Goal: Information Seeking & Learning: Compare options

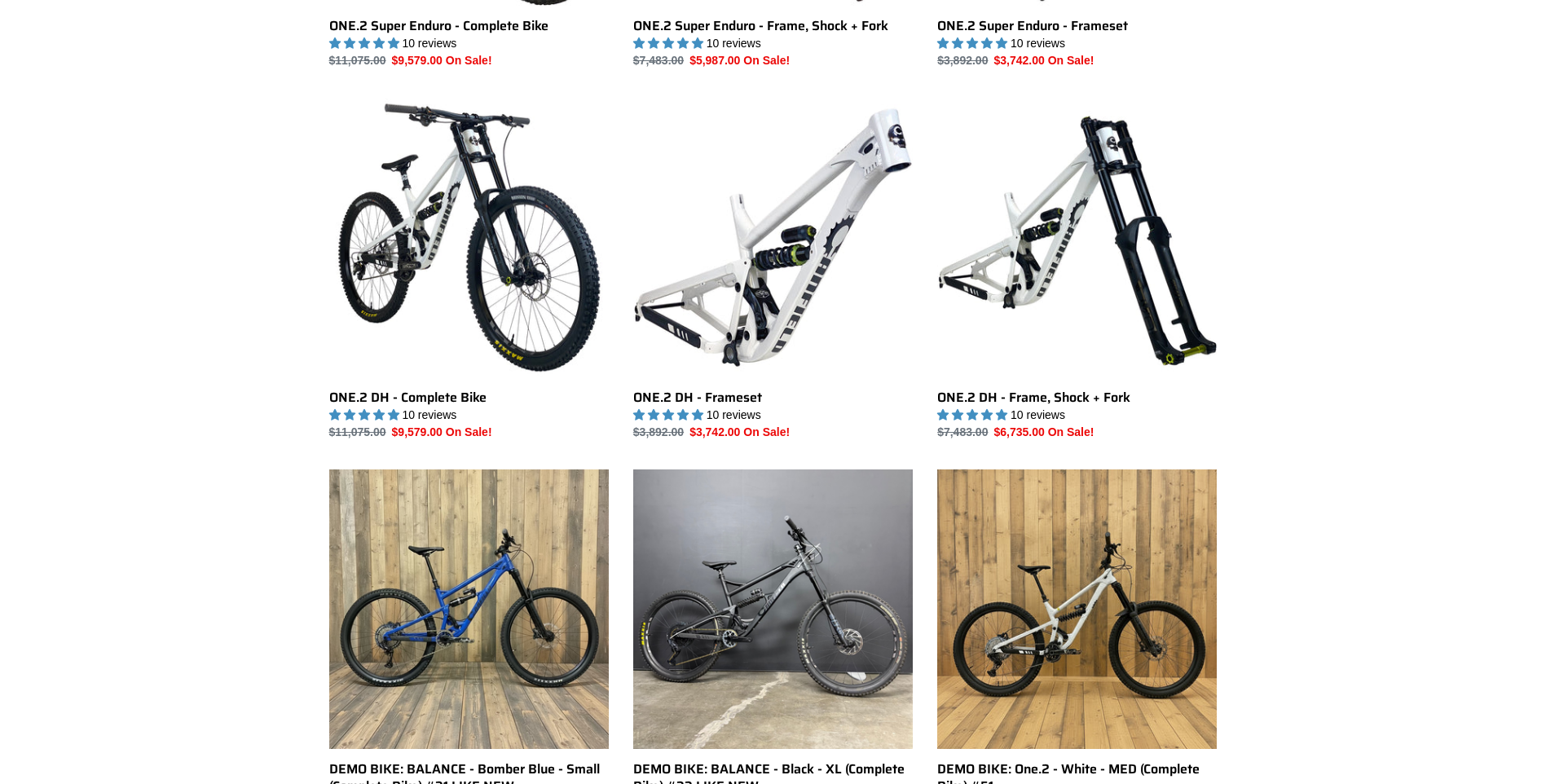
scroll to position [2689, 0]
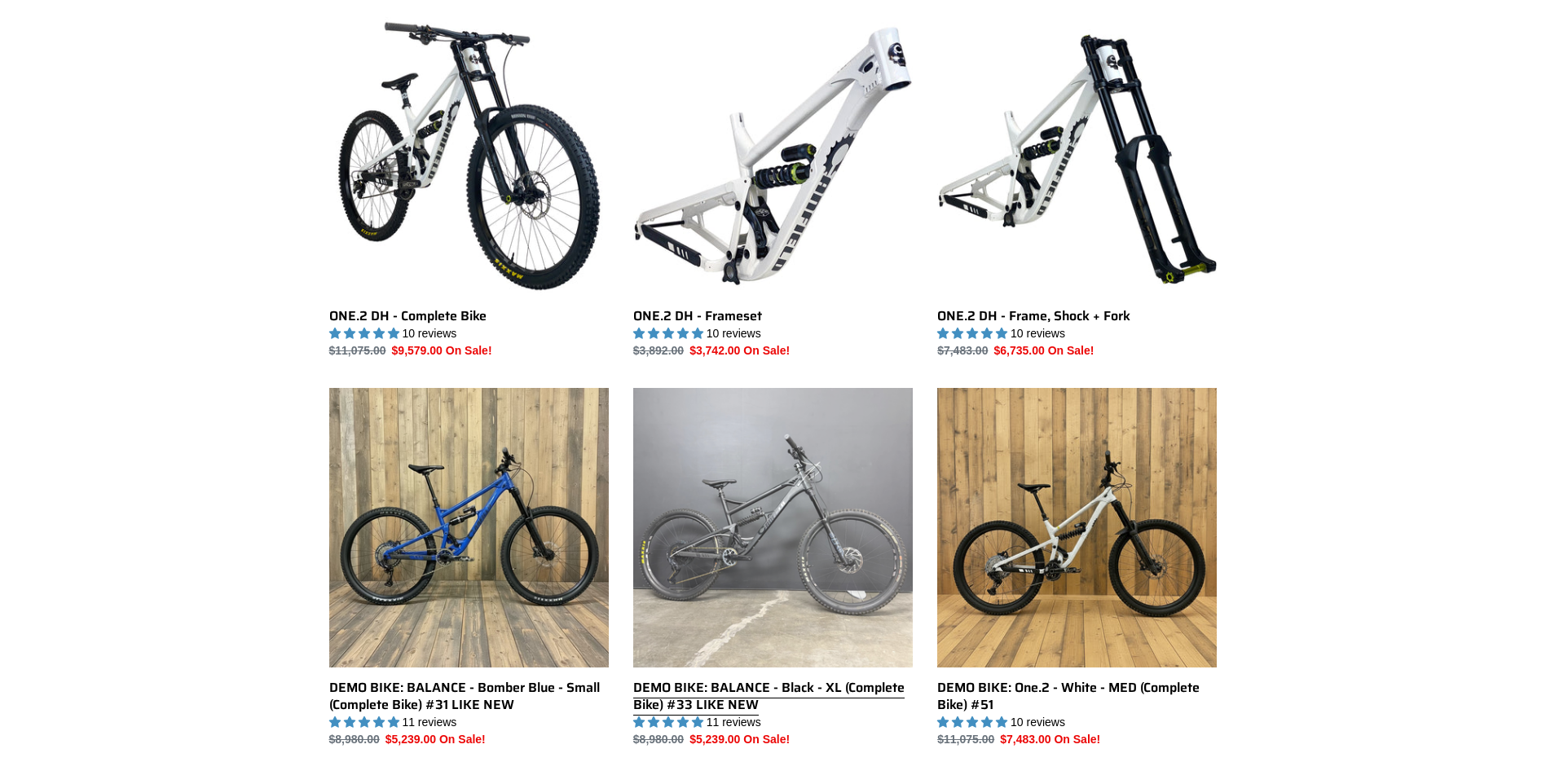
click at [779, 616] on link "DEMO BIKE: BALANCE - Black - XL (Complete Bike) #33 LIKE NEW" at bounding box center [773, 567] width 280 height 360
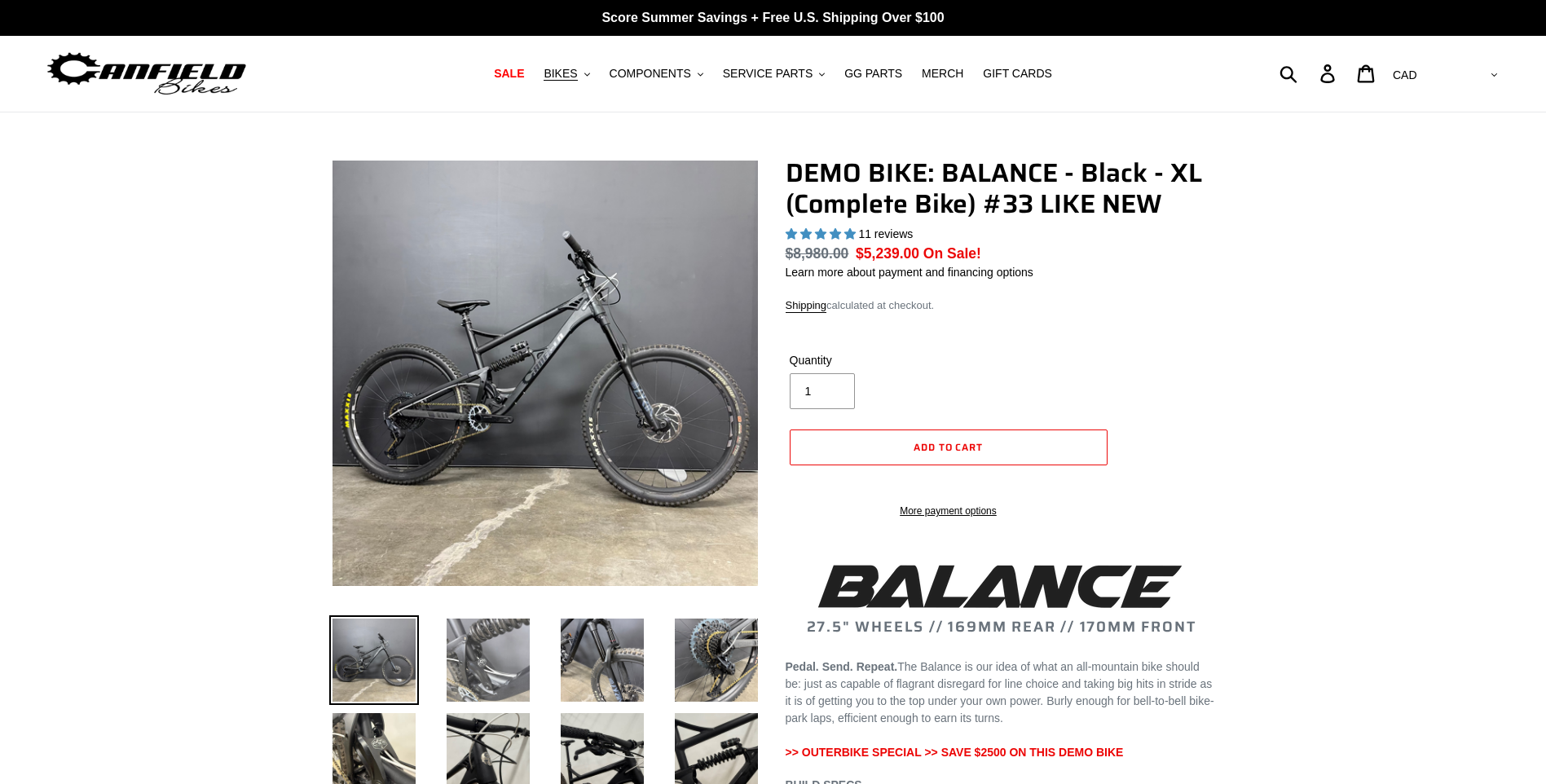
click at [487, 669] on img at bounding box center [488, 659] width 89 height 89
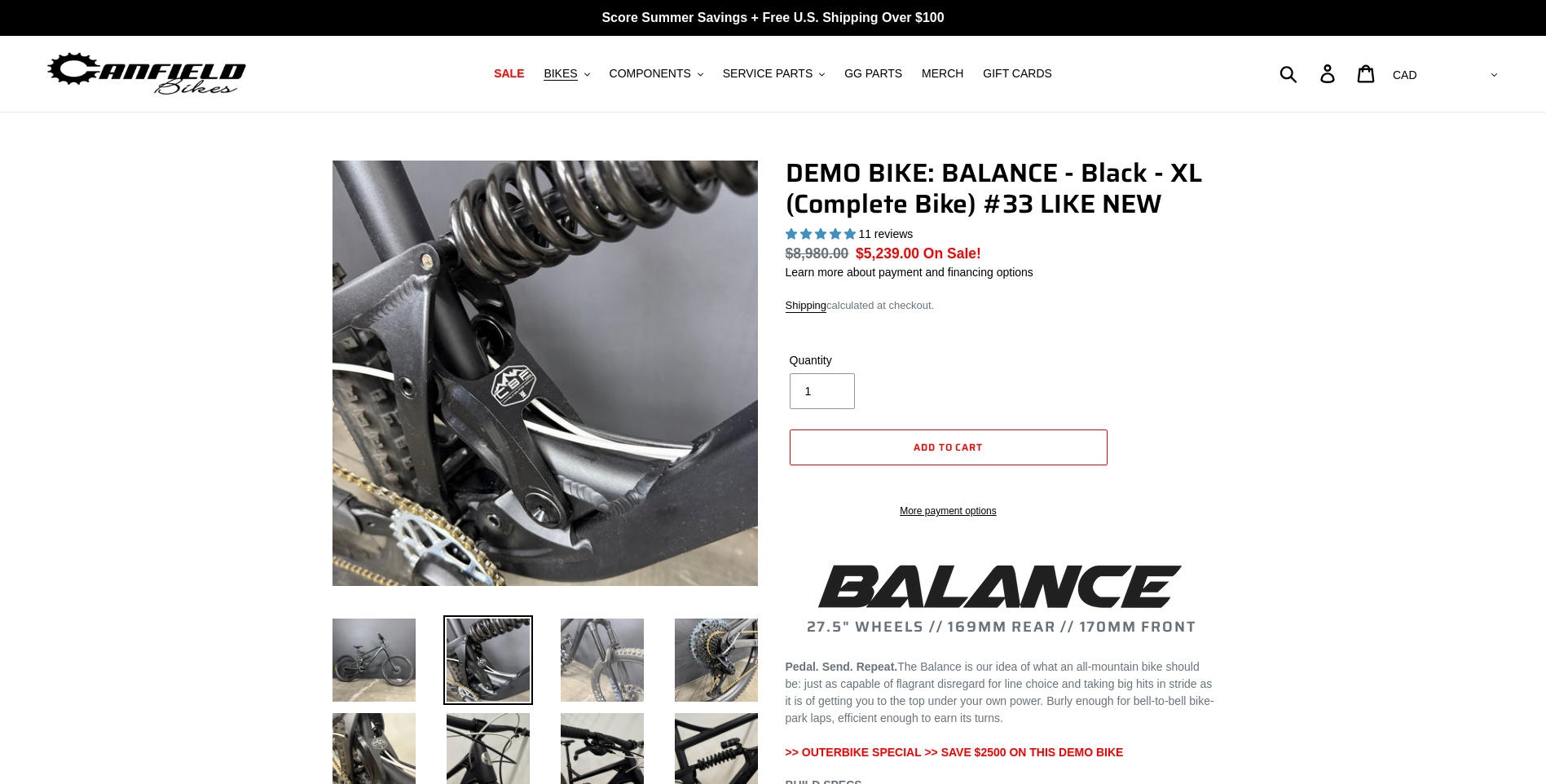
click at [605, 669] on img at bounding box center [602, 659] width 89 height 89
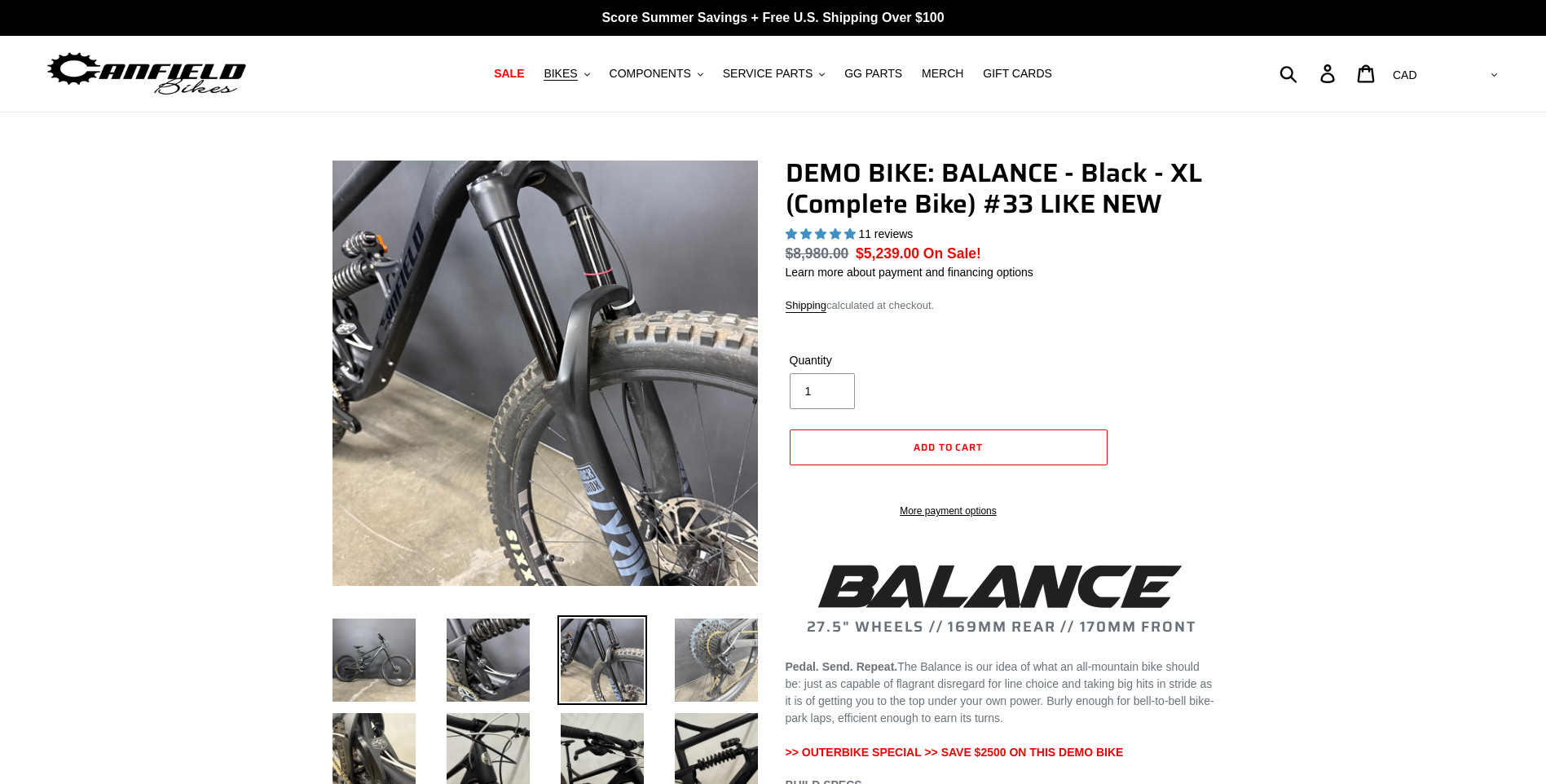
click at [705, 662] on img at bounding box center [716, 659] width 89 height 89
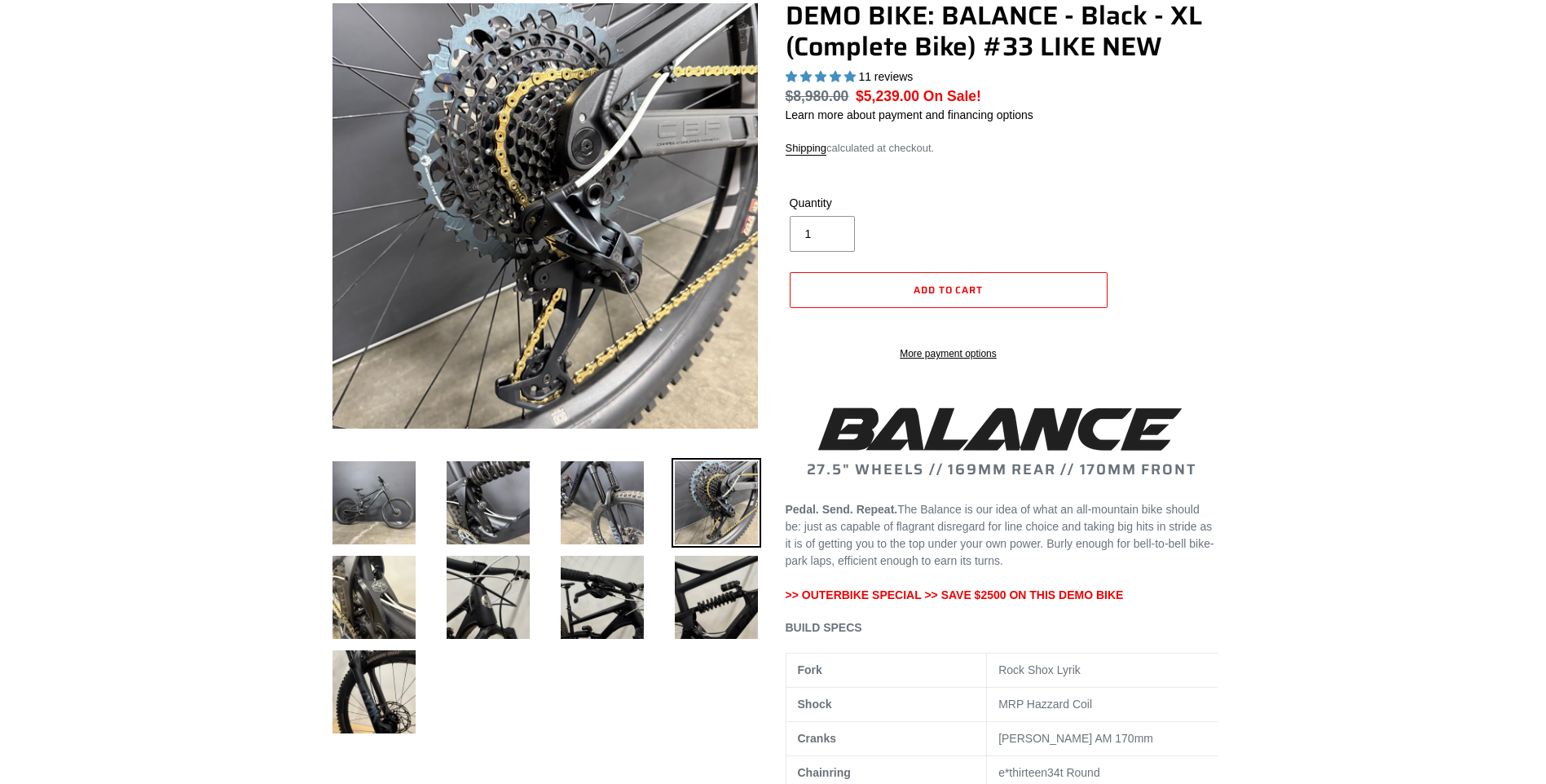
scroll to position [163, 0]
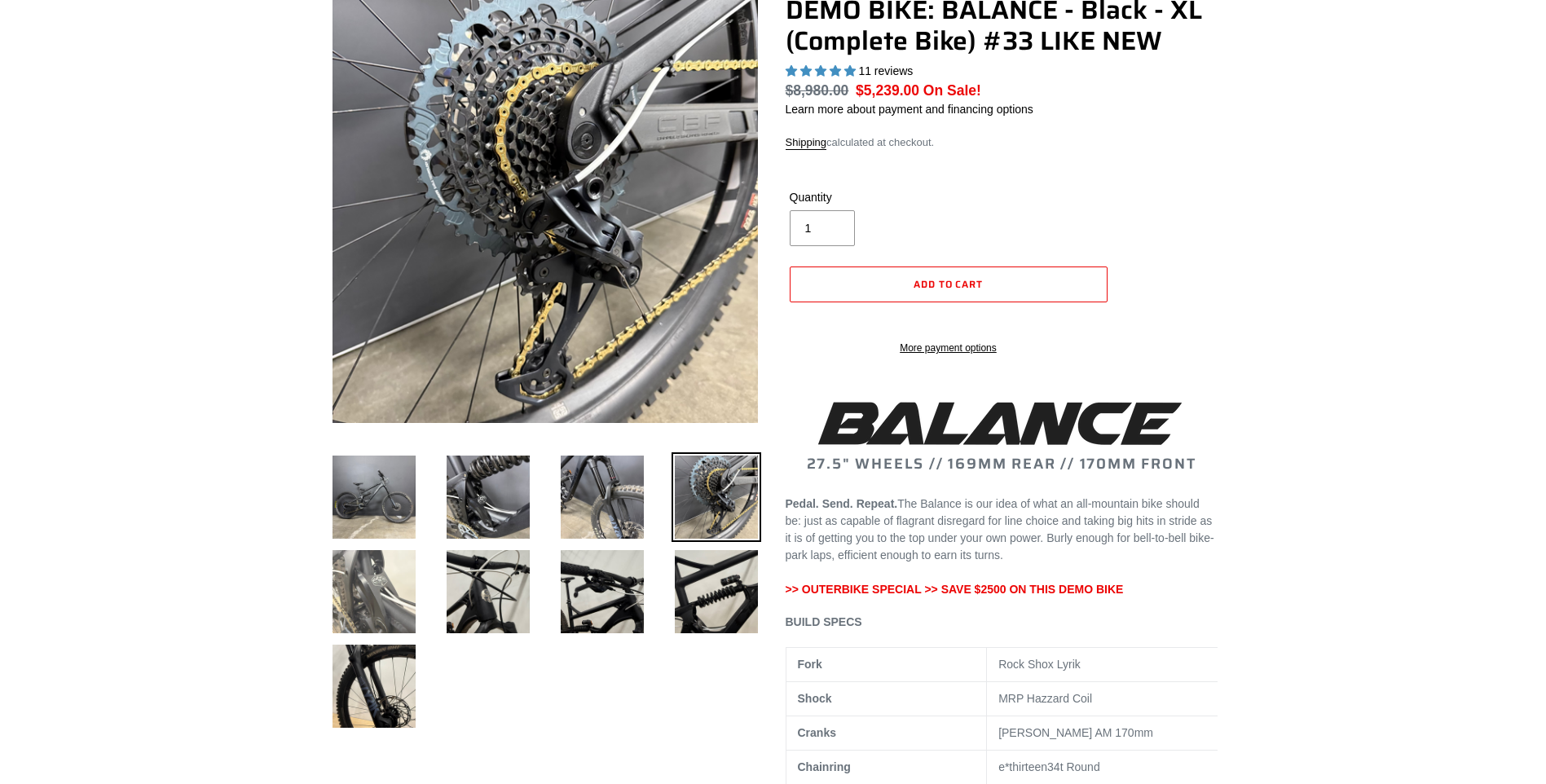
click at [365, 592] on img at bounding box center [373, 591] width 89 height 89
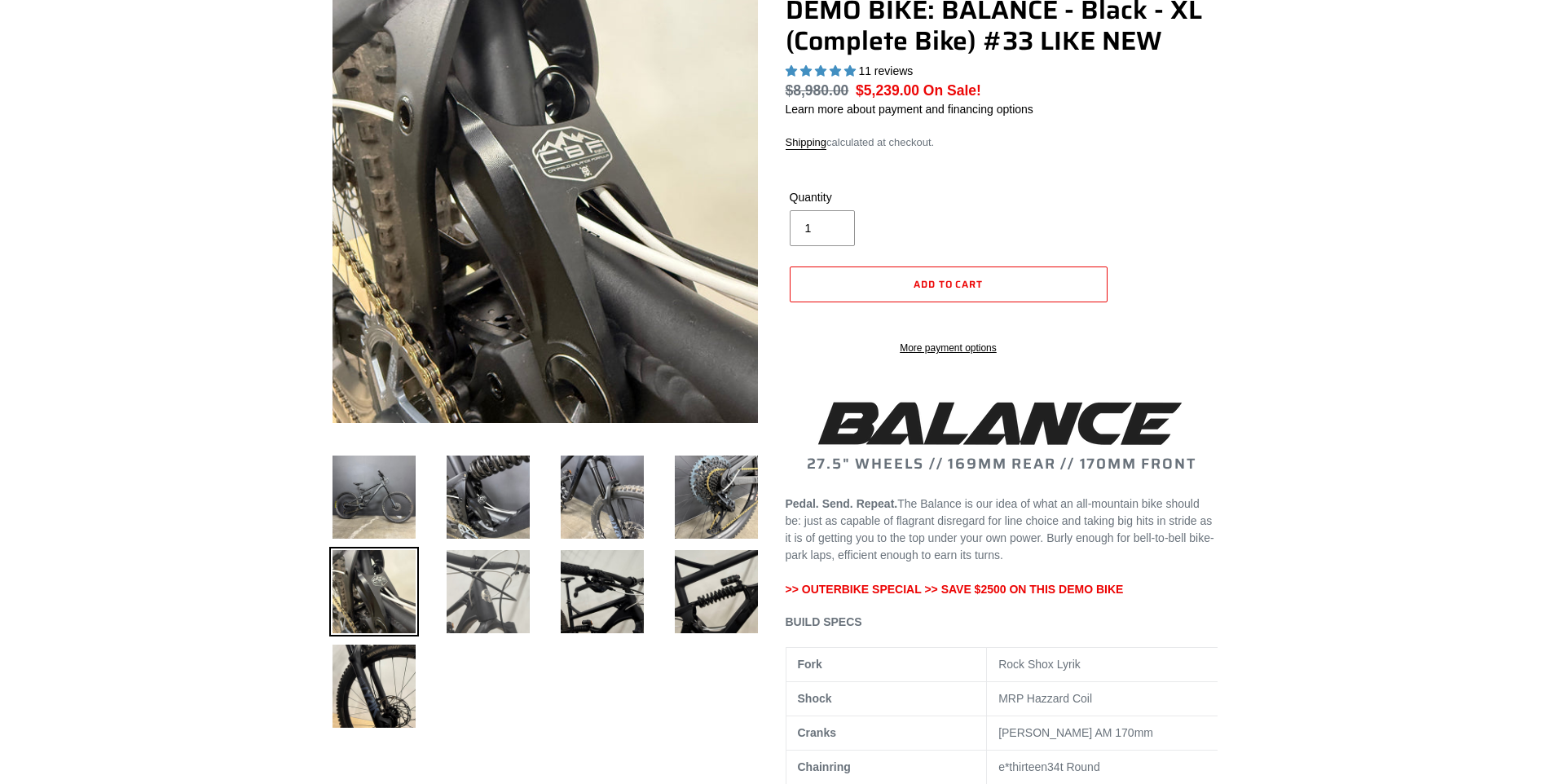
click at [477, 599] on img at bounding box center [488, 591] width 89 height 89
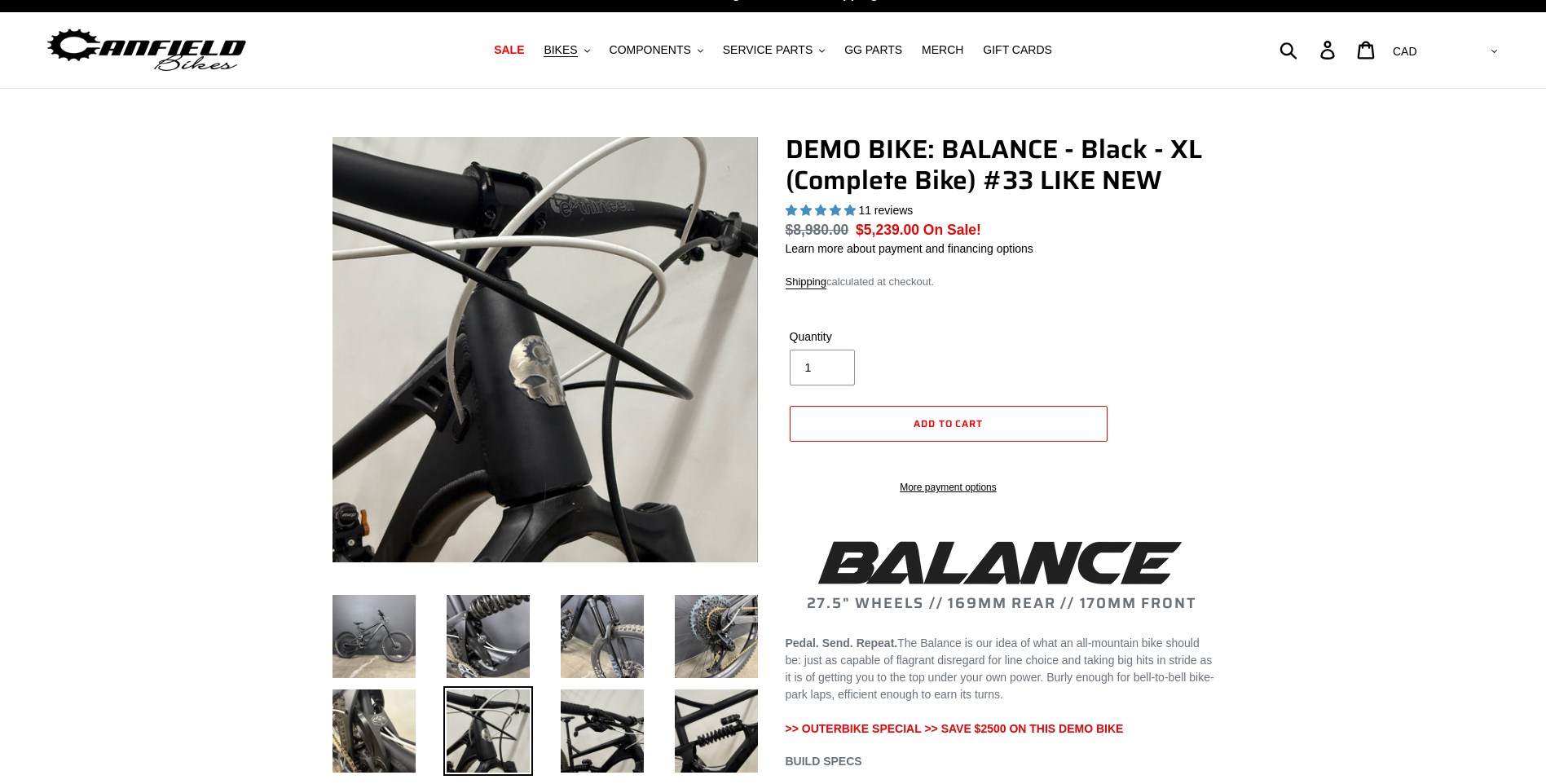
scroll to position [0, 0]
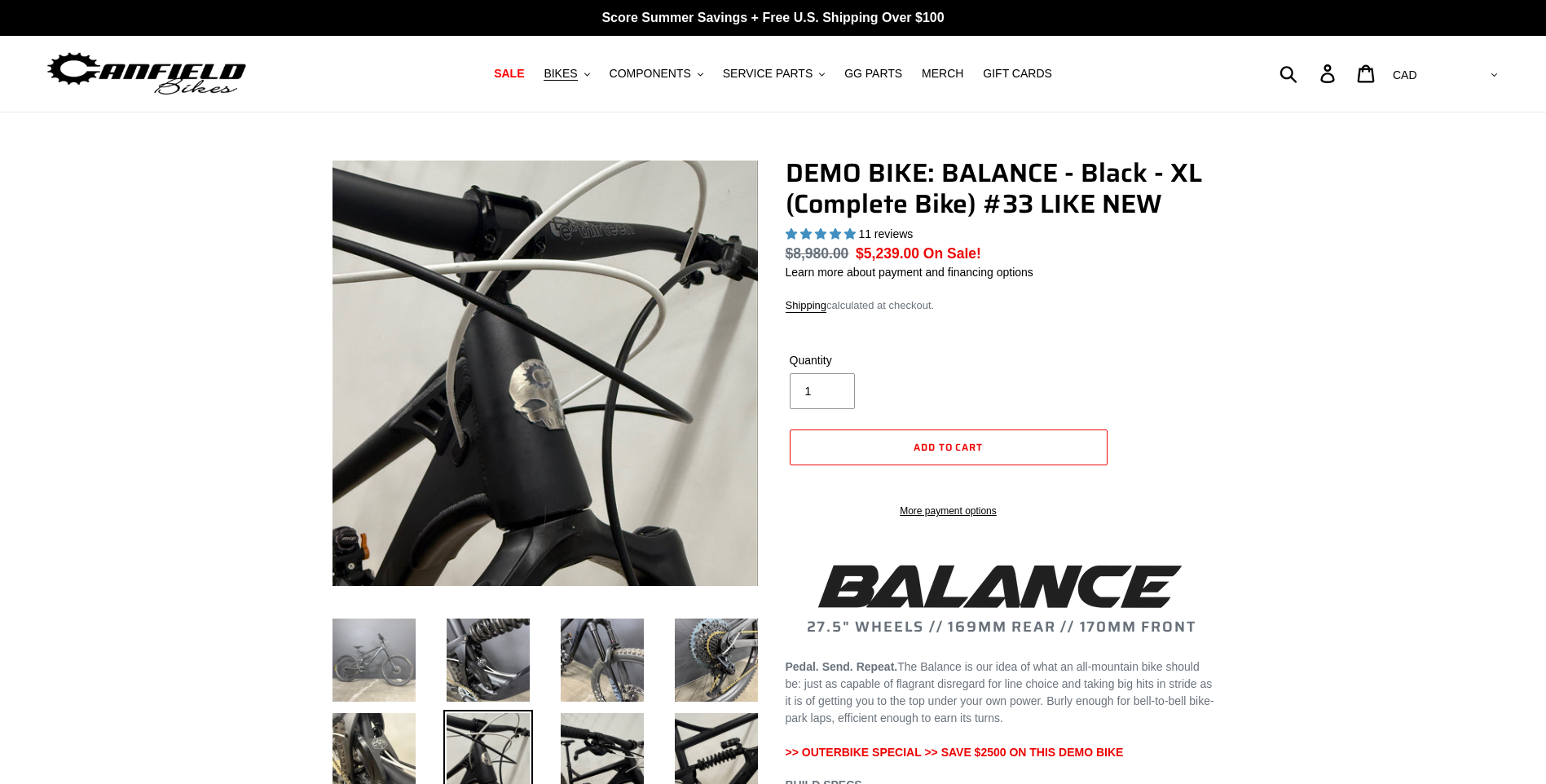
click at [385, 658] on img at bounding box center [373, 659] width 89 height 89
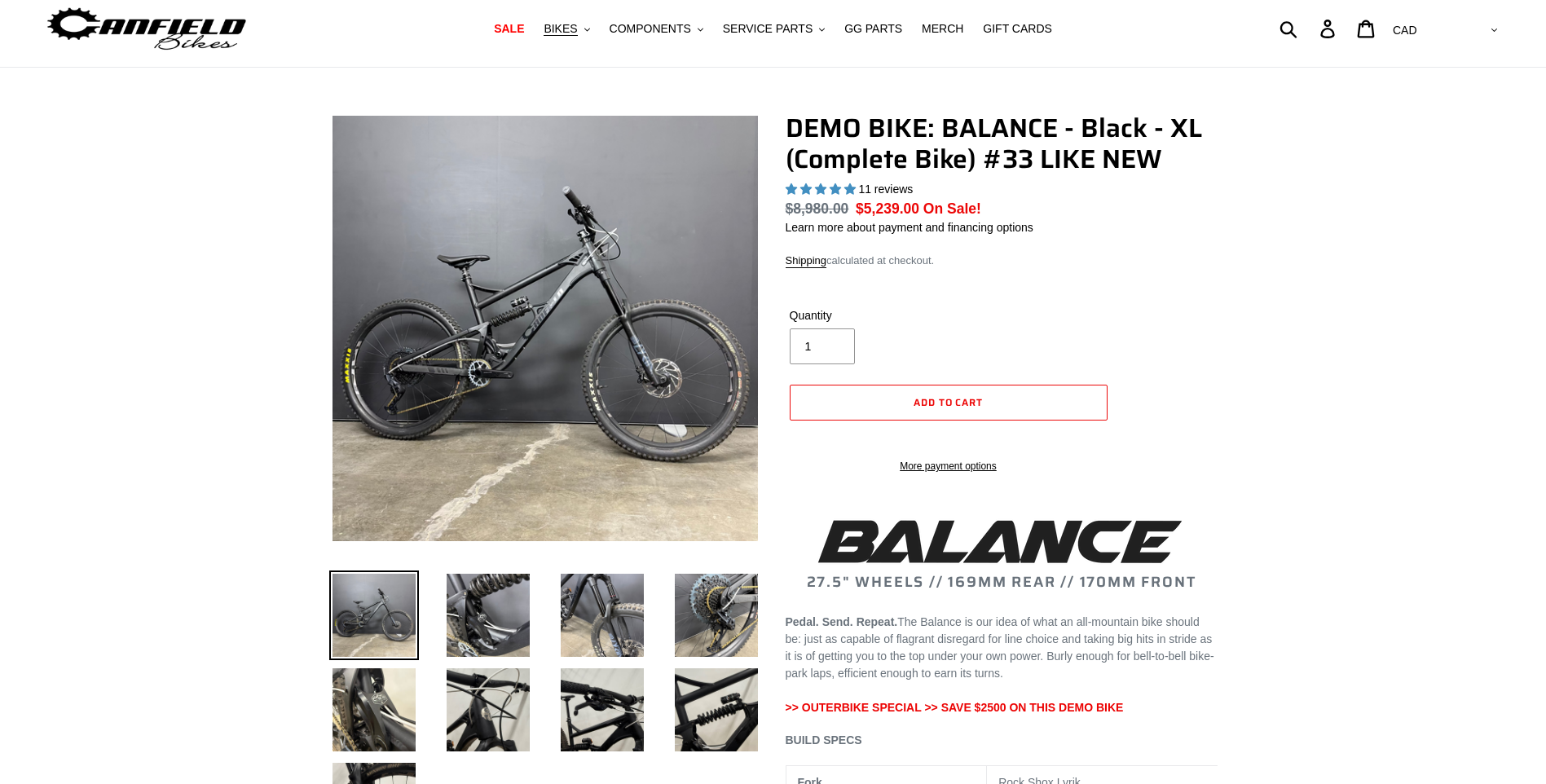
scroll to position [81, 0]
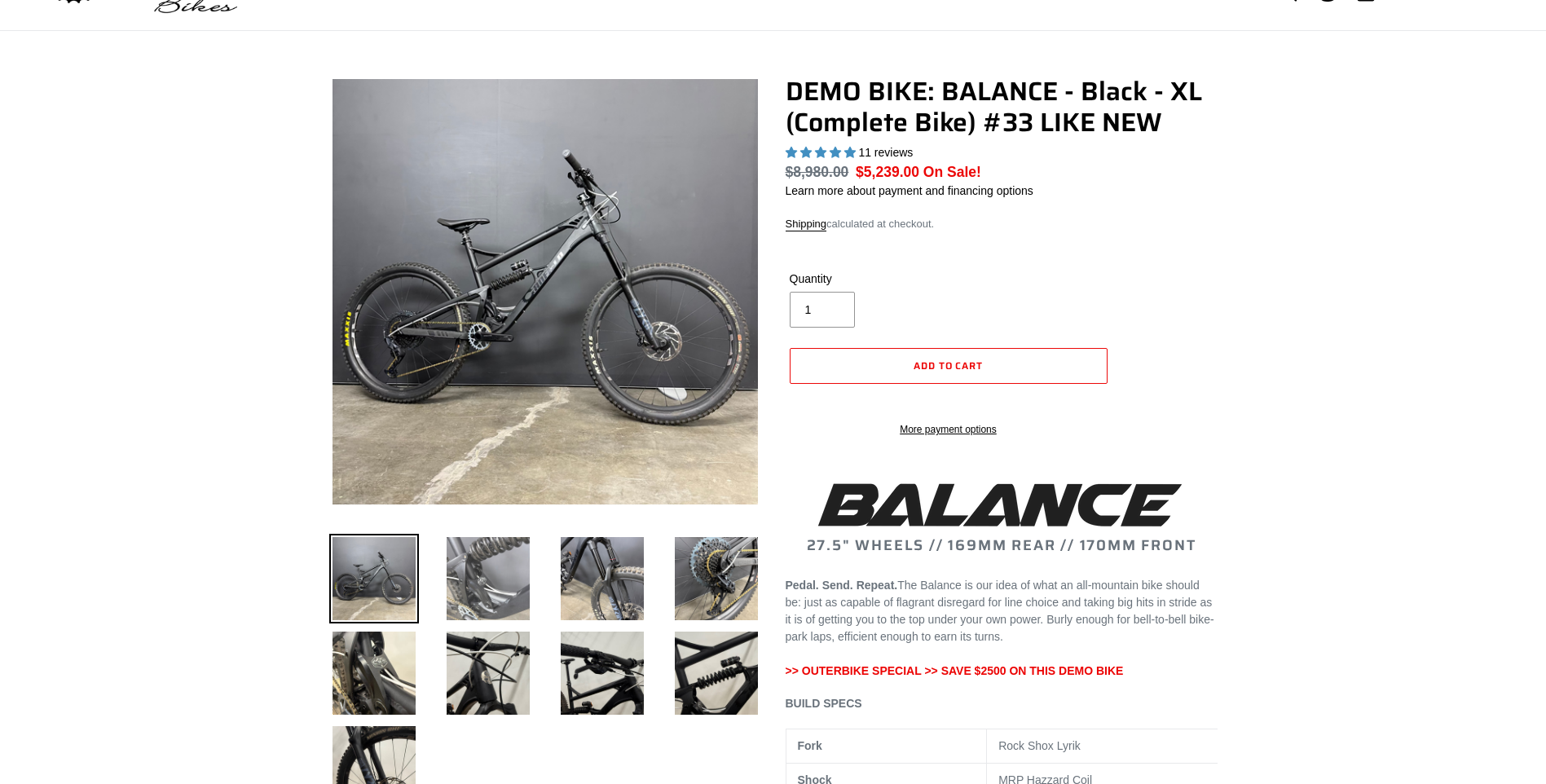
click at [487, 578] on img at bounding box center [488, 578] width 89 height 89
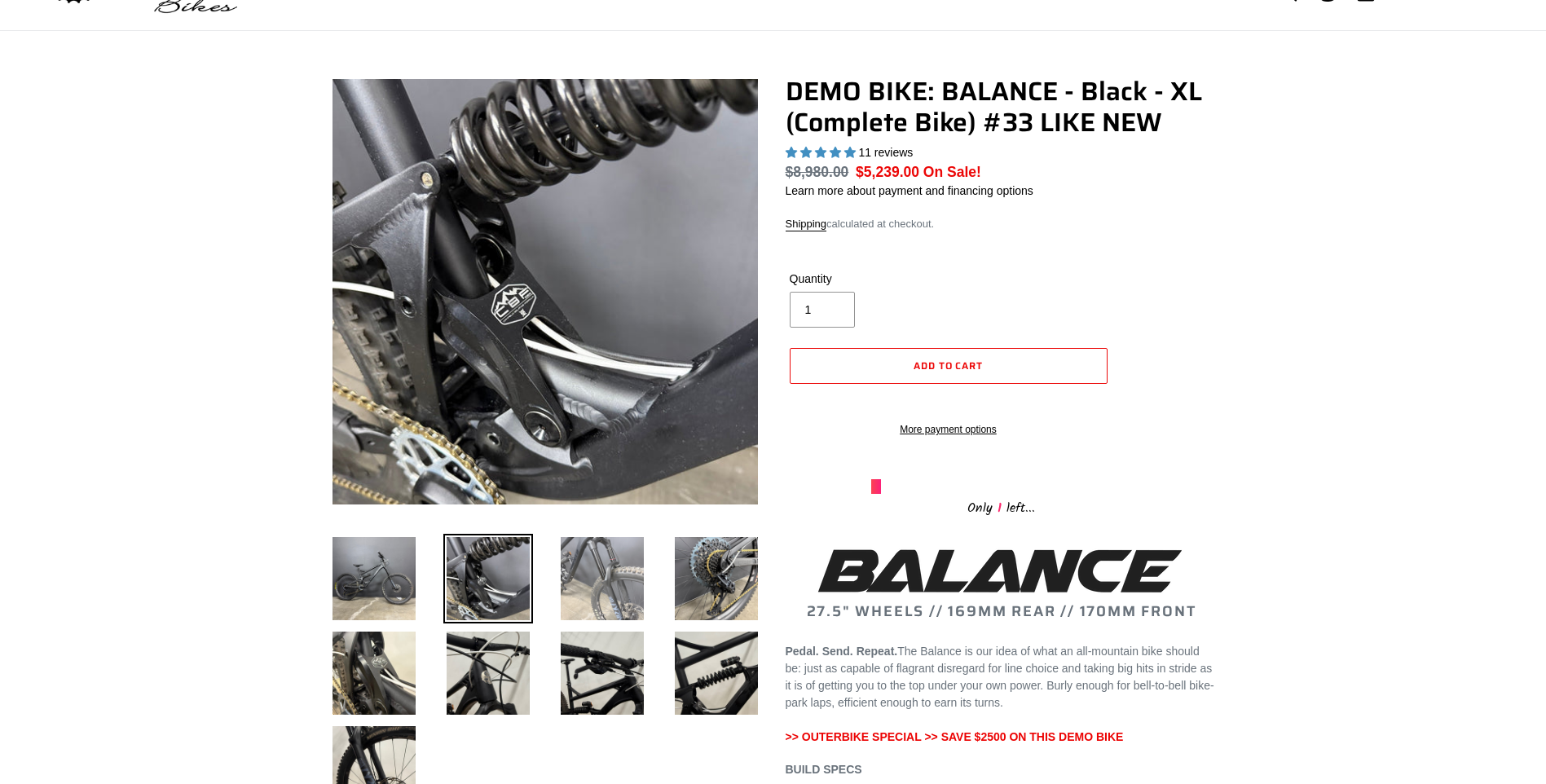
click at [613, 572] on img at bounding box center [602, 578] width 89 height 89
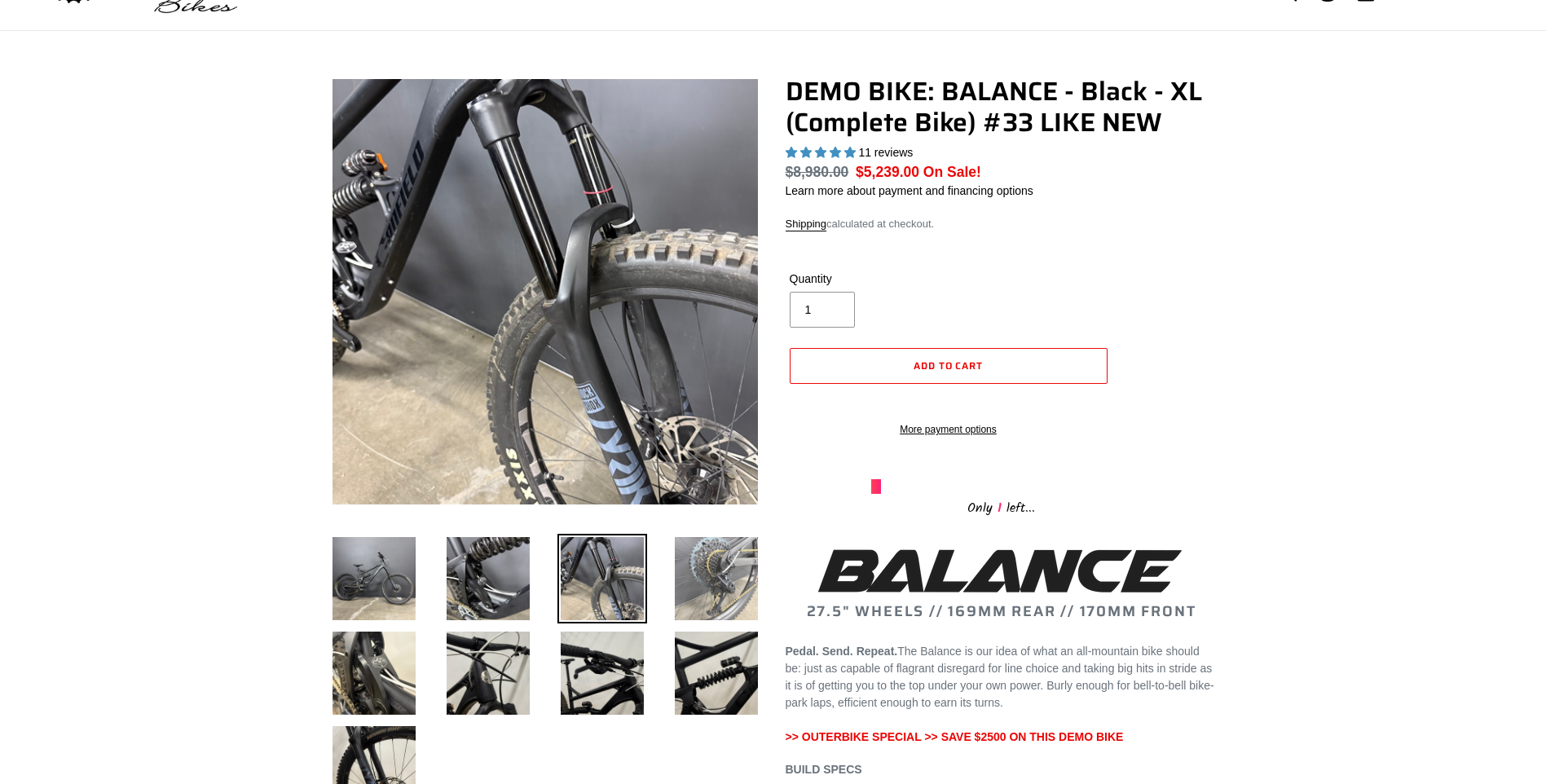
click at [704, 572] on img at bounding box center [716, 578] width 89 height 89
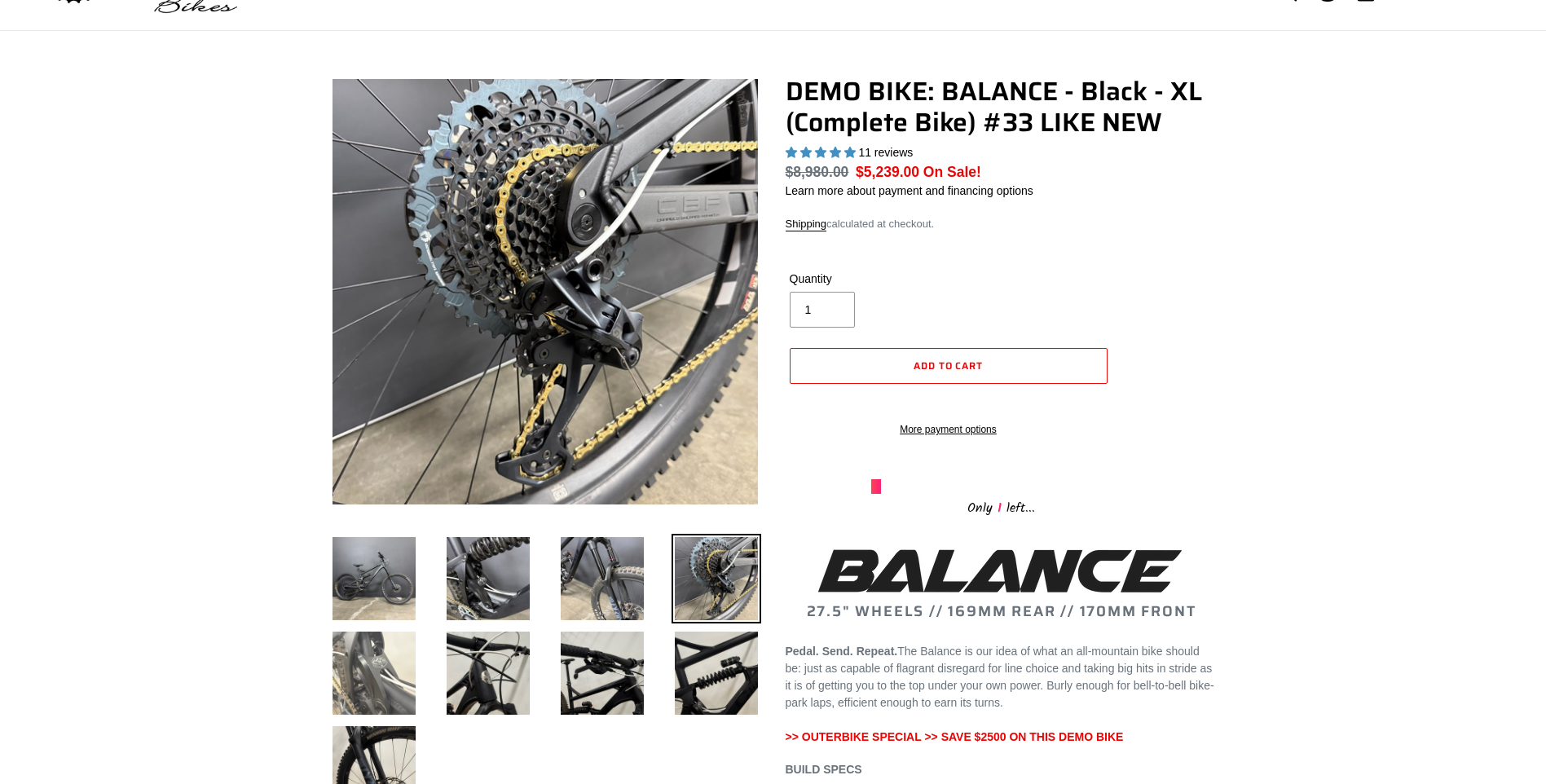
click at [394, 660] on img at bounding box center [373, 672] width 89 height 89
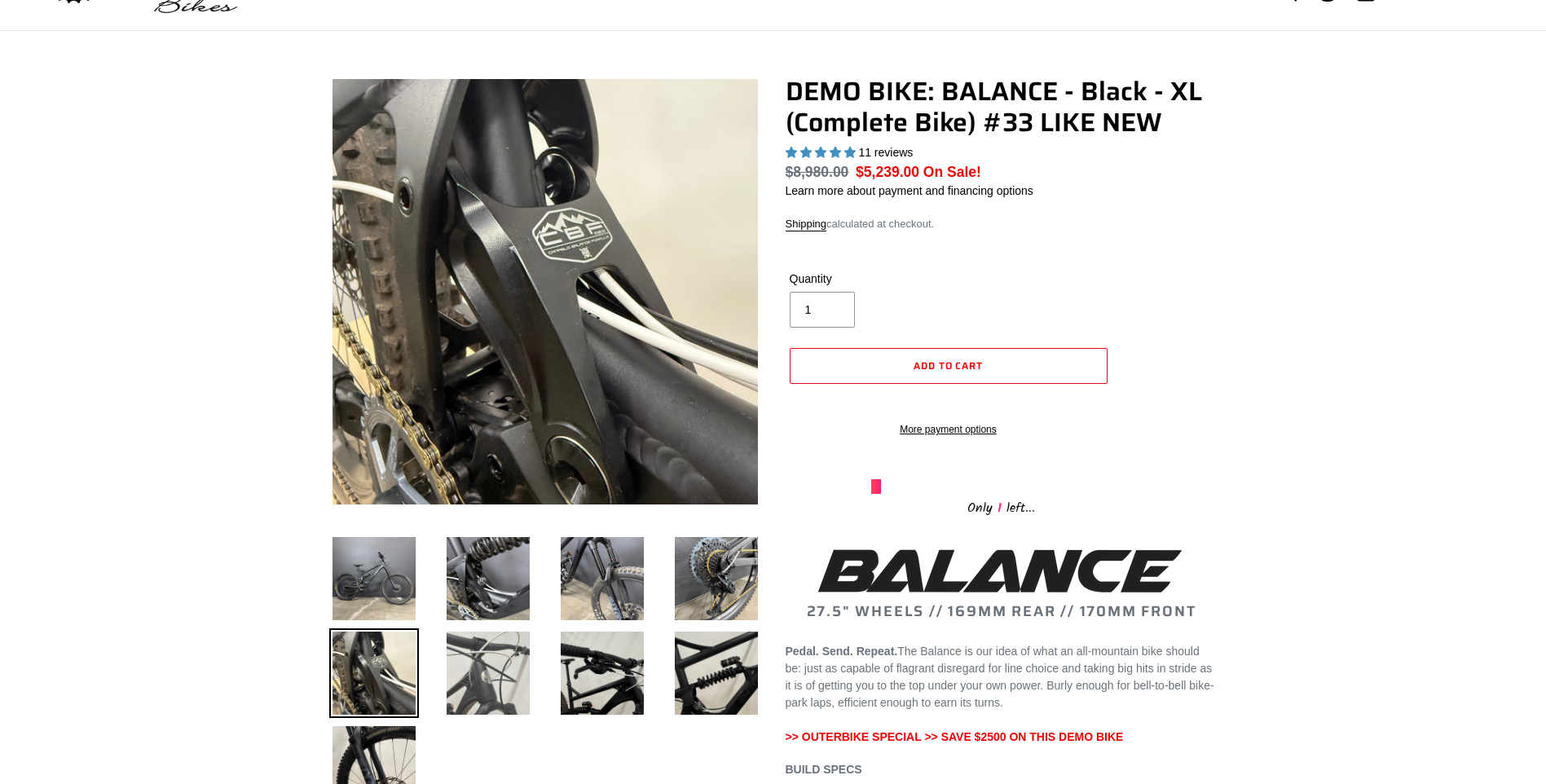
click at [464, 660] on img at bounding box center [488, 672] width 89 height 89
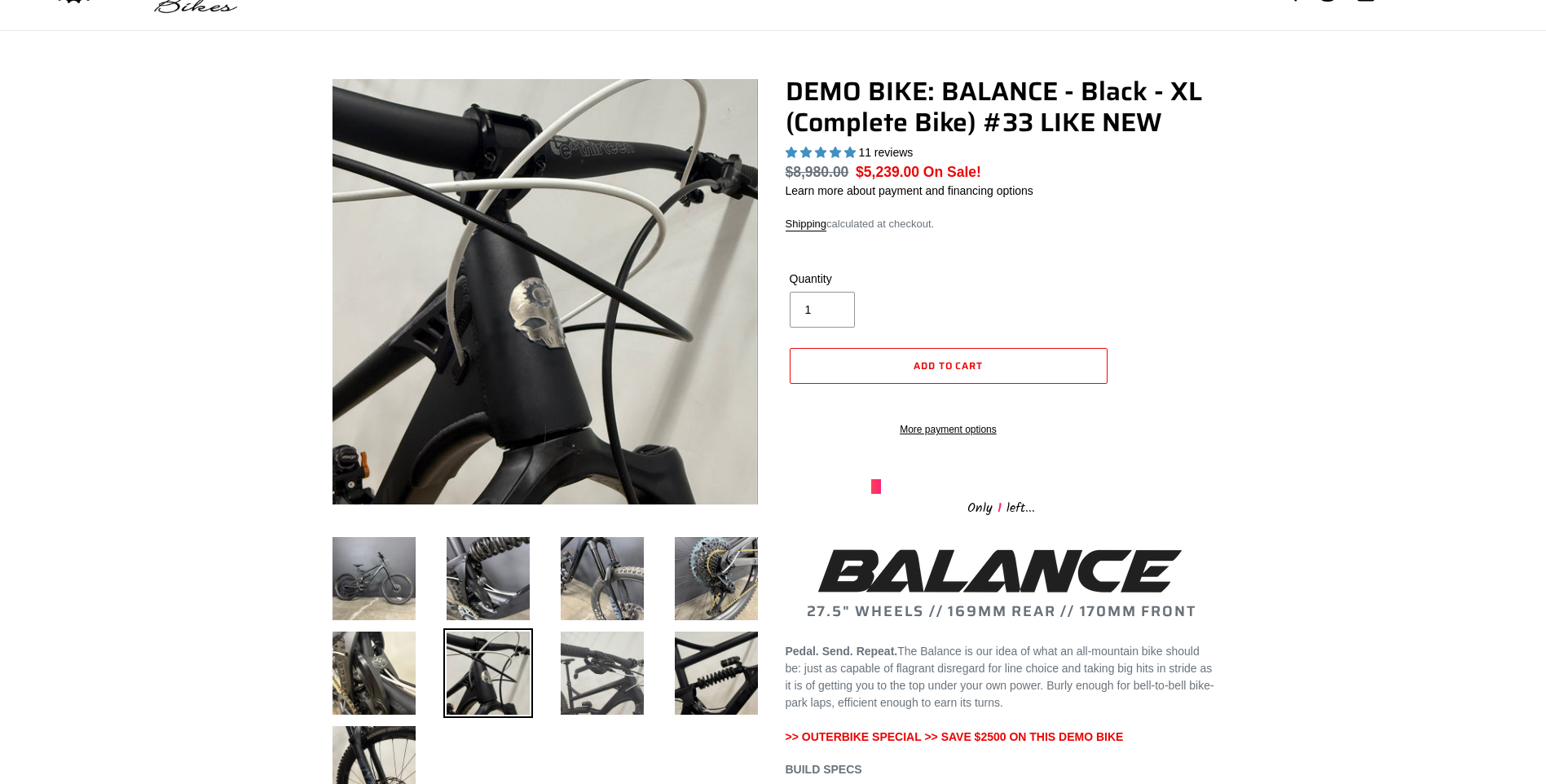
click at [596, 667] on img at bounding box center [602, 672] width 89 height 89
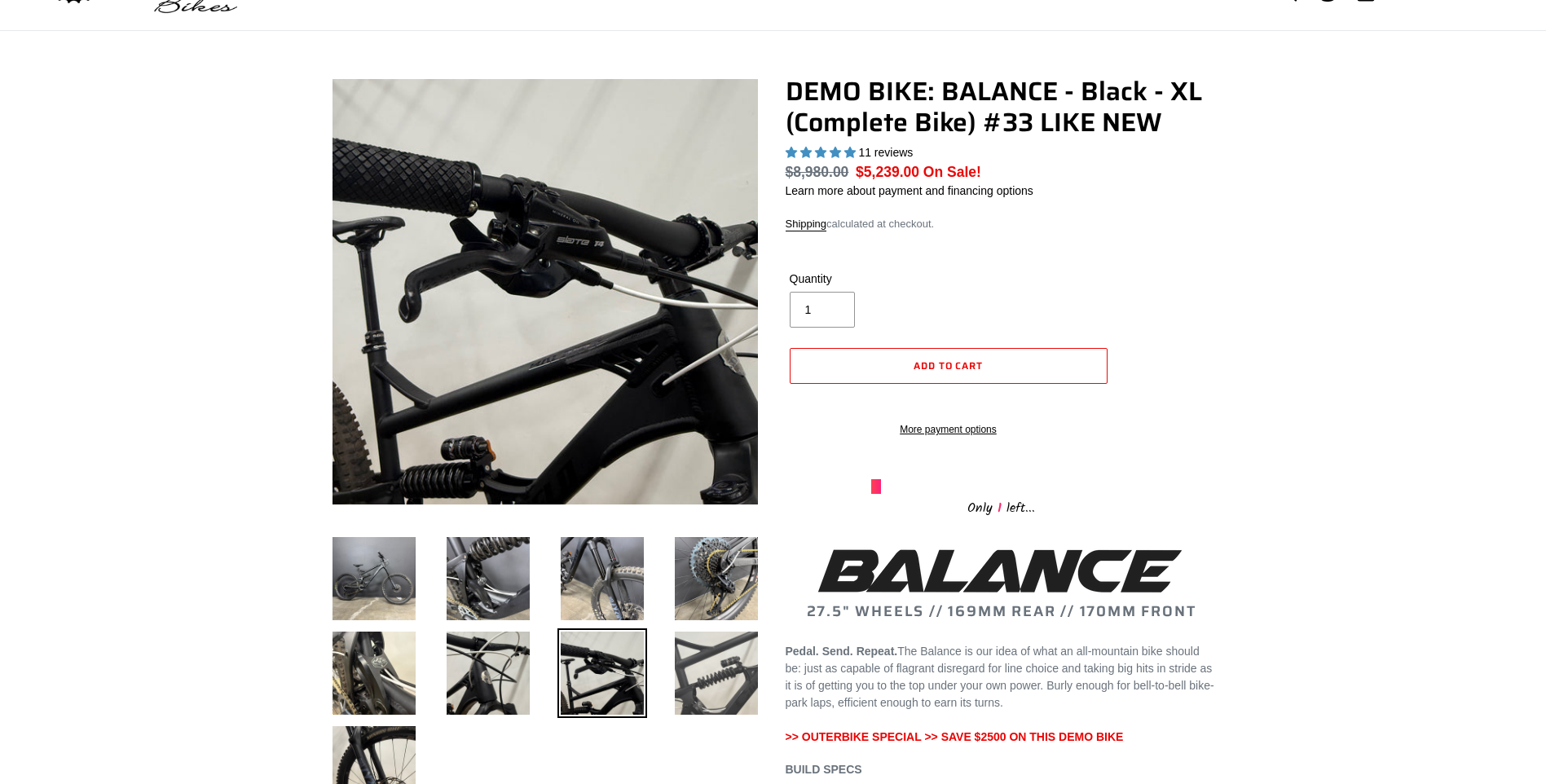
click at [695, 654] on img at bounding box center [716, 672] width 89 height 89
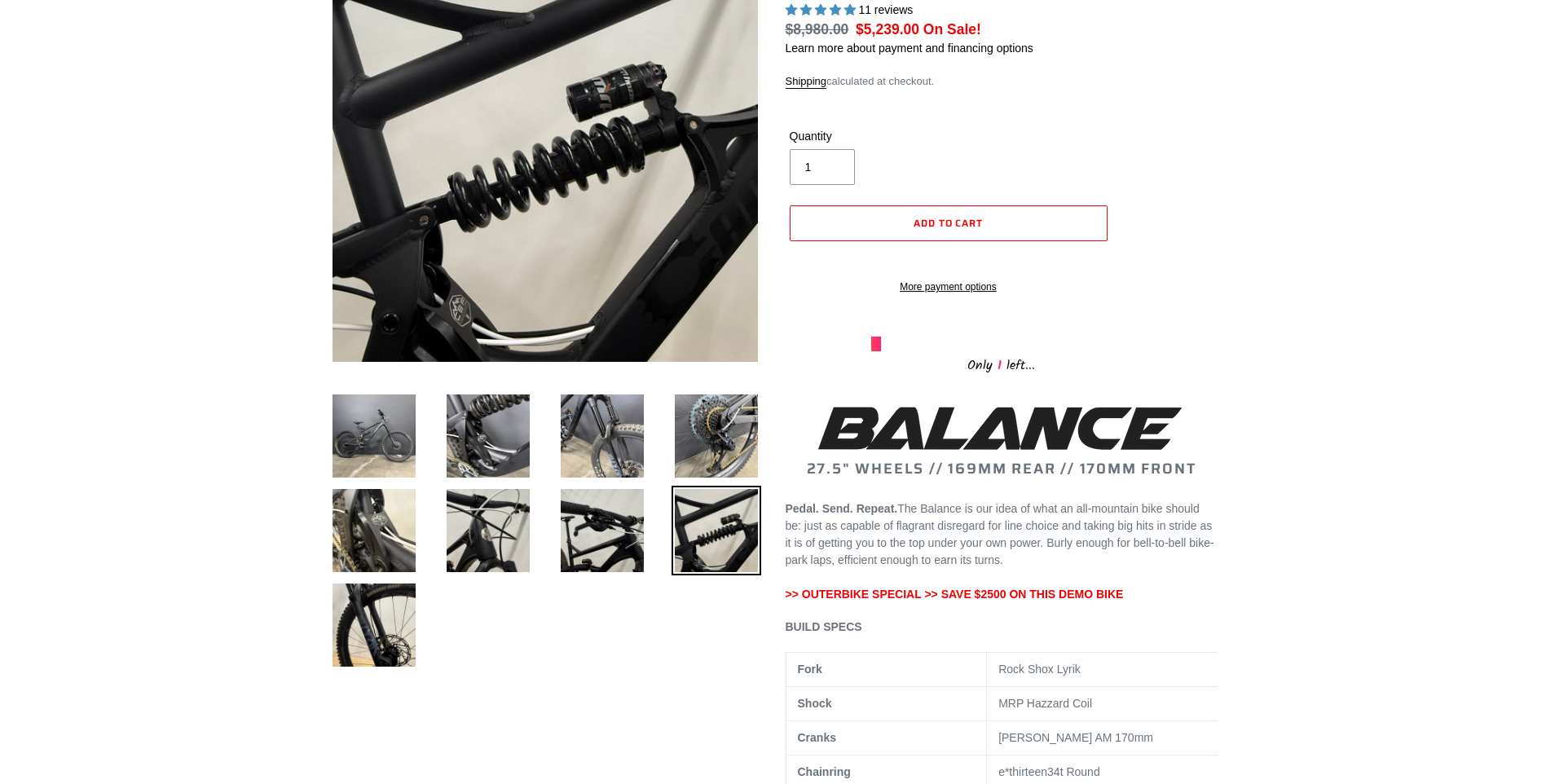
scroll to position [244, 0]
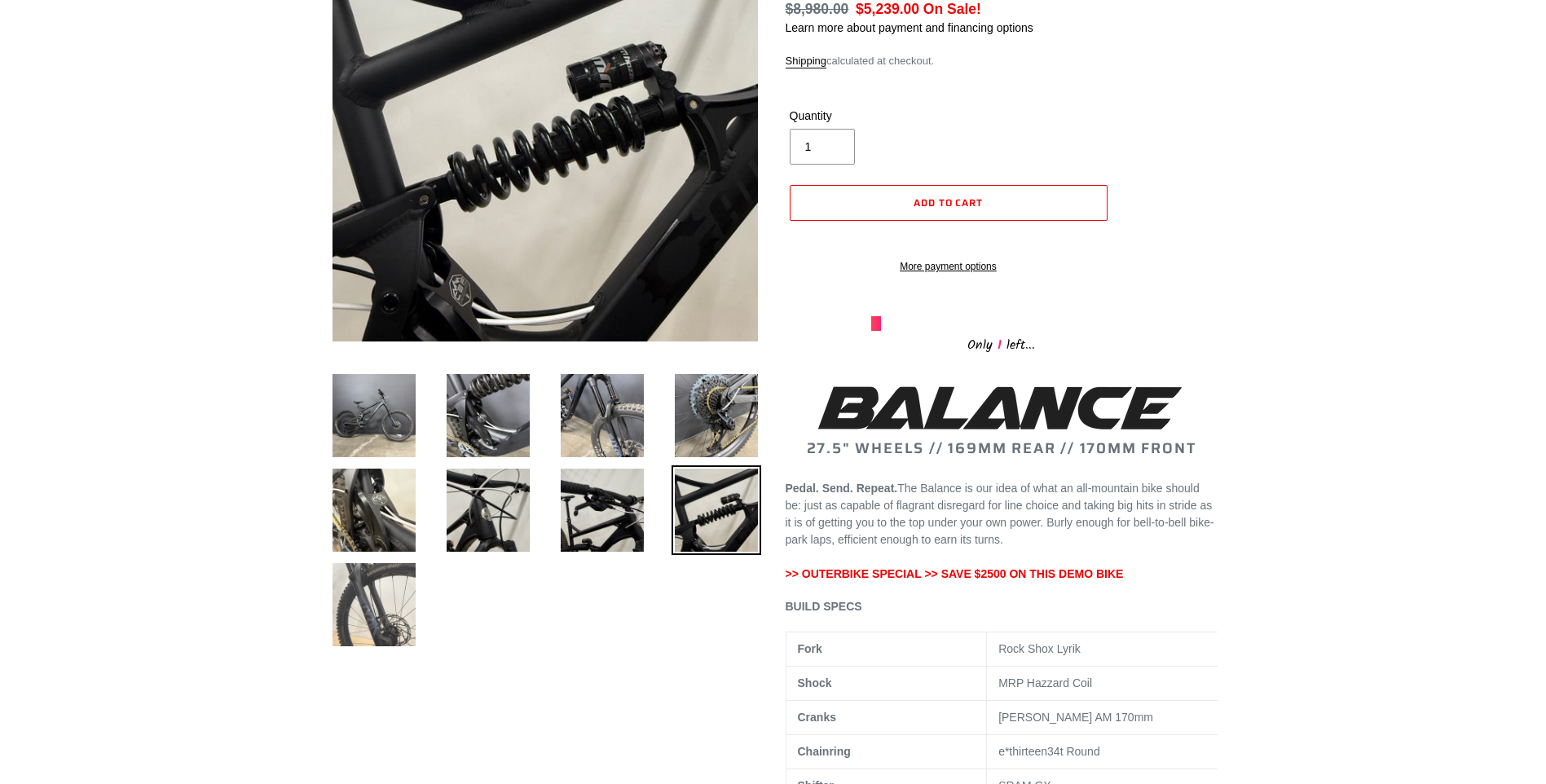
click at [396, 609] on img at bounding box center [373, 604] width 89 height 89
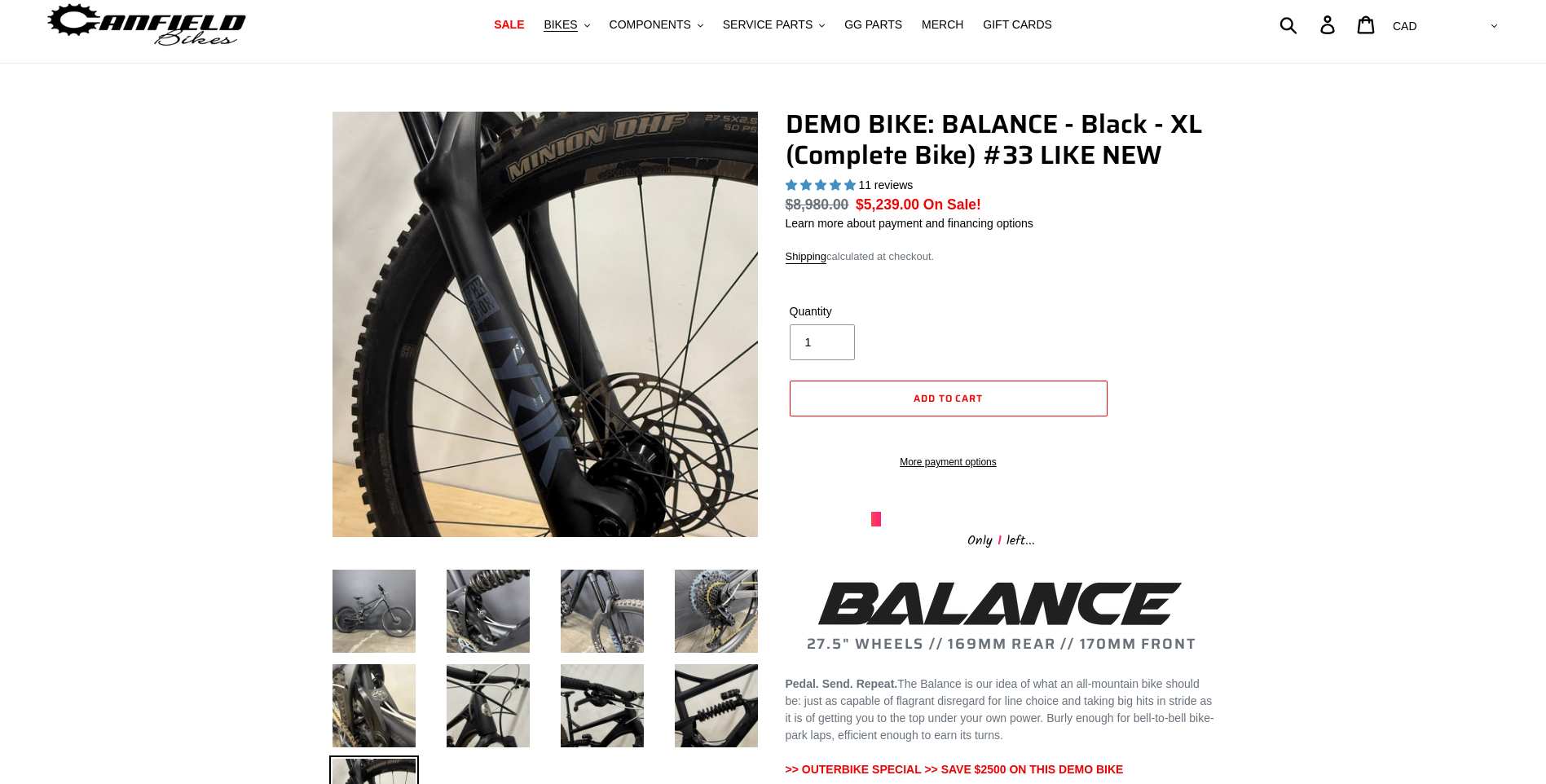
scroll to position [0, 0]
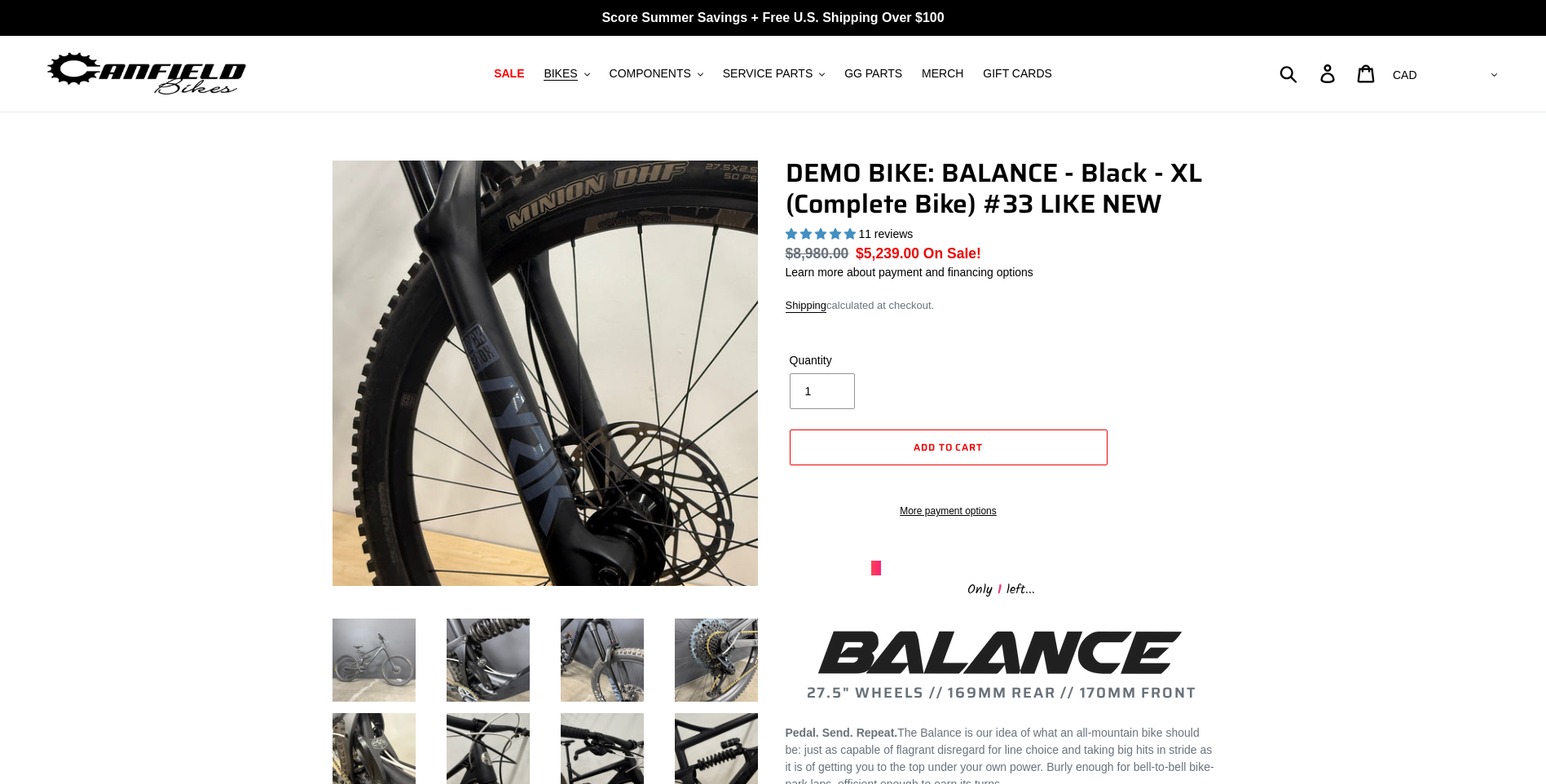
click at [399, 667] on img at bounding box center [373, 659] width 89 height 89
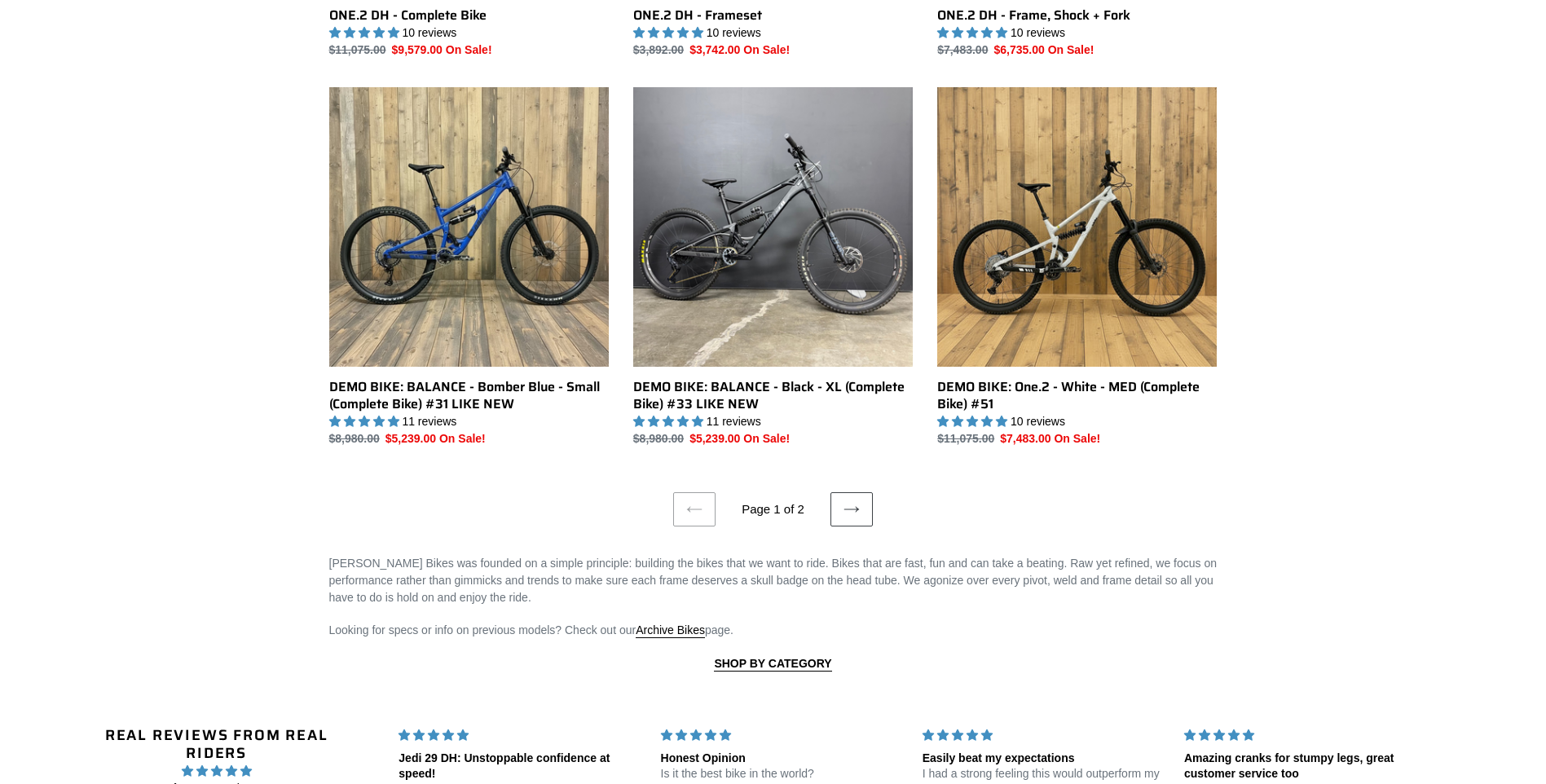
scroll to position [3015, 0]
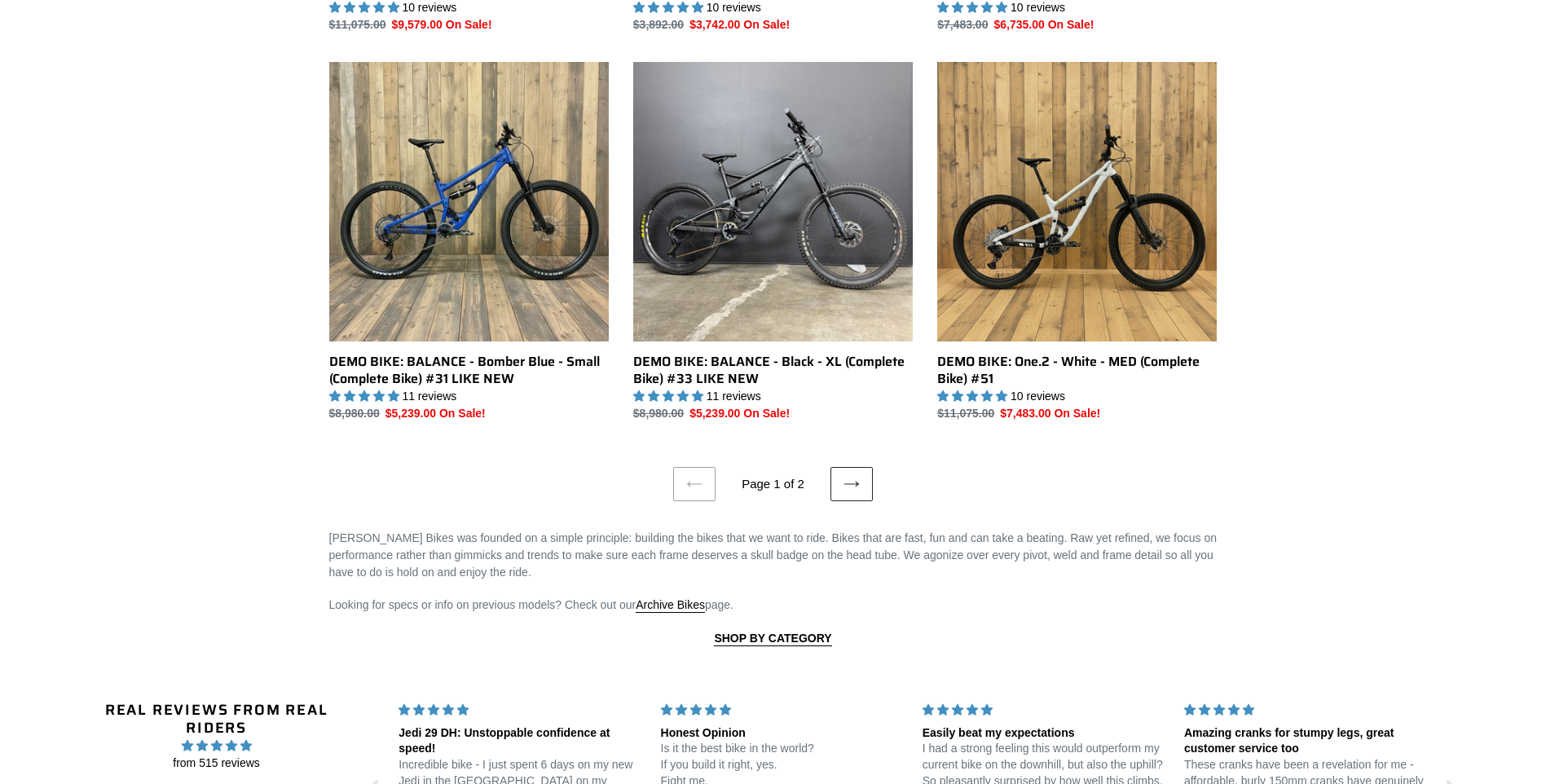
click at [849, 483] on icon at bounding box center [851, 484] width 16 height 16
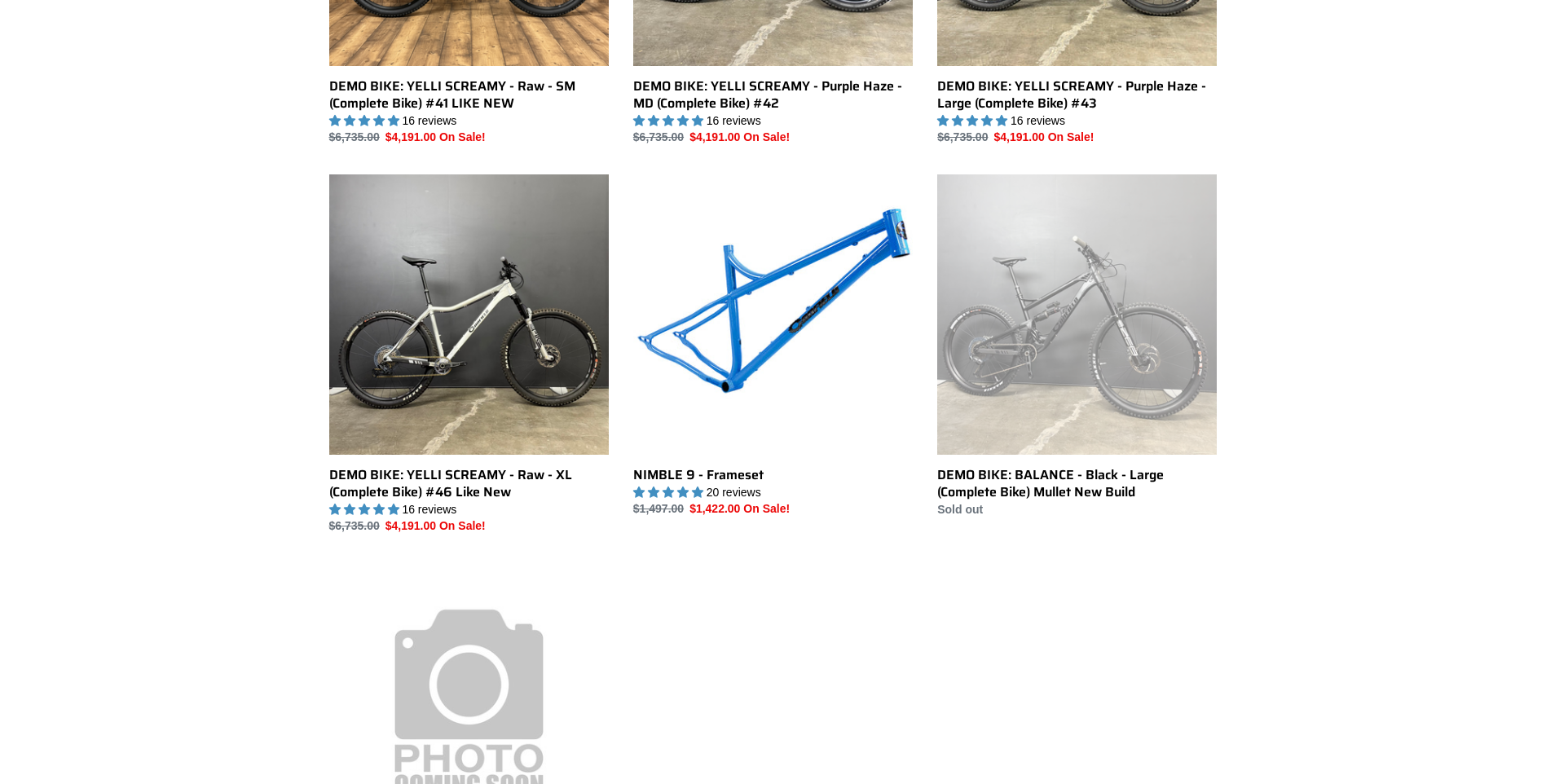
scroll to position [652, 0]
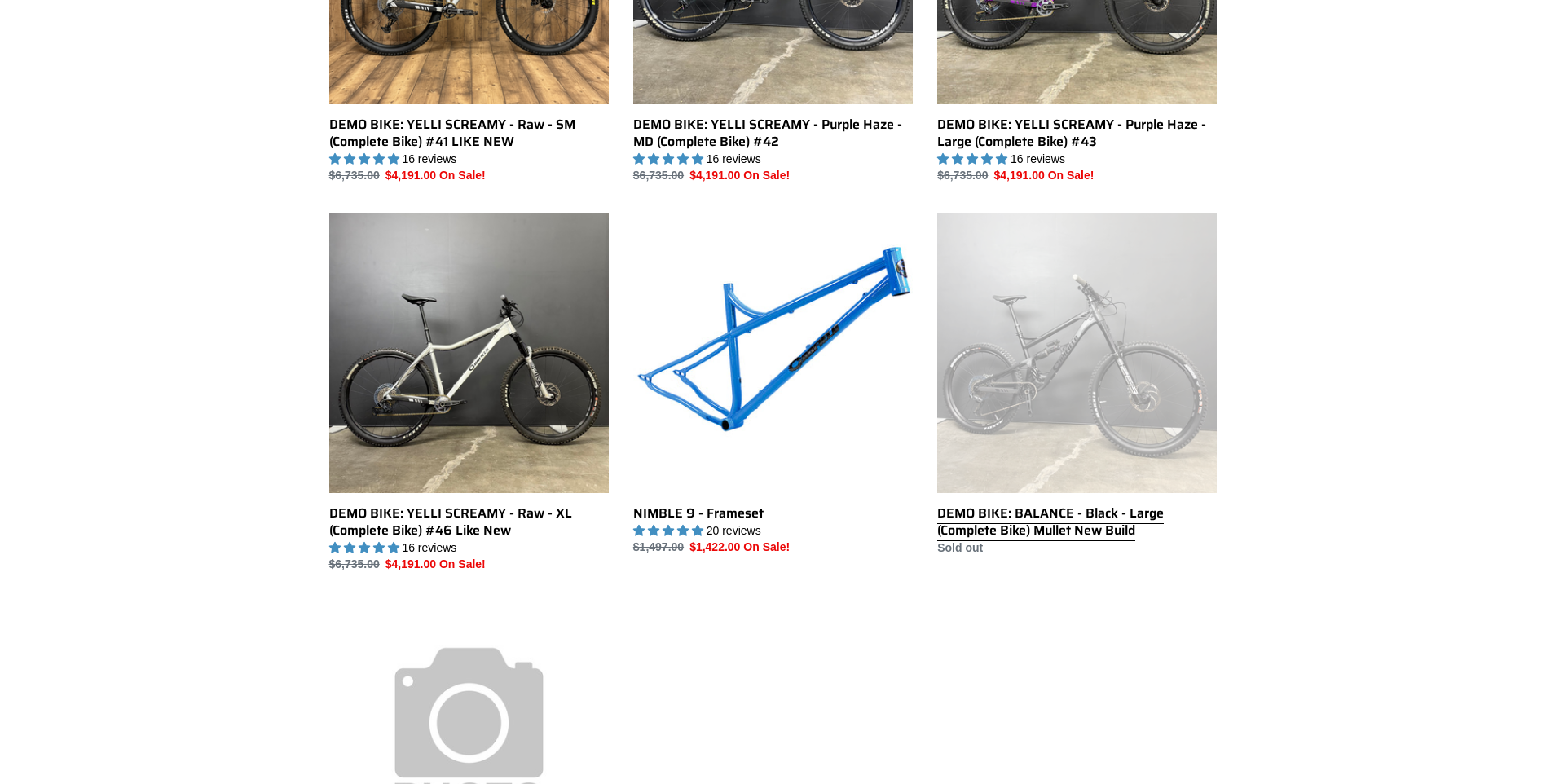
click at [1089, 390] on link "DEMO BIKE: BALANCE - Black - Large (Complete Bike) Mullet New Build" at bounding box center [1077, 384] width 280 height 343
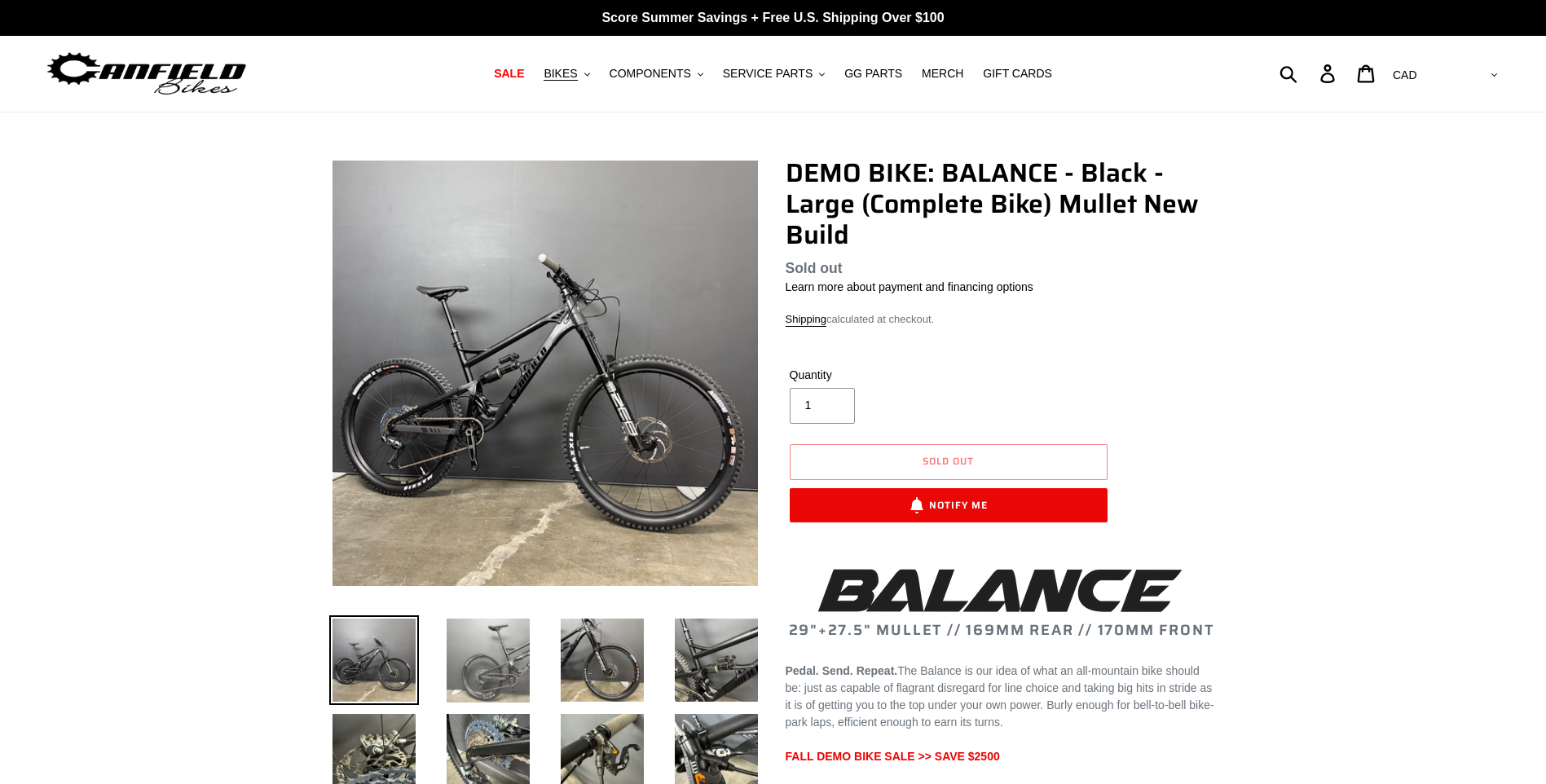
click at [486, 665] on img at bounding box center [488, 660] width 89 height 90
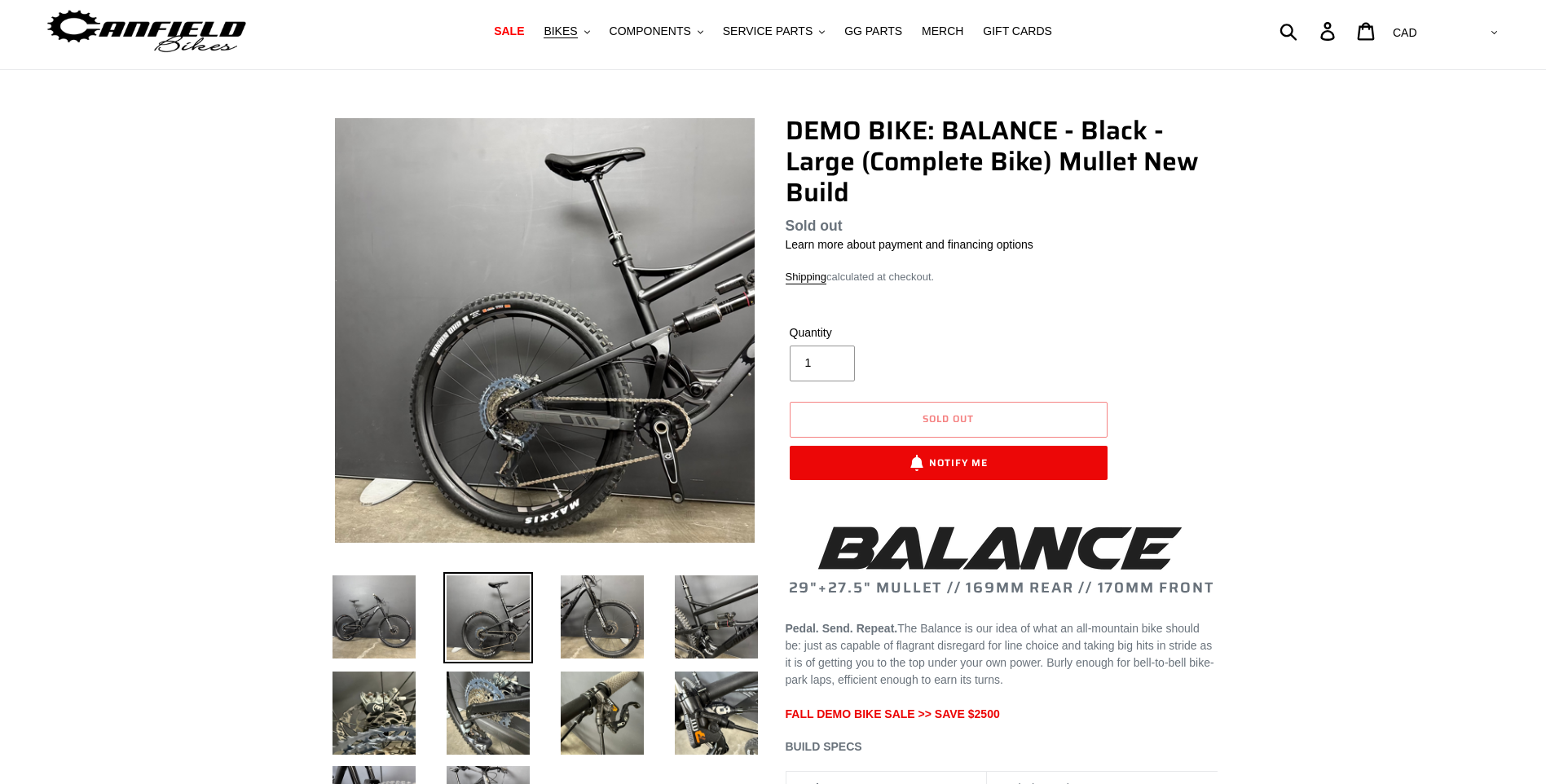
scroll to position [81, 0]
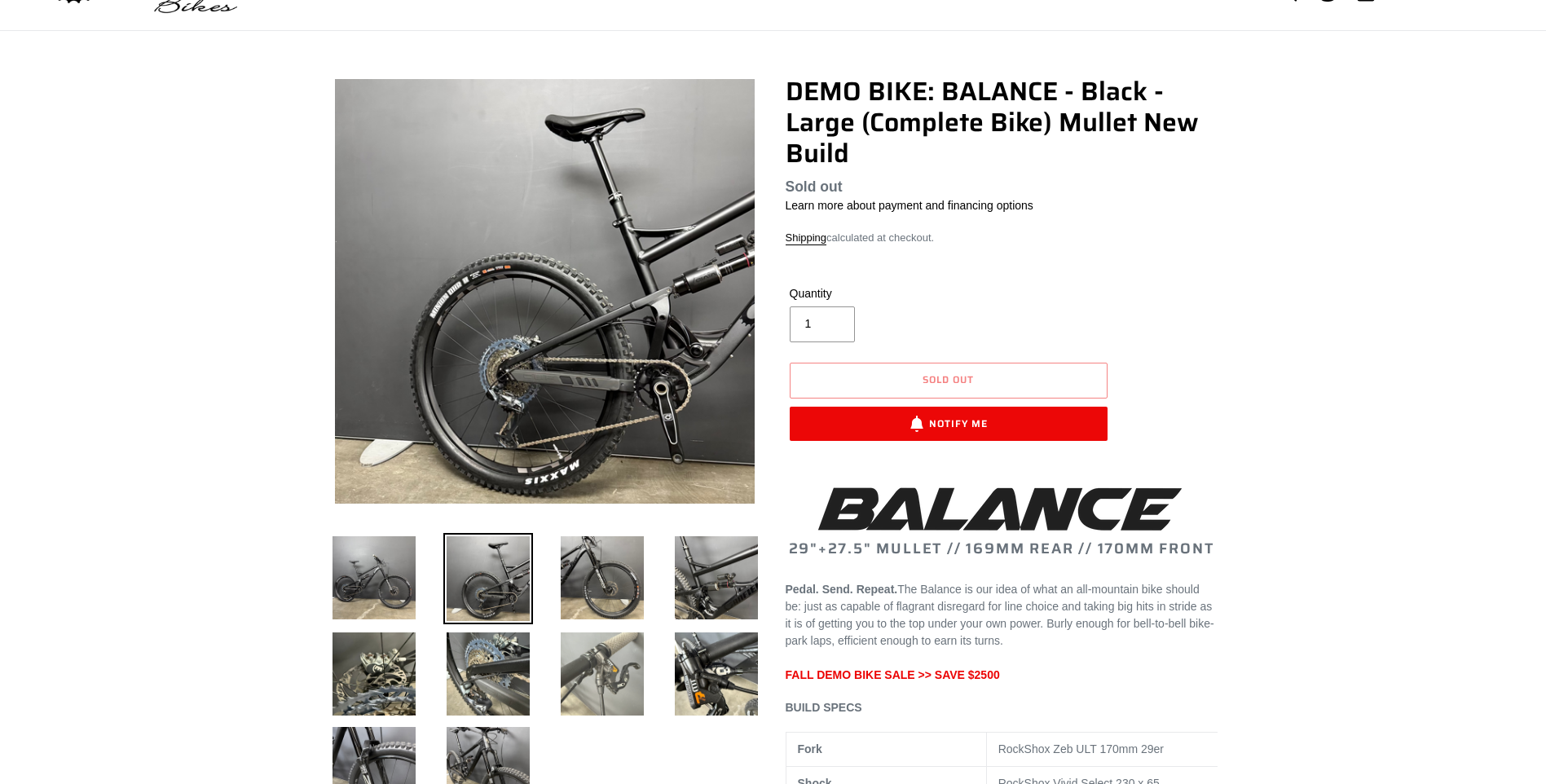
click at [582, 671] on img at bounding box center [602, 673] width 89 height 89
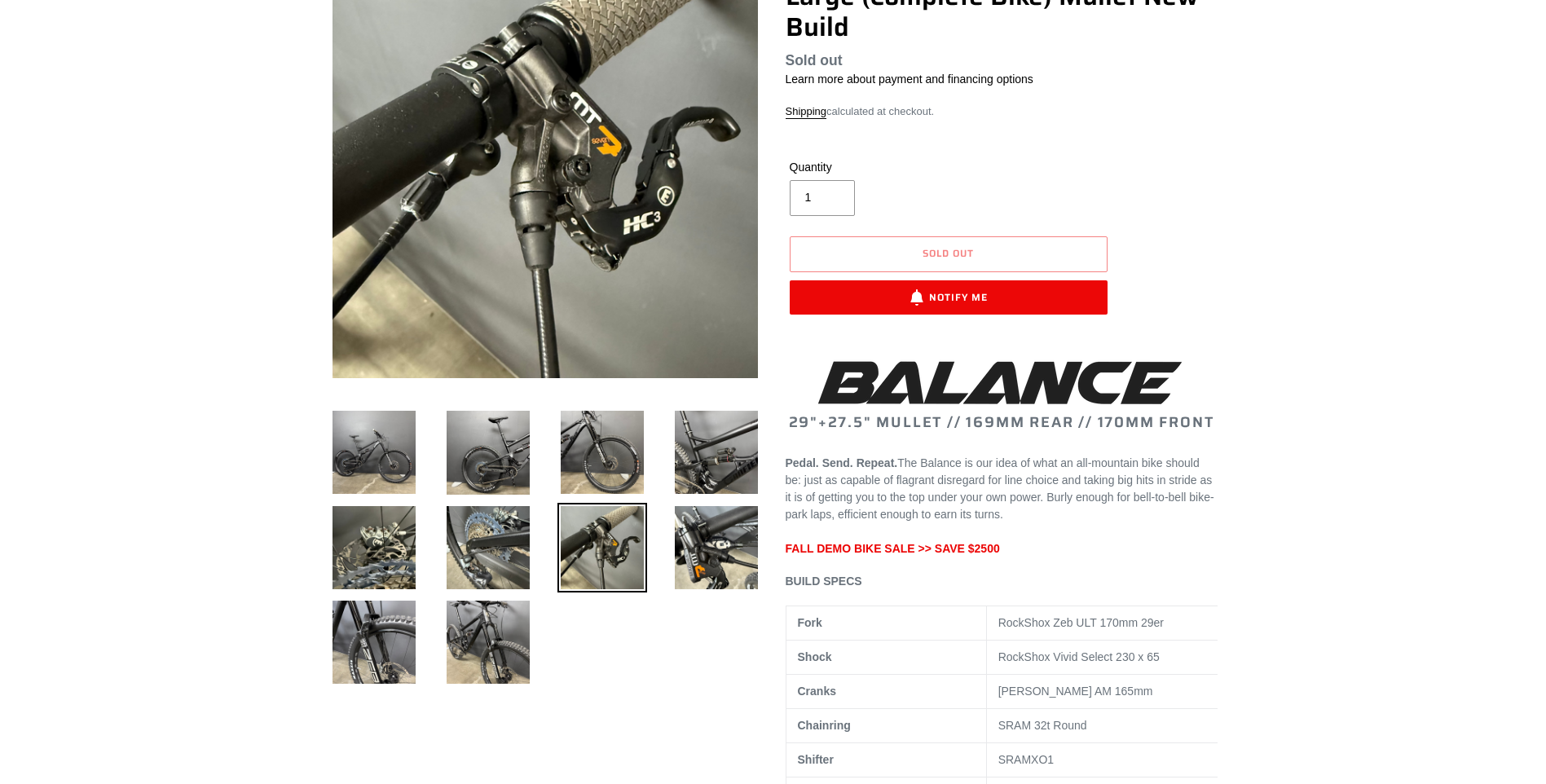
scroll to position [244, 0]
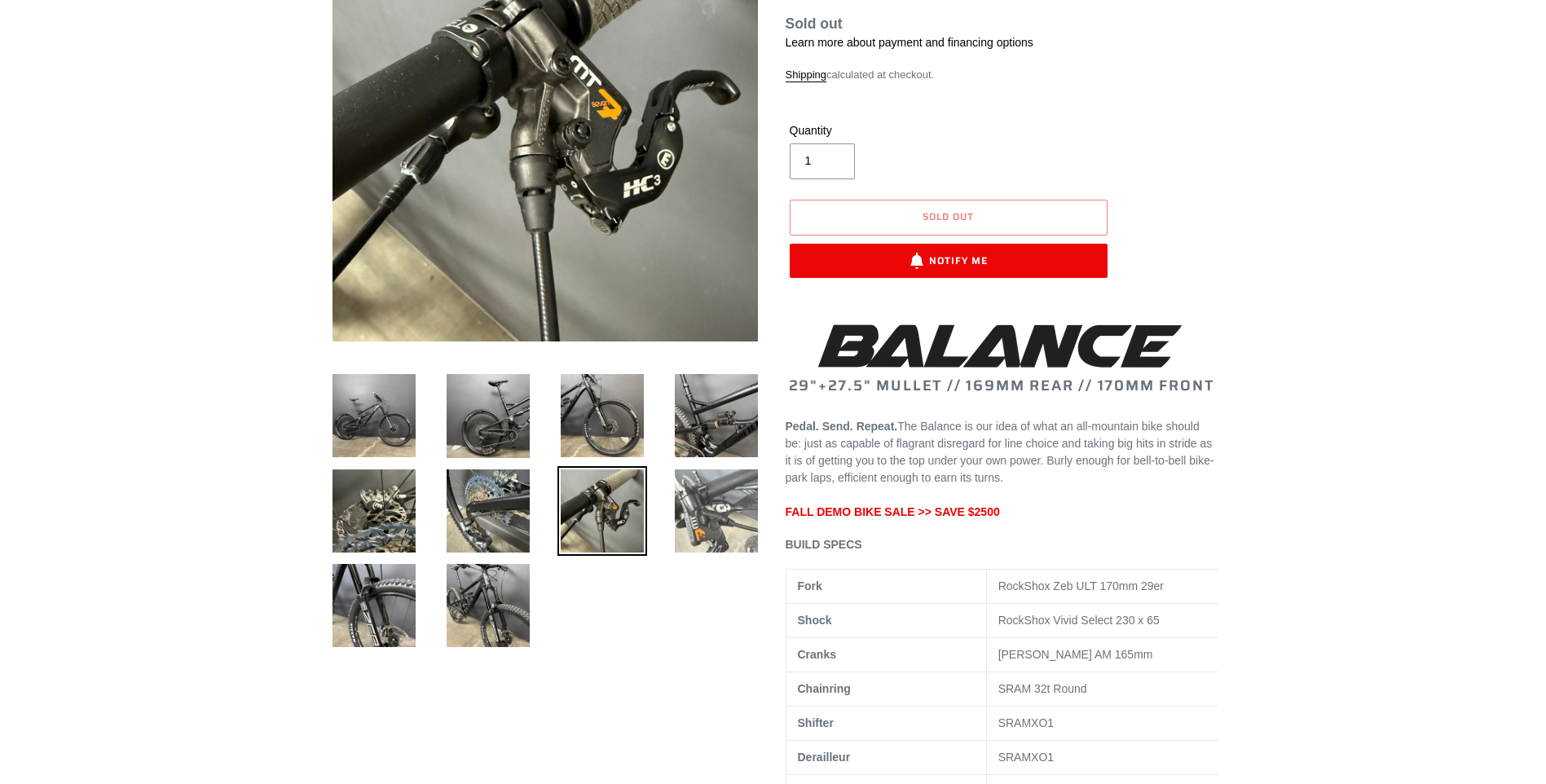
click at [705, 518] on img at bounding box center [716, 510] width 89 height 89
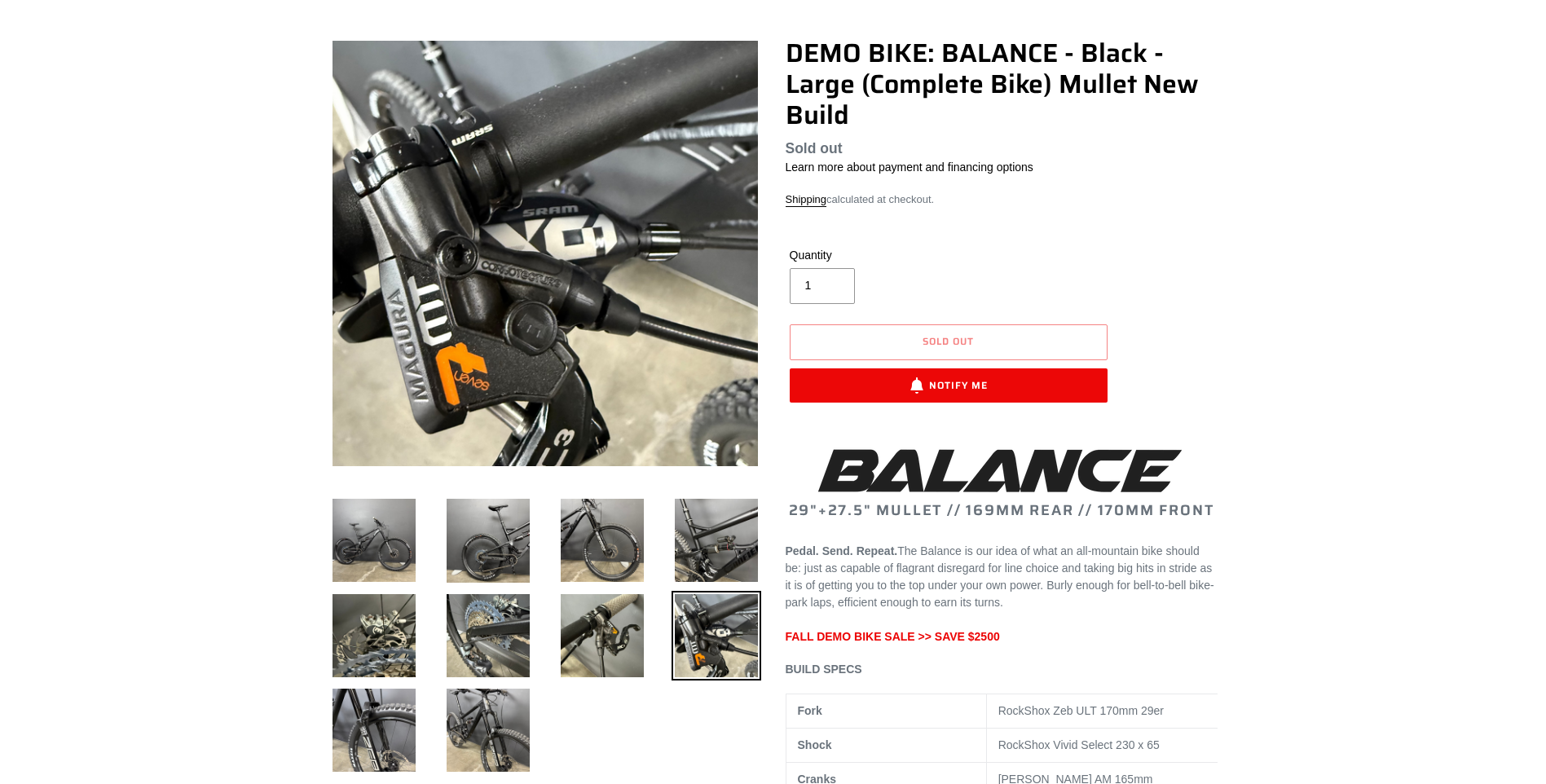
scroll to position [81, 0]
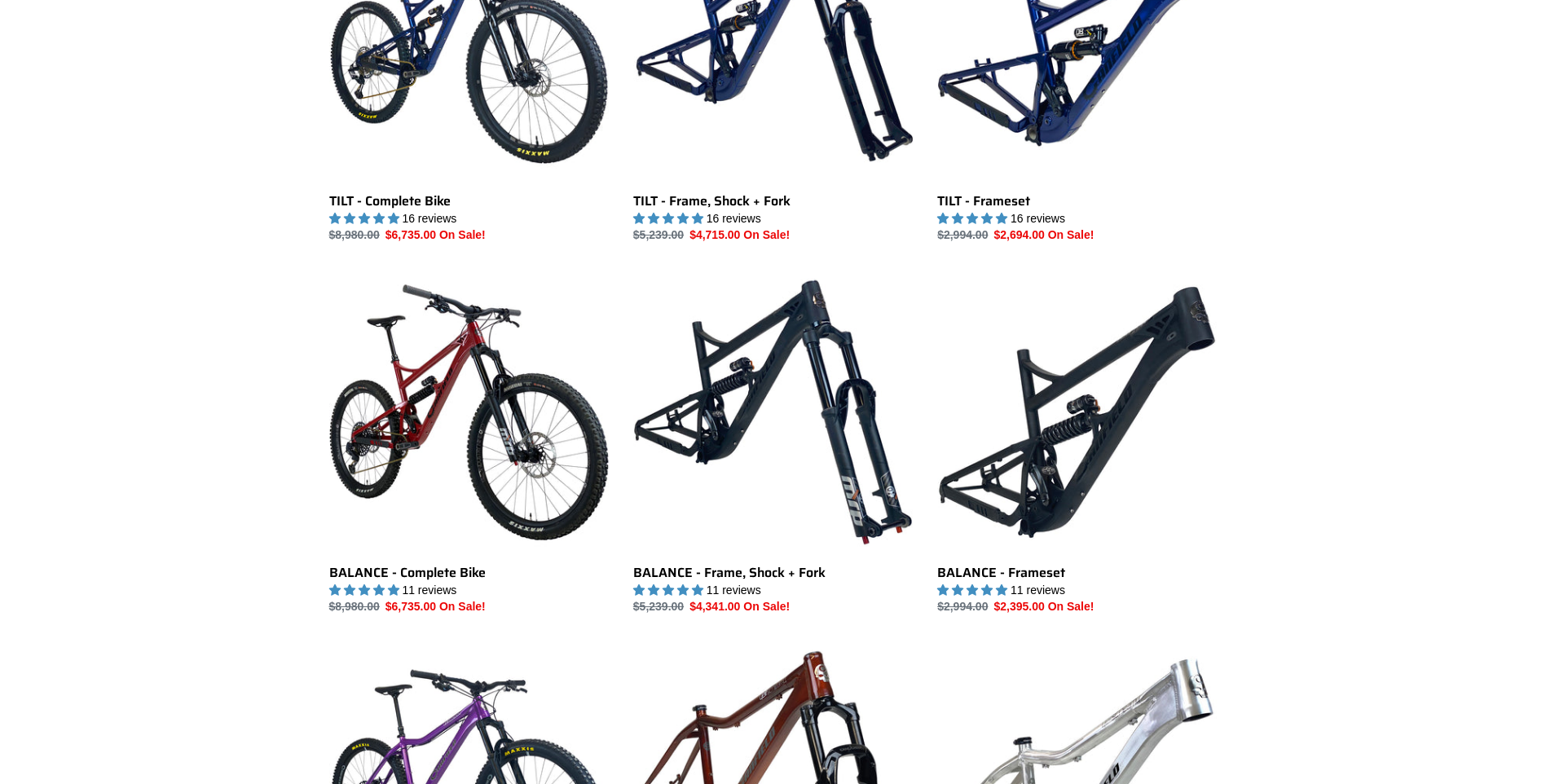
scroll to position [571, 0]
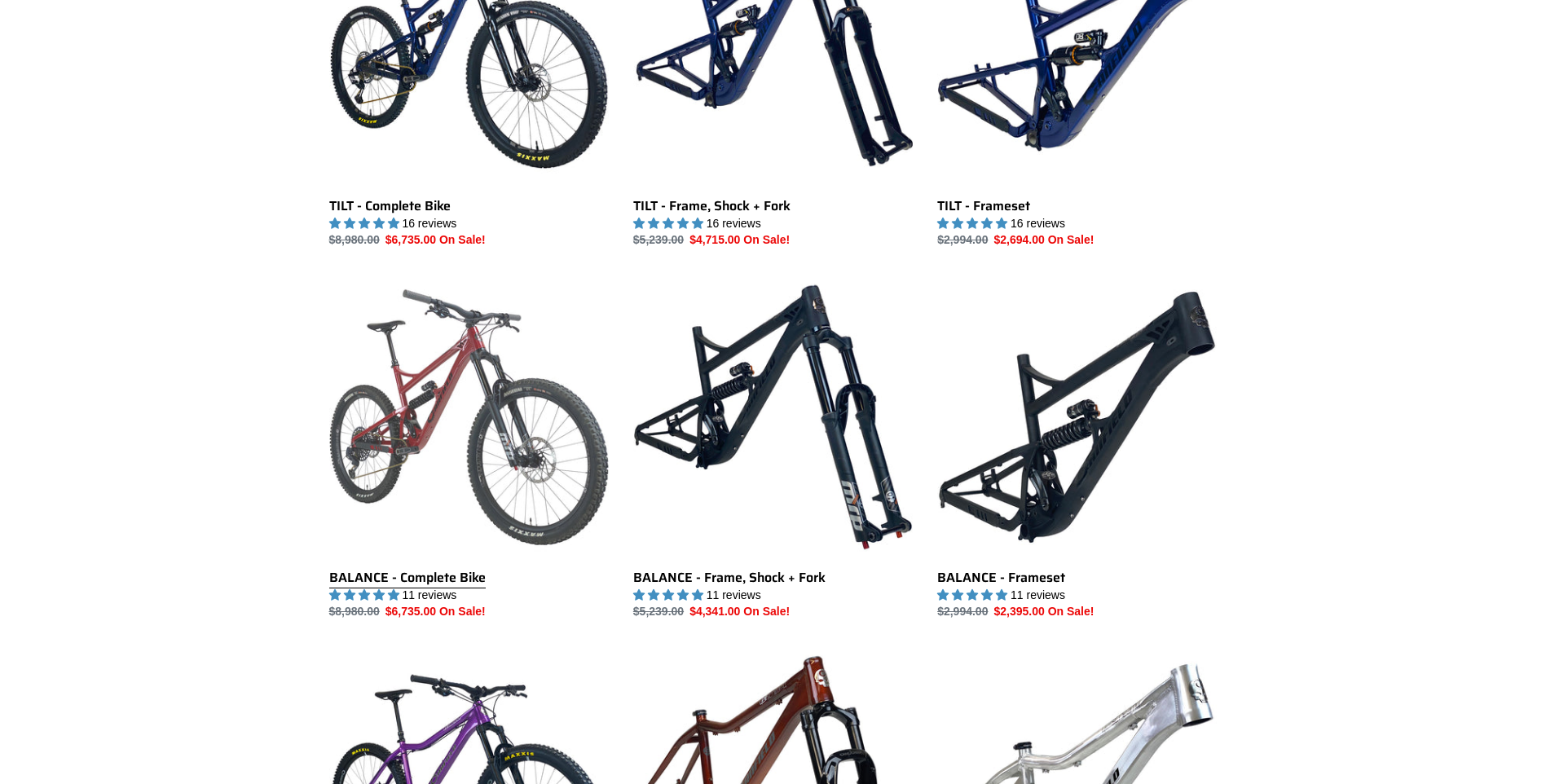
click at [460, 394] on link "BALANCE - Complete Bike" at bounding box center [468, 449] width 280 height 343
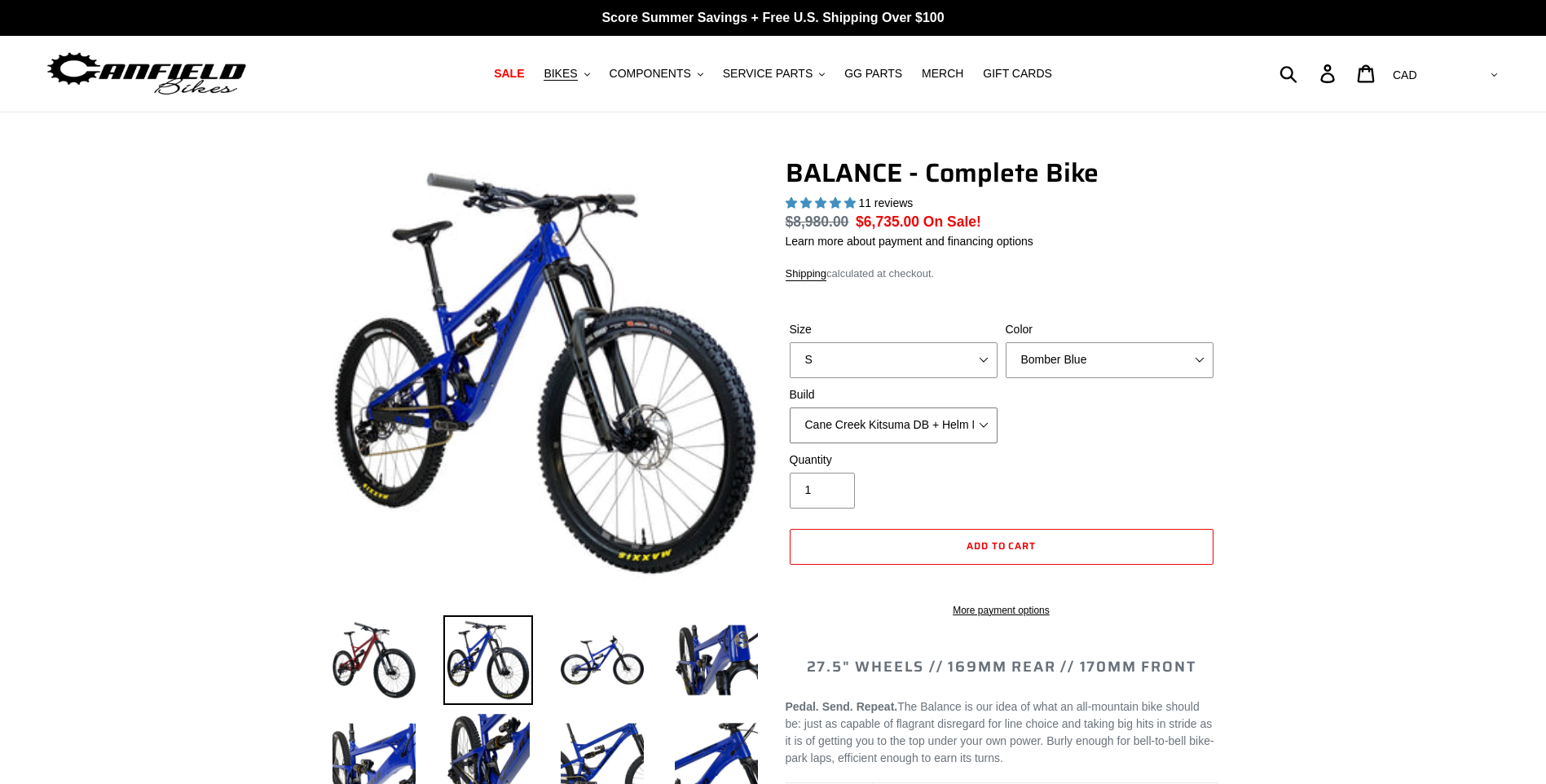
click at [988, 420] on select "Cane Creek Kitsuma DB + Helm MKII + SRAM GX Cane Creek Kitsuma DB + Helm MKII +…" at bounding box center [893, 426] width 208 height 36
click at [790, 408] on select "Cane Creek Kitsuma DB + Helm MKII + SRAM GX Cane Creek Kitsuma DB + Helm MKII +…" at bounding box center [893, 426] width 208 height 36
click at [982, 426] on select "Cane Creek Kitsuma DB + Helm MKII + SRAM GX Cane Creek Kitsuma DB + Helm MKII +…" at bounding box center [893, 426] width 208 height 36
select select "RockShox Vivid ULT + Zeb ULT + SRAM XO"
click at [790, 408] on select "Cane Creek Kitsuma DB + Helm MKII + SRAM GX Cane Creek Kitsuma DB + Helm MKII +…" at bounding box center [893, 426] width 208 height 36
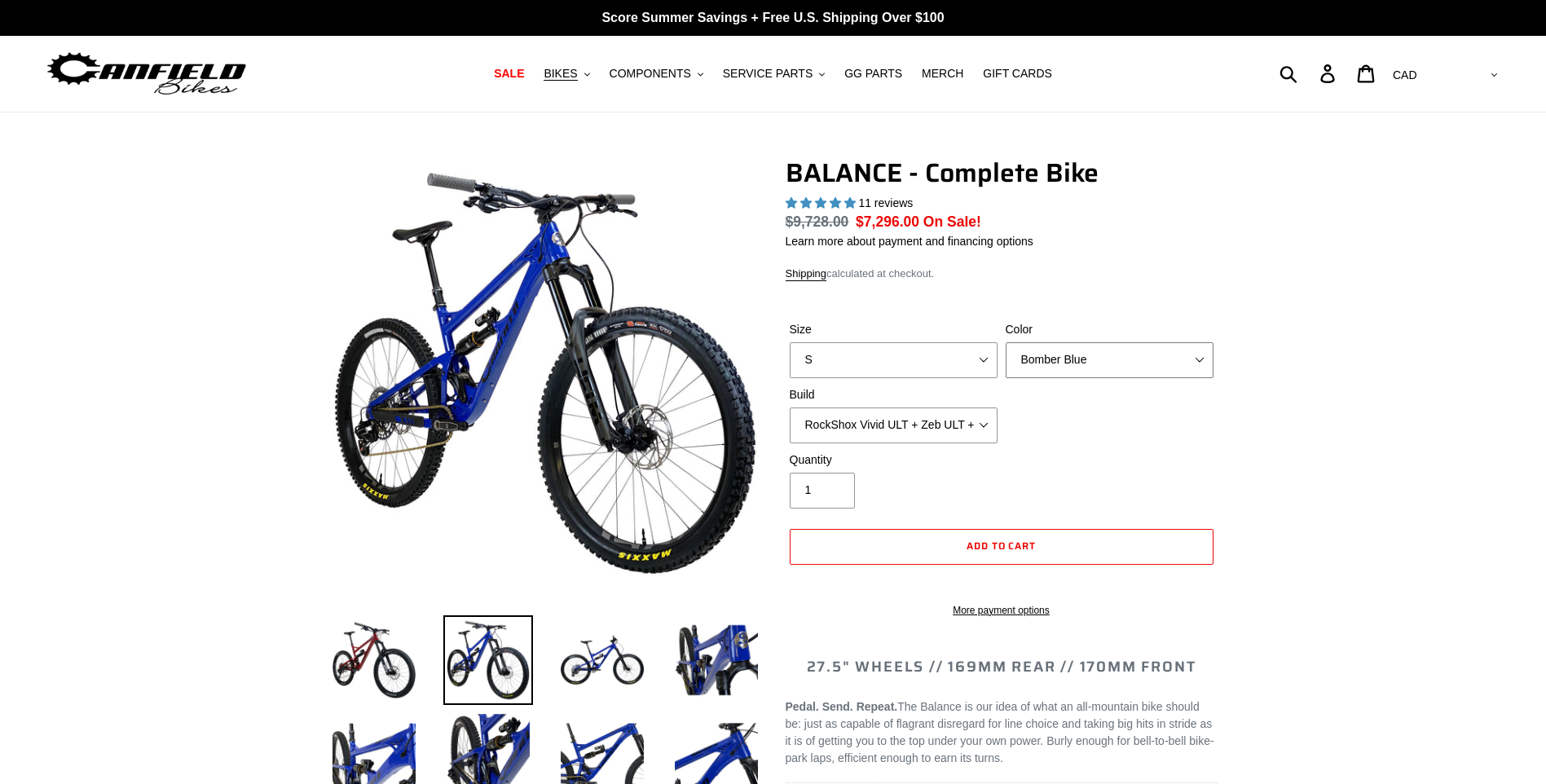
click at [1199, 361] on select "Bomber Blue Goat's Blood Stealth Black" at bounding box center [1109, 360] width 208 height 36
select select "Goat's Blood"
click at [1006, 342] on select "Bomber Blue Goat's Blood Stealth Black" at bounding box center [1109, 360] width 208 height 36
click at [987, 358] on select "S M L XL" at bounding box center [893, 360] width 208 height 36
select select "M"
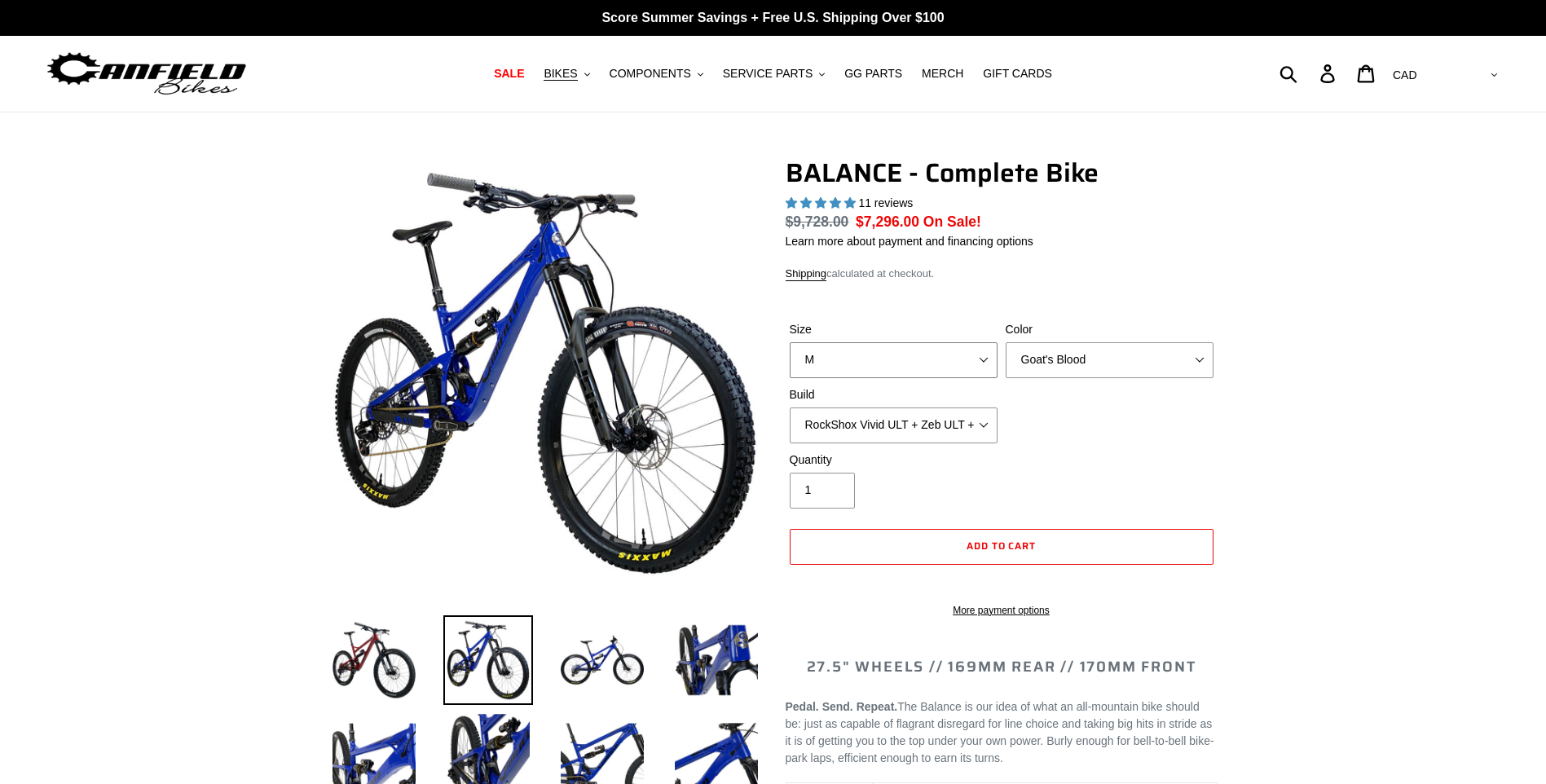
click at [790, 342] on select "S M L XL" at bounding box center [893, 360] width 208 height 36
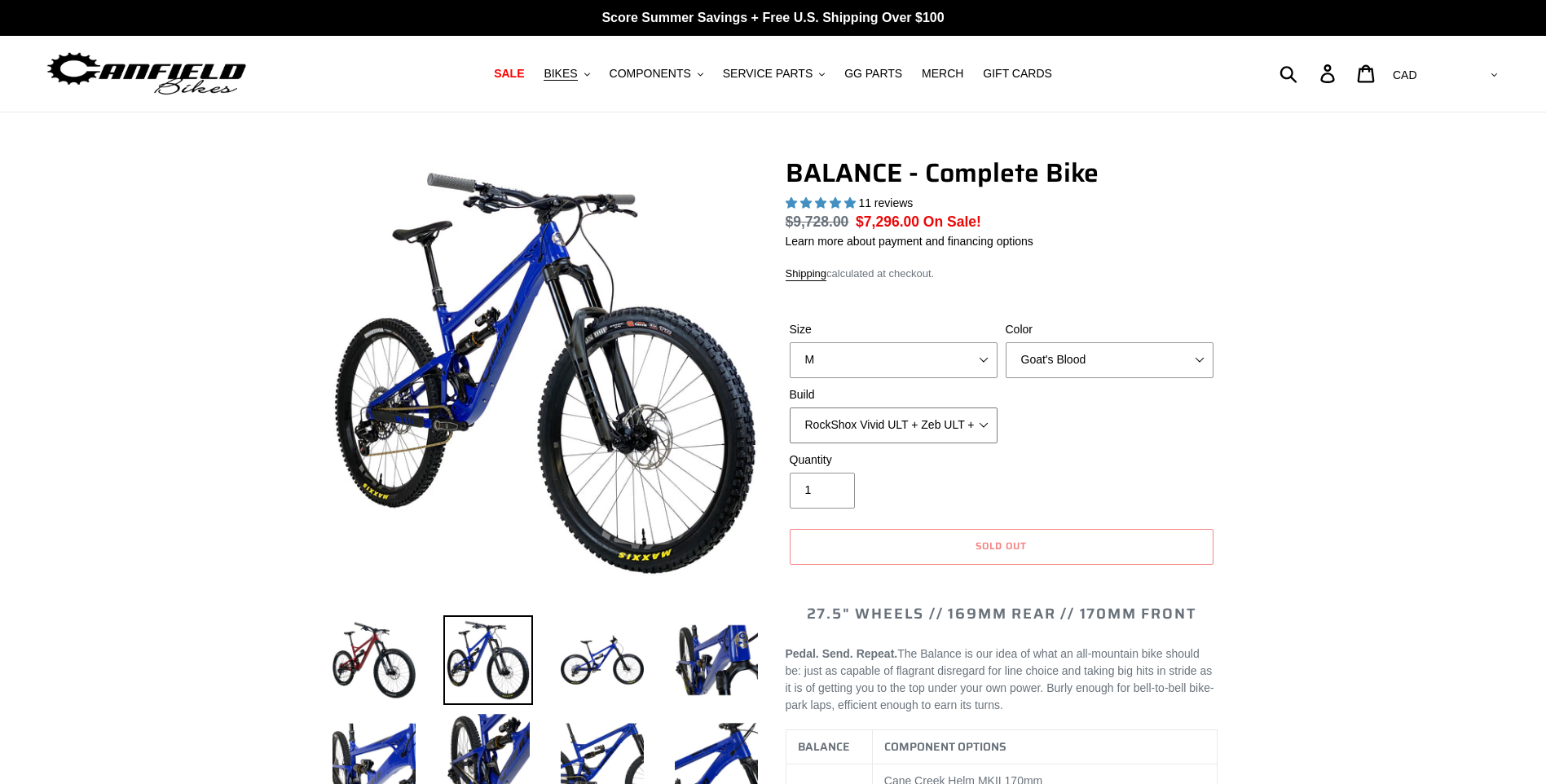
click at [983, 427] on select "Cane Creek Kitsuma DB + Helm MKII + SRAM GX Cane Creek Kitsuma DB + Helm MKII +…" at bounding box center [893, 426] width 208 height 36
select select "Cane Creek Kitsuma DB + Helm MKII + SRAM XO"
click at [790, 408] on select "Cane Creek Kitsuma DB + Helm MKII + SRAM GX Cane Creek Kitsuma DB + Helm MKII +…" at bounding box center [893, 426] width 208 height 36
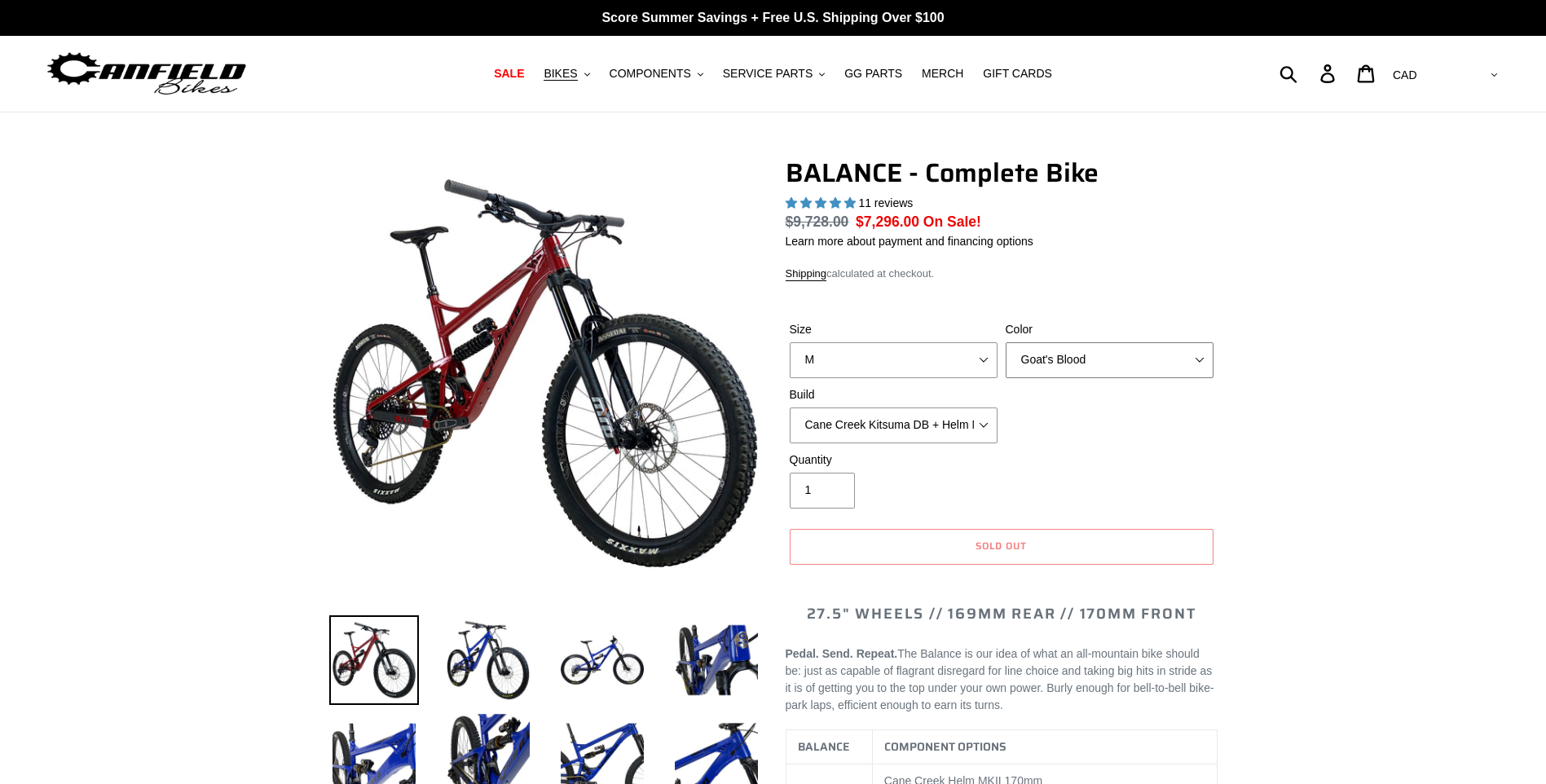
click at [1200, 357] on select "Bomber Blue Goat's Blood Stealth Black" at bounding box center [1109, 360] width 208 height 36
select select "Bomber Blue"
click at [1006, 342] on select "Bomber Blue Goat's Blood Stealth Black" at bounding box center [1109, 360] width 208 height 36
click at [983, 429] on select "Cane Creek Kitsuma DB + Helm MKII + SRAM GX Cane Creek Kitsuma DB + Helm MKII +…" at bounding box center [893, 426] width 208 height 36
select select "RockShox Vivid ULT + Zeb ULT + SRAM XO"
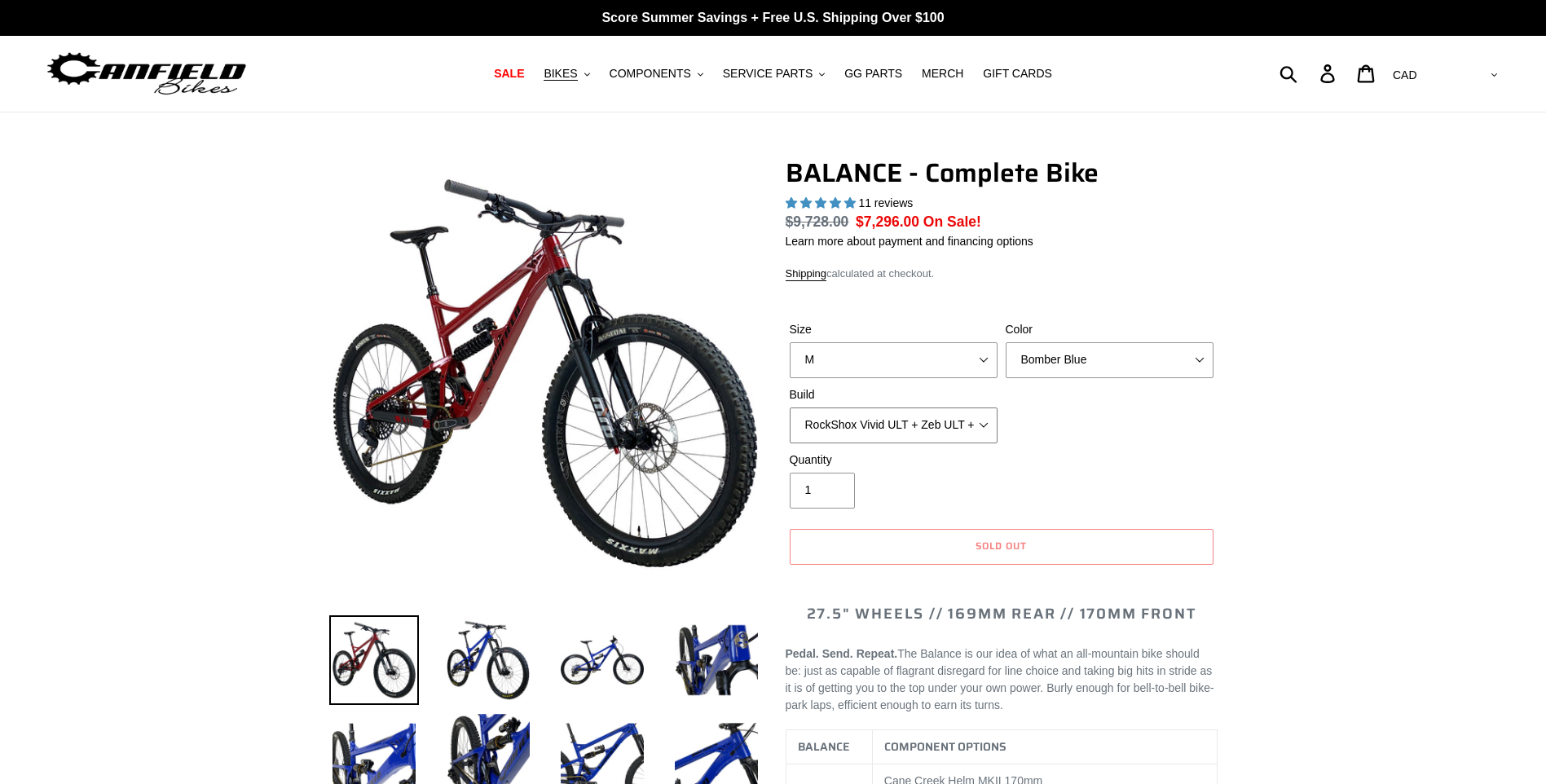
click at [790, 408] on select "Cane Creek Kitsuma DB + Helm MKII + SRAM GX Cane Creek Kitsuma DB + Helm MKII +…" at bounding box center [893, 426] width 208 height 36
click at [1199, 357] on select "Bomber Blue Goat's Blood Stealth Black" at bounding box center [1109, 360] width 208 height 36
select select "Stealth Black"
click at [1006, 342] on select "Bomber Blue Goat's Blood Stealth Black" at bounding box center [1109, 360] width 208 height 36
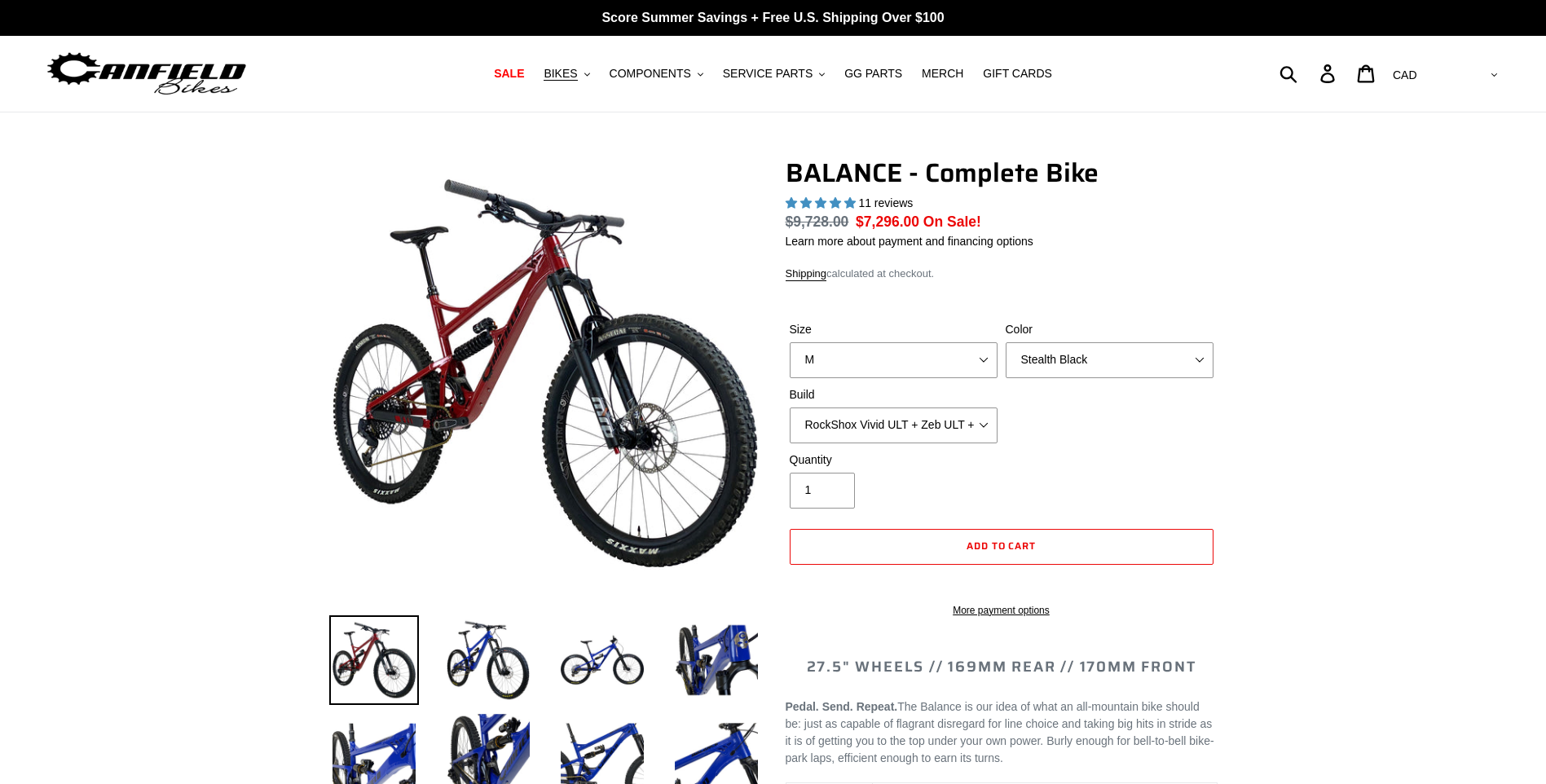
click at [376, 665] on img at bounding box center [373, 659] width 89 height 89
click at [476, 660] on img at bounding box center [488, 659] width 89 height 89
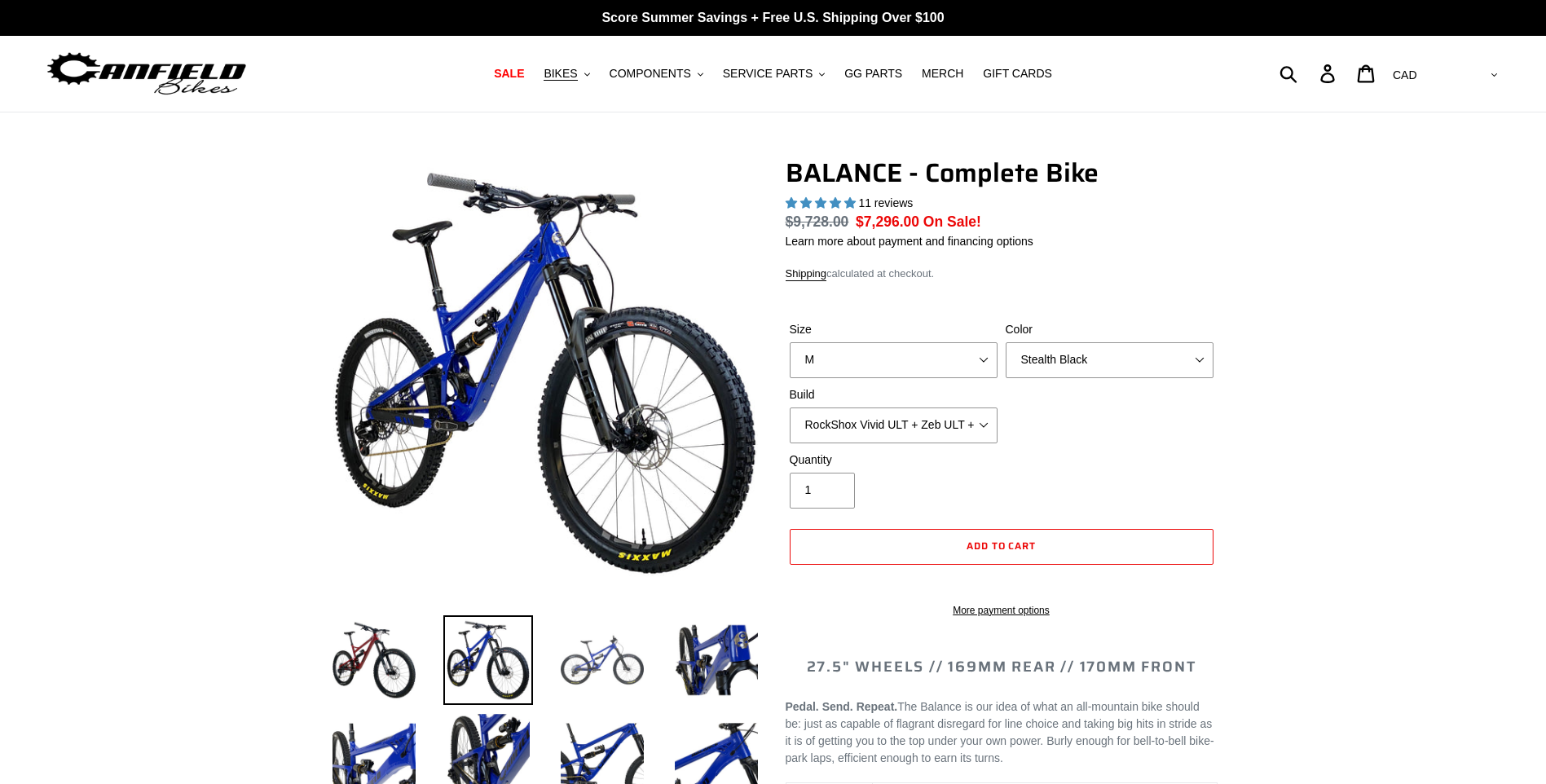
click at [587, 674] on img at bounding box center [602, 659] width 89 height 89
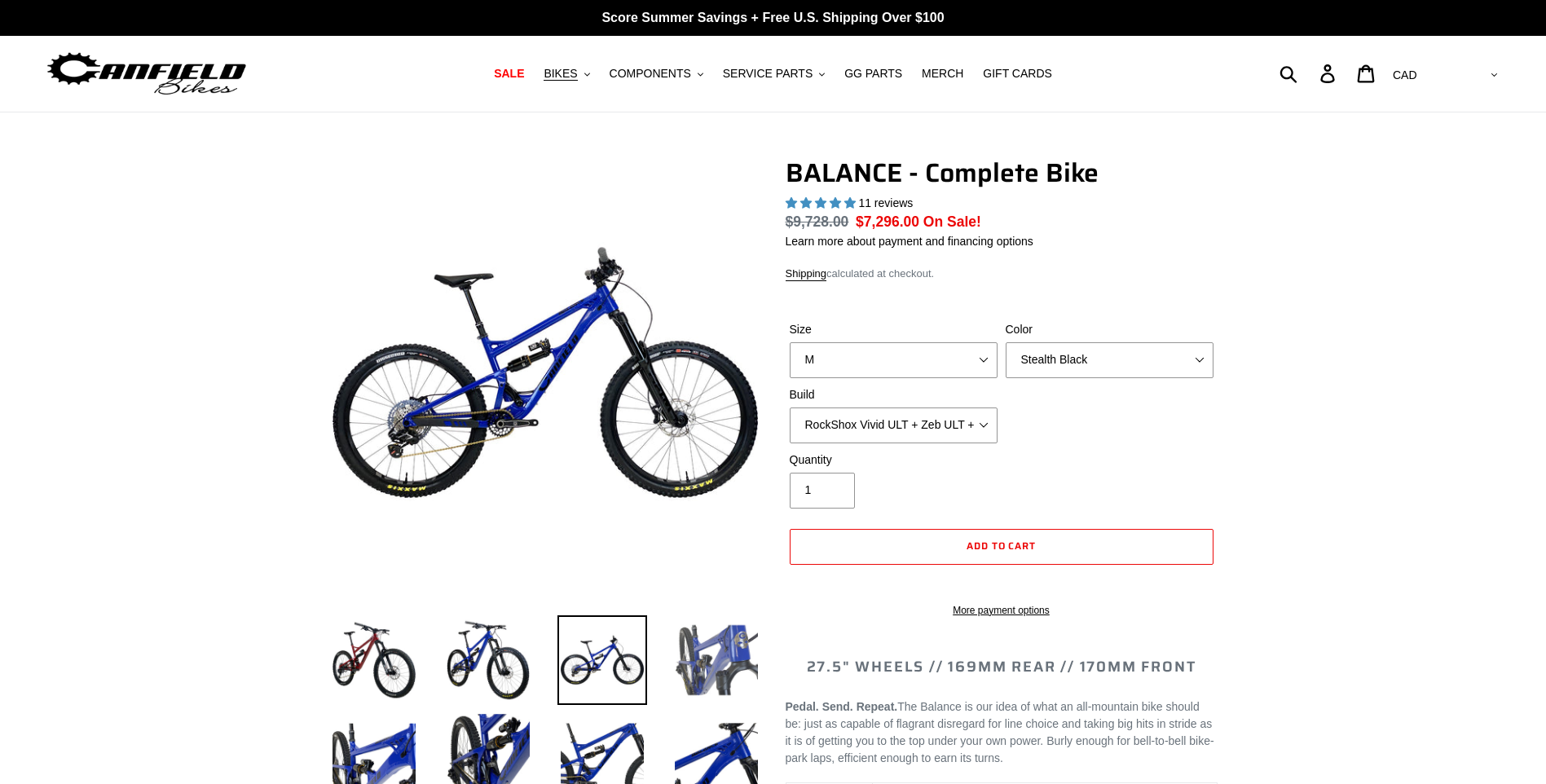
click at [712, 673] on img at bounding box center [716, 659] width 89 height 89
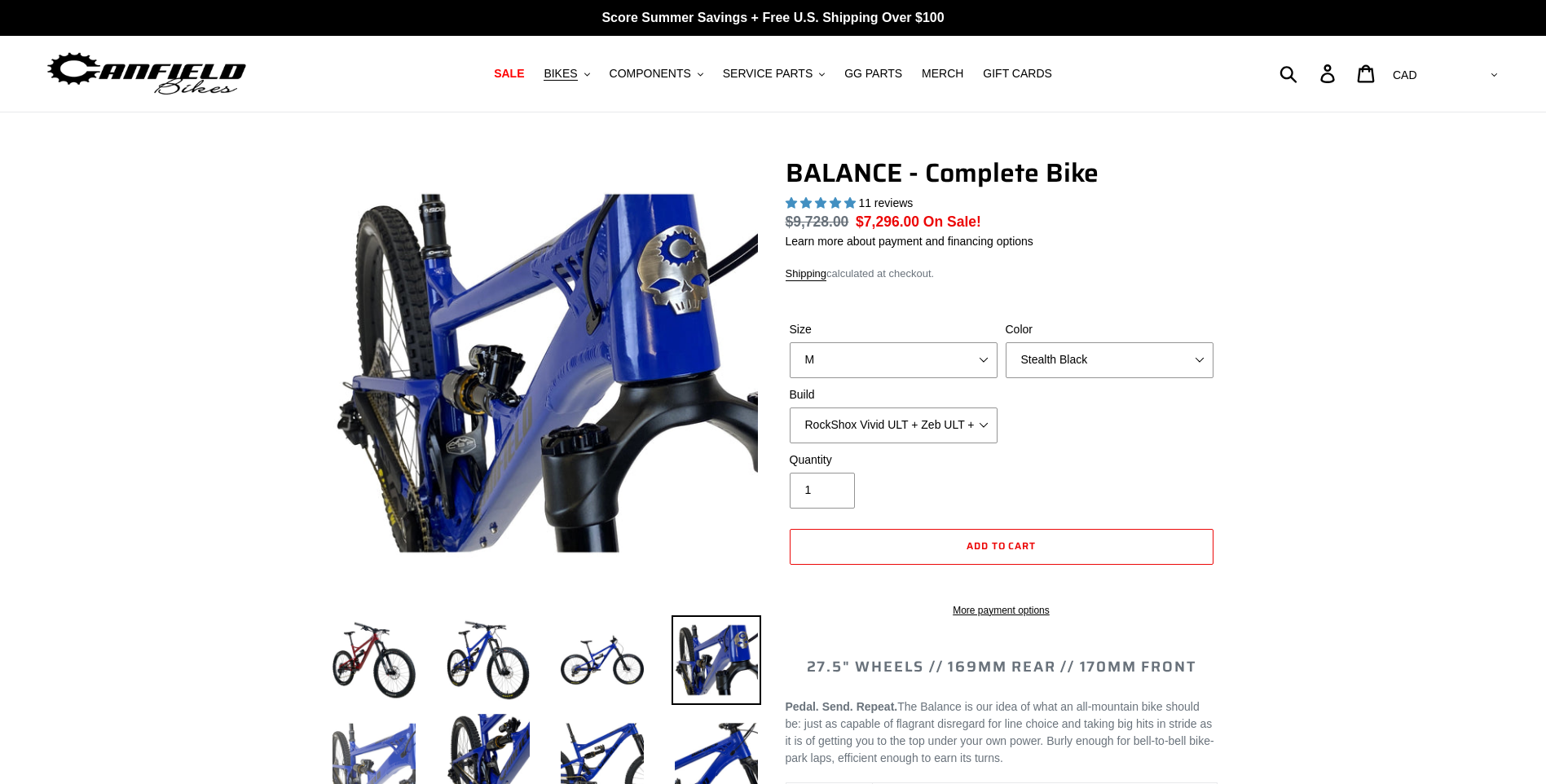
click at [403, 740] on img at bounding box center [373, 754] width 89 height 89
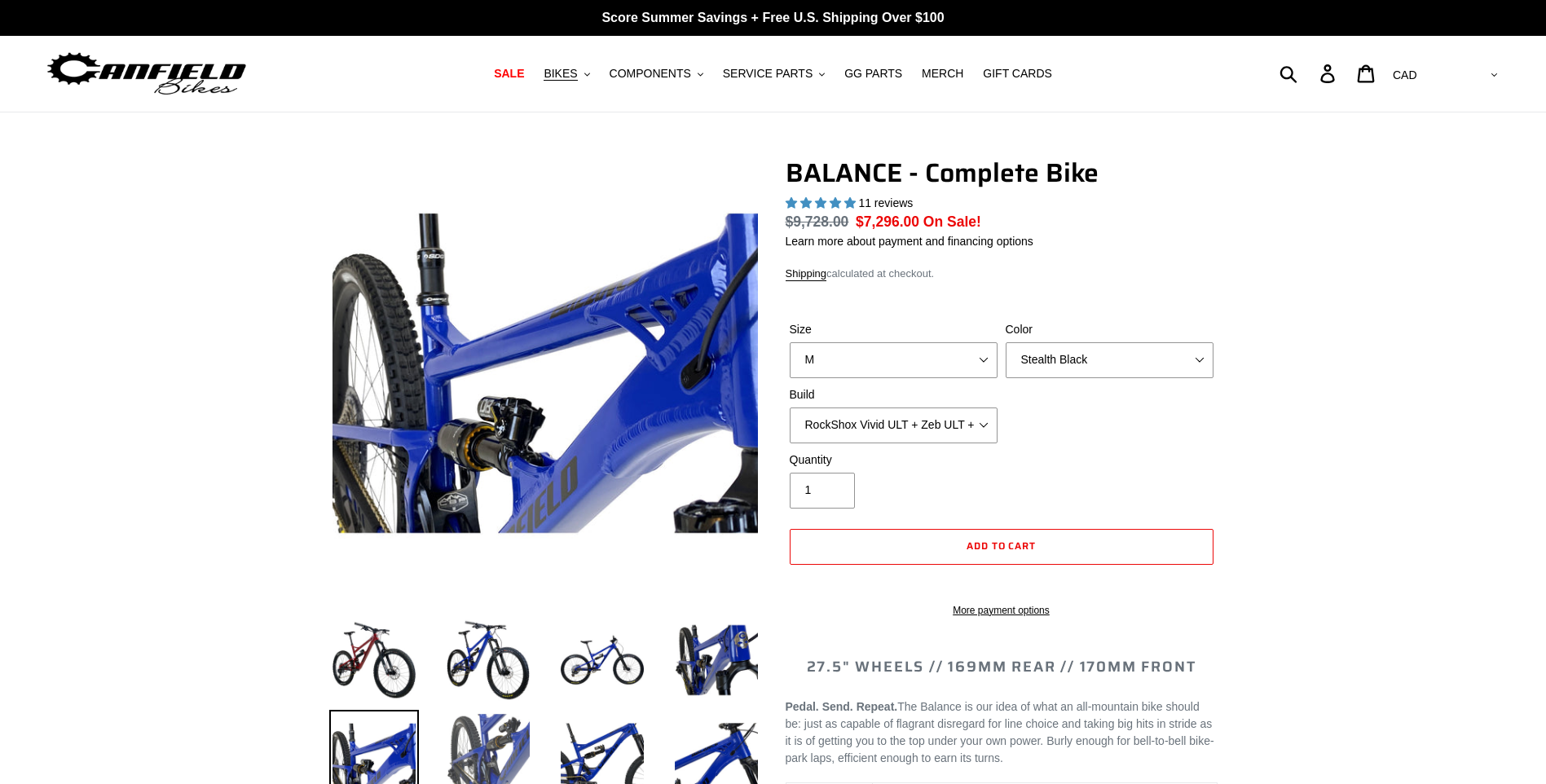
click at [498, 743] on img at bounding box center [488, 754] width 89 height 89
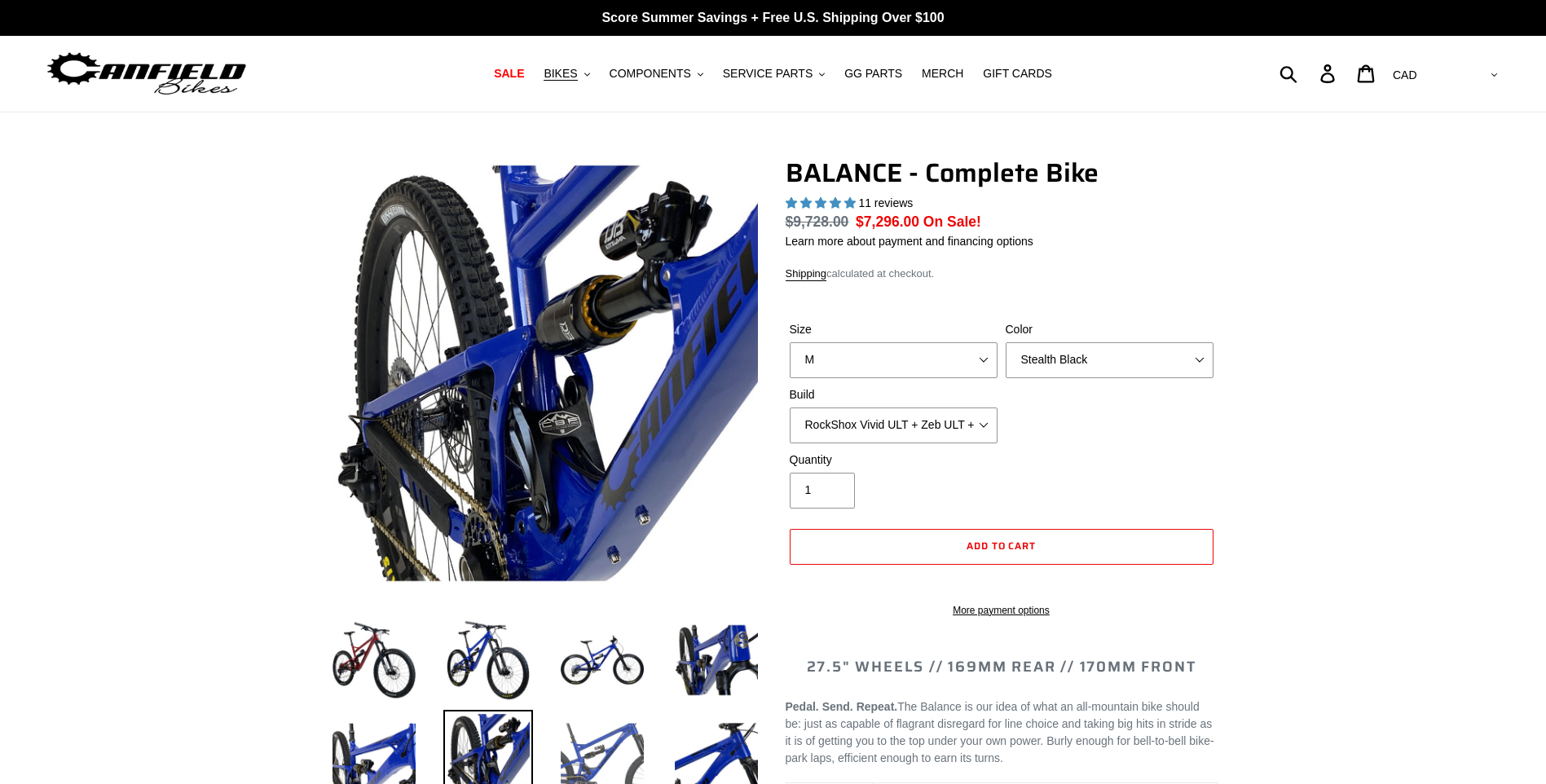
click at [599, 741] on img at bounding box center [602, 754] width 89 height 89
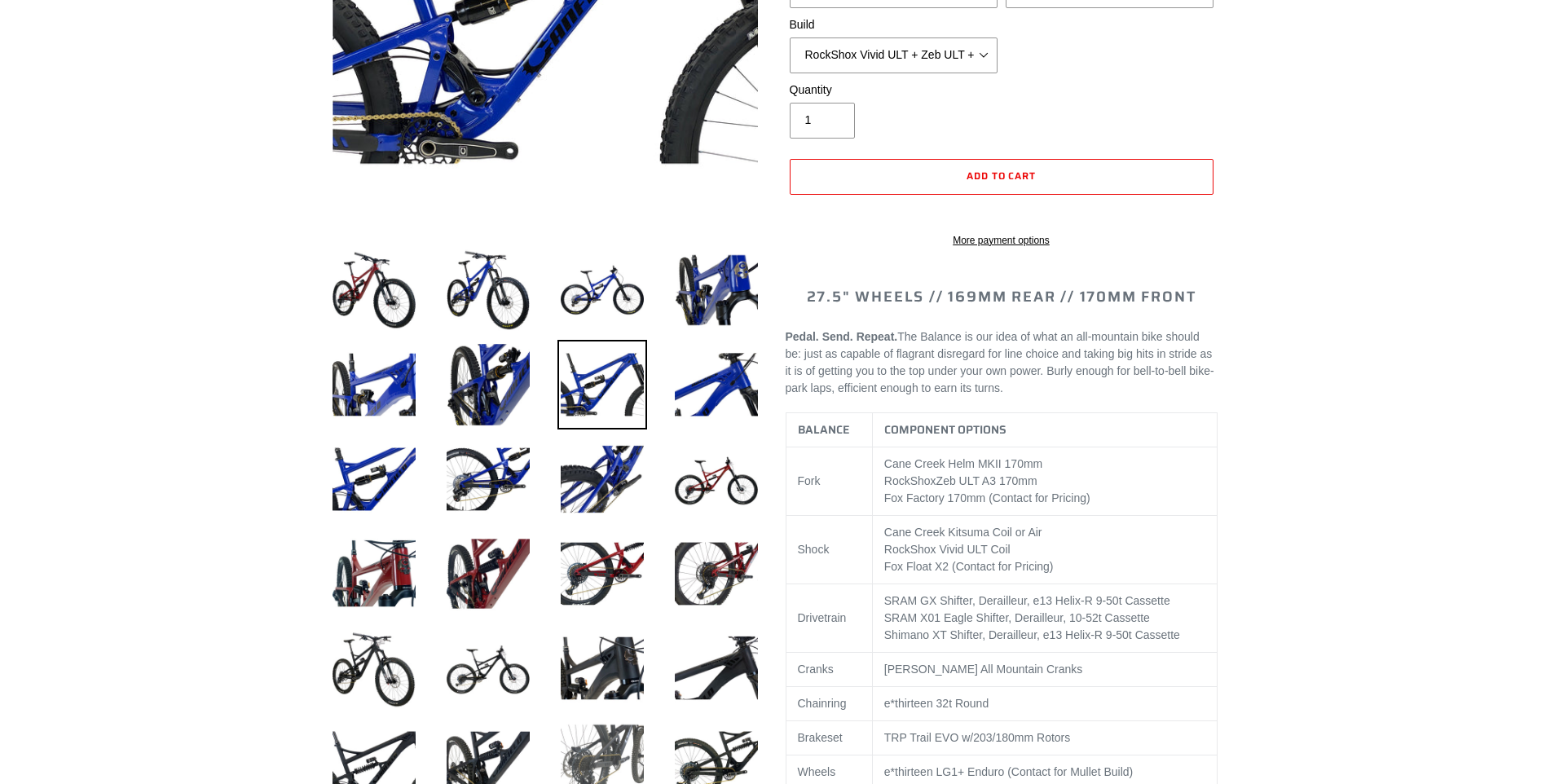
scroll to position [408, 0]
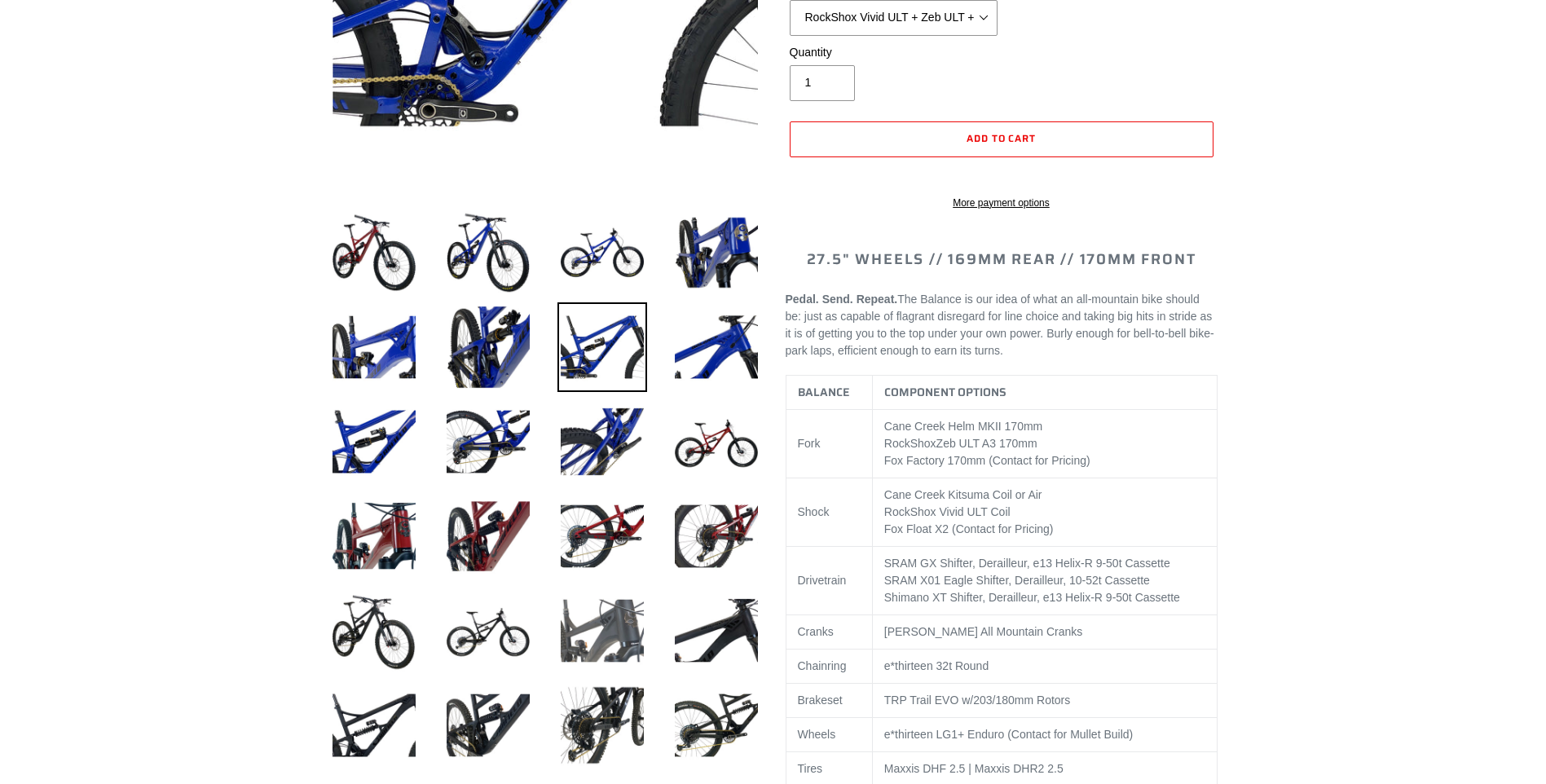
click at [591, 640] on img at bounding box center [602, 630] width 89 height 89
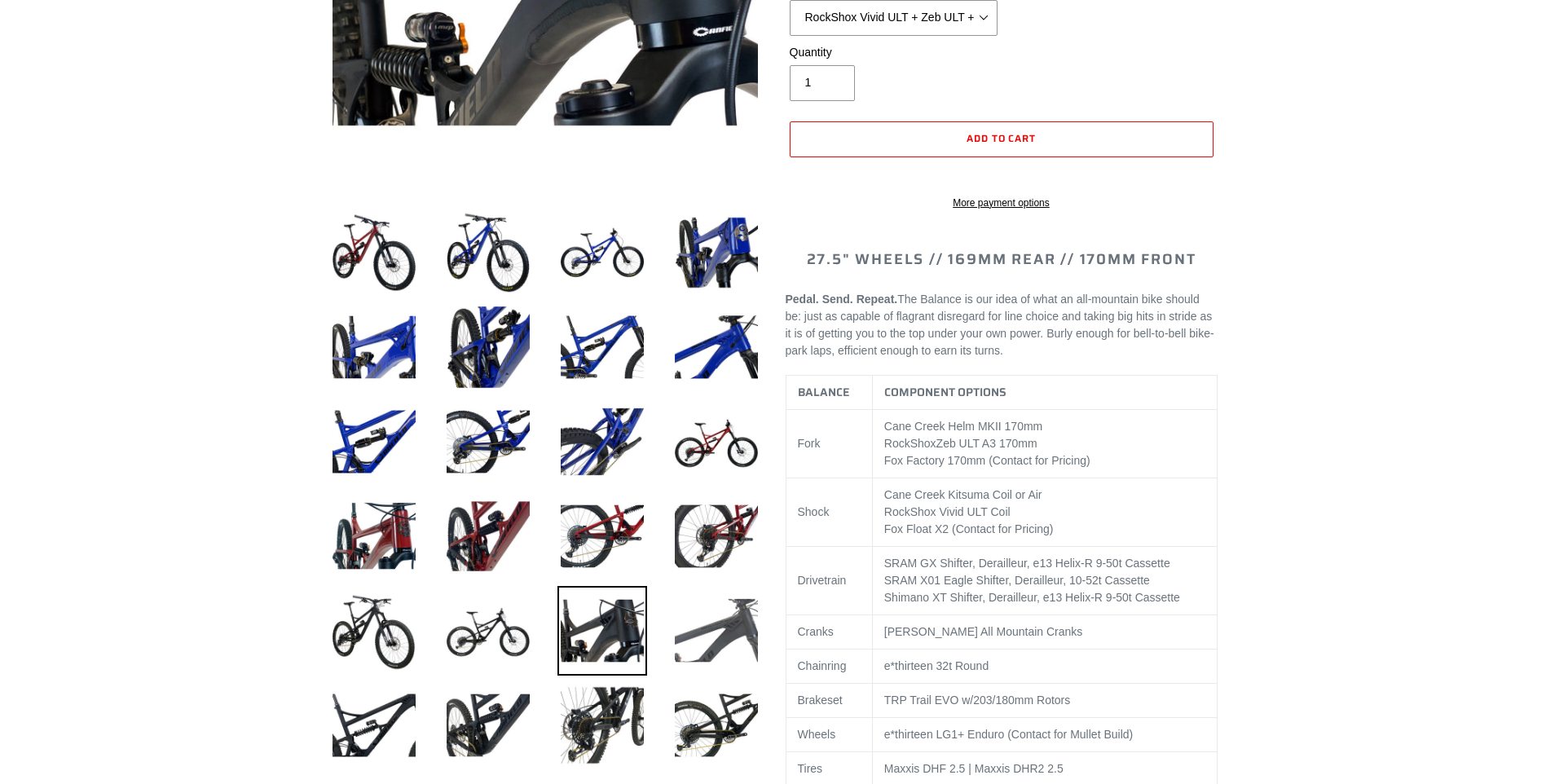
click at [706, 635] on img at bounding box center [716, 630] width 89 height 89
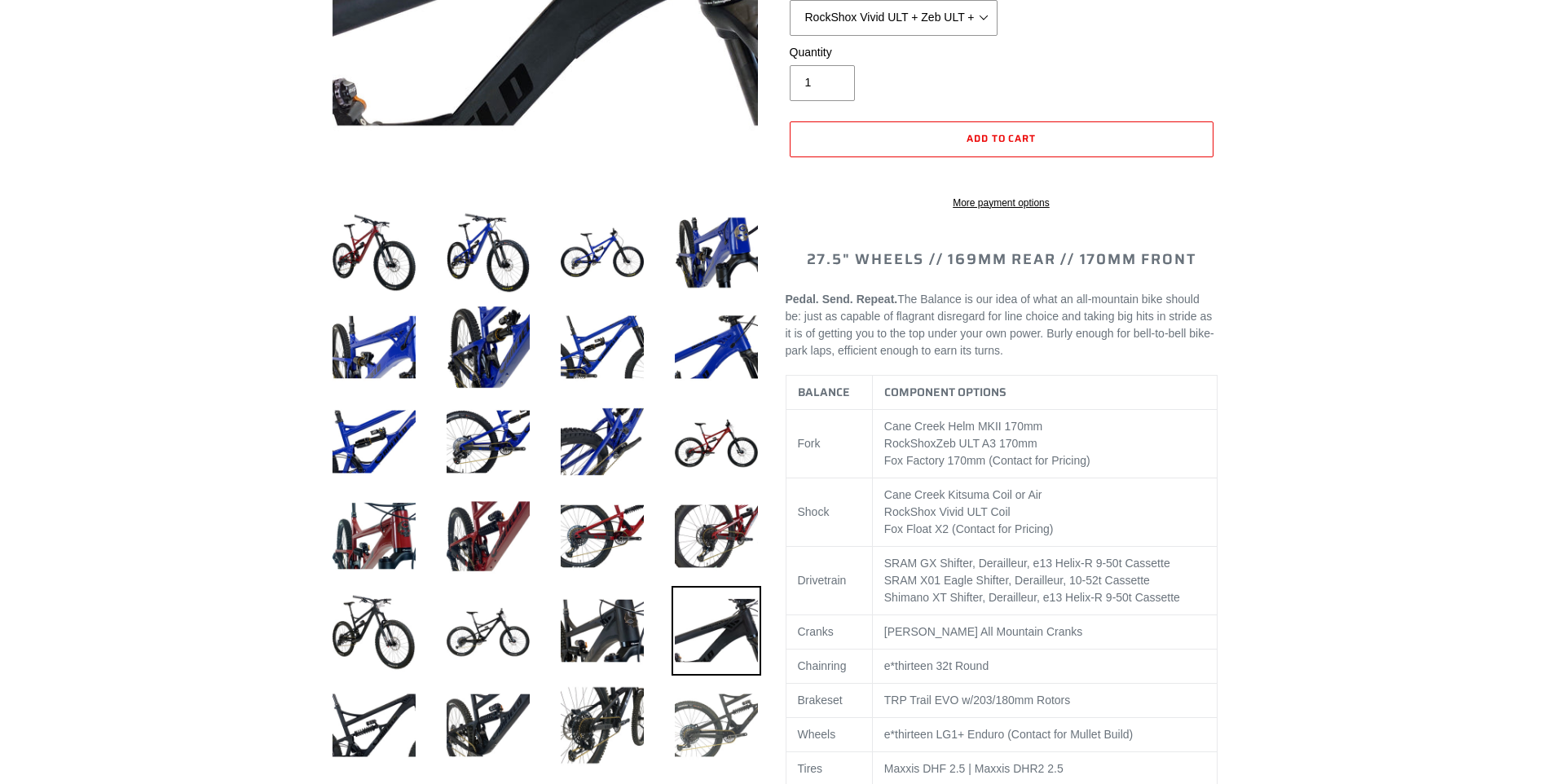
click at [725, 708] on img at bounding box center [716, 725] width 89 height 89
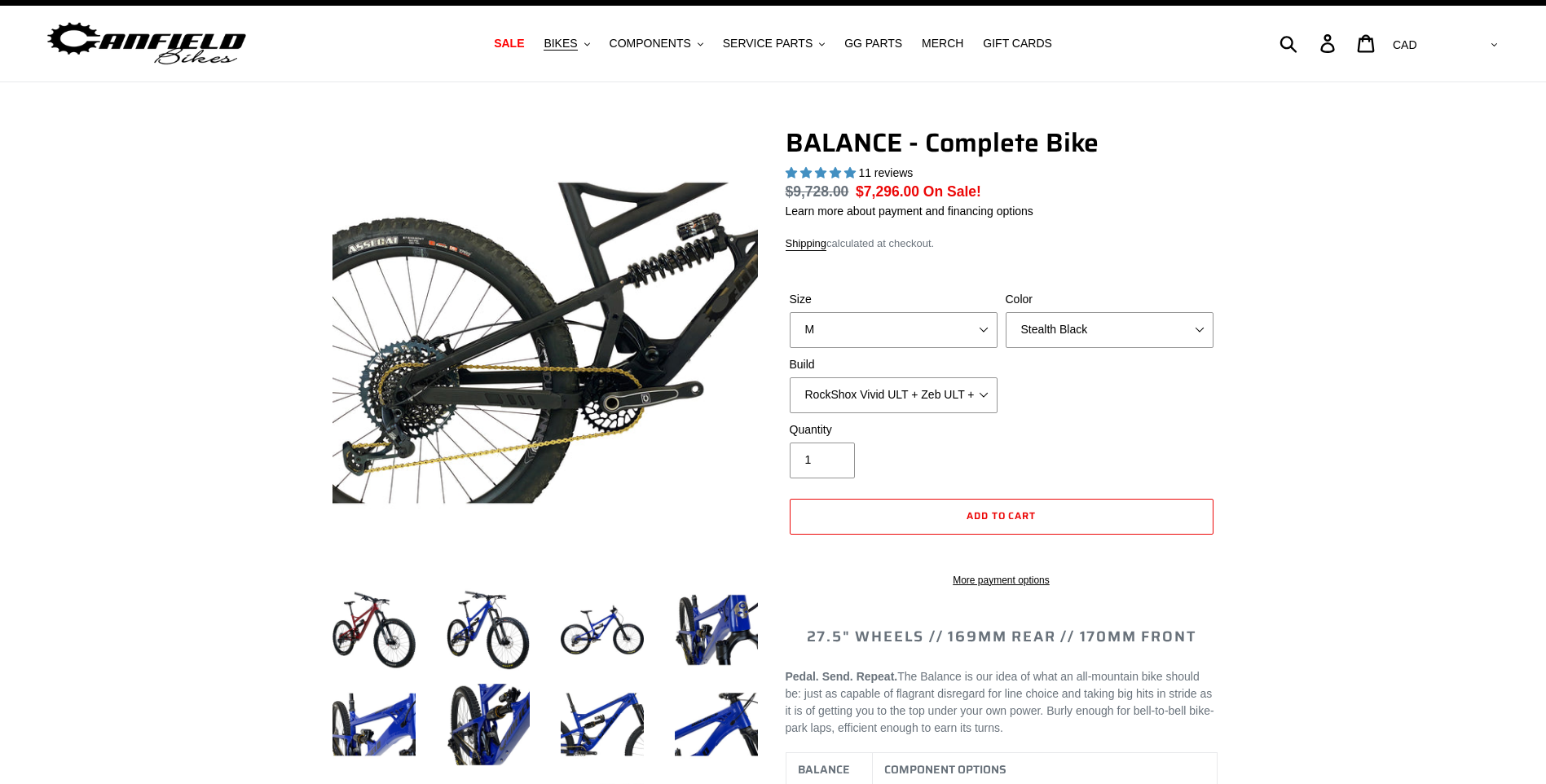
scroll to position [0, 0]
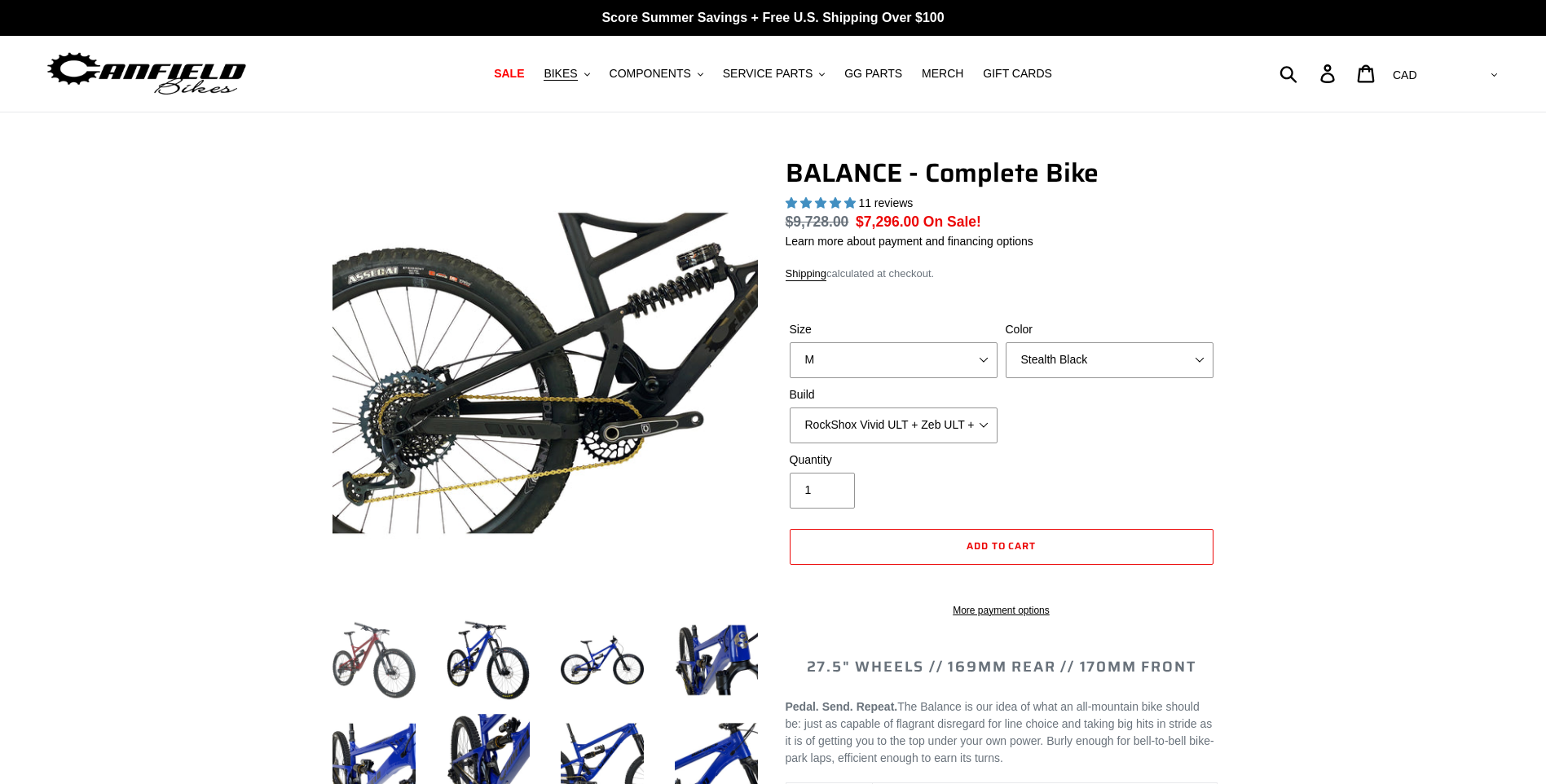
click at [374, 669] on img at bounding box center [373, 659] width 89 height 89
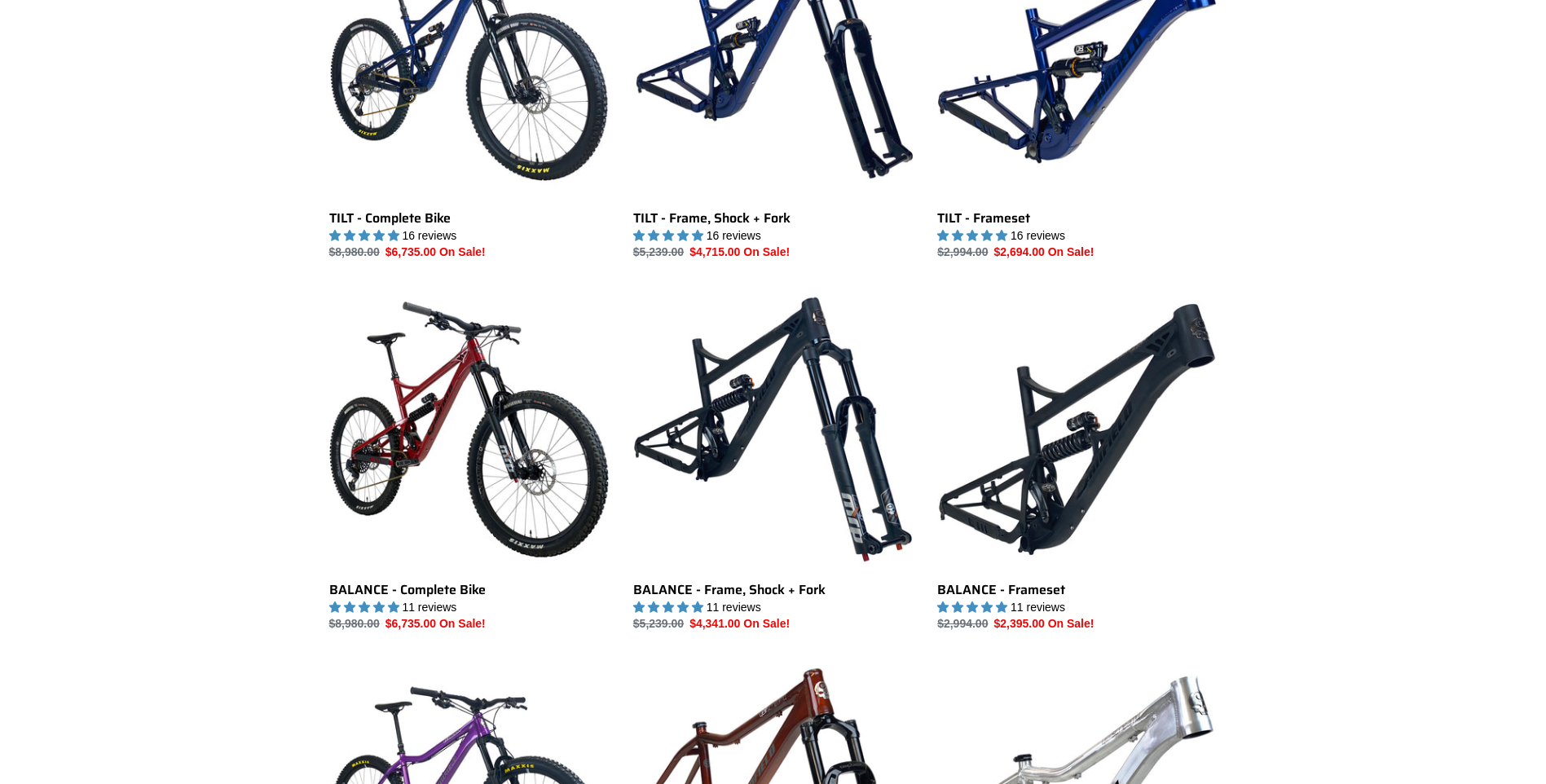
scroll to position [326, 0]
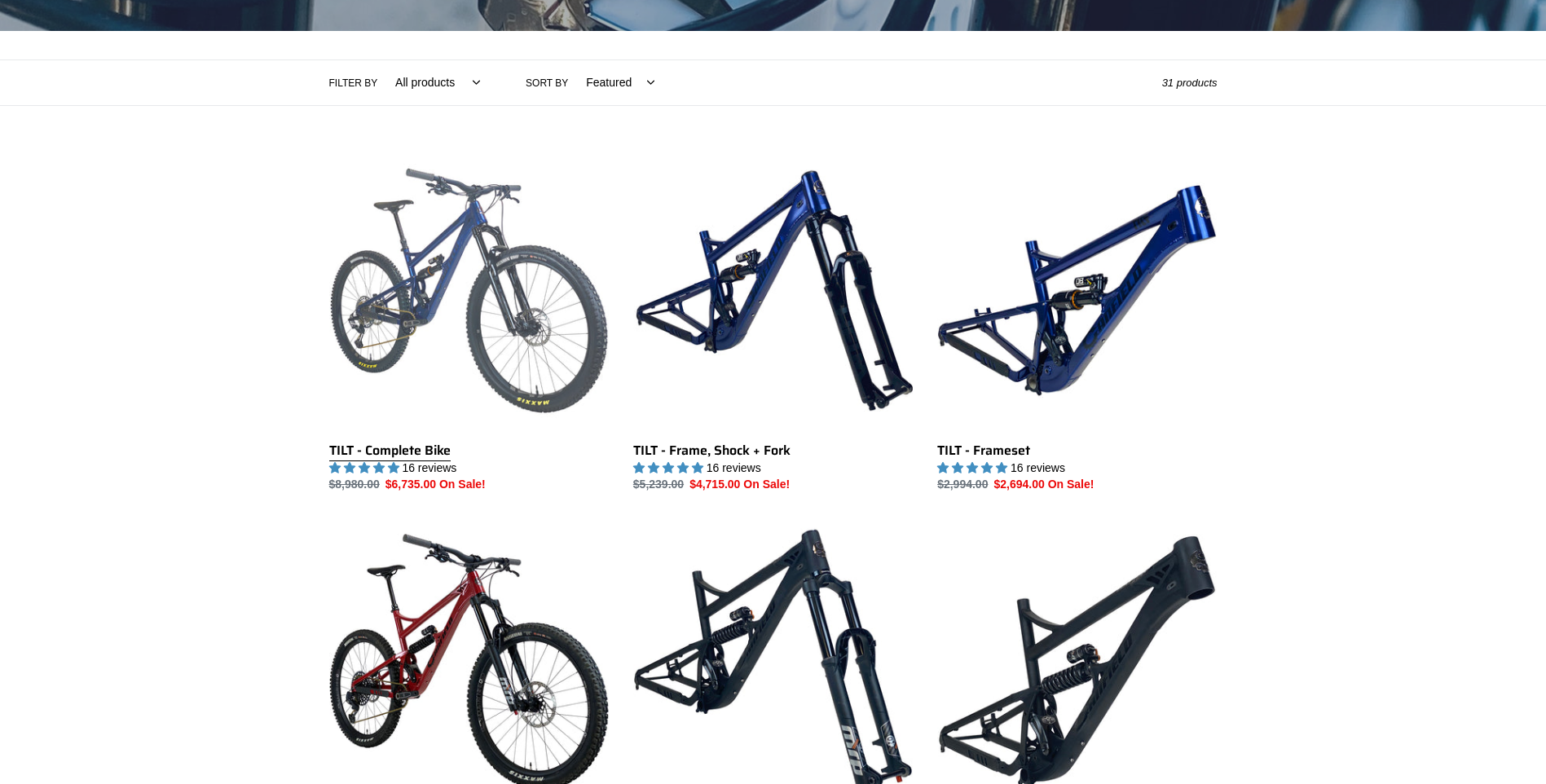
click at [409, 299] on link "TILT - Complete Bike" at bounding box center [468, 322] width 280 height 343
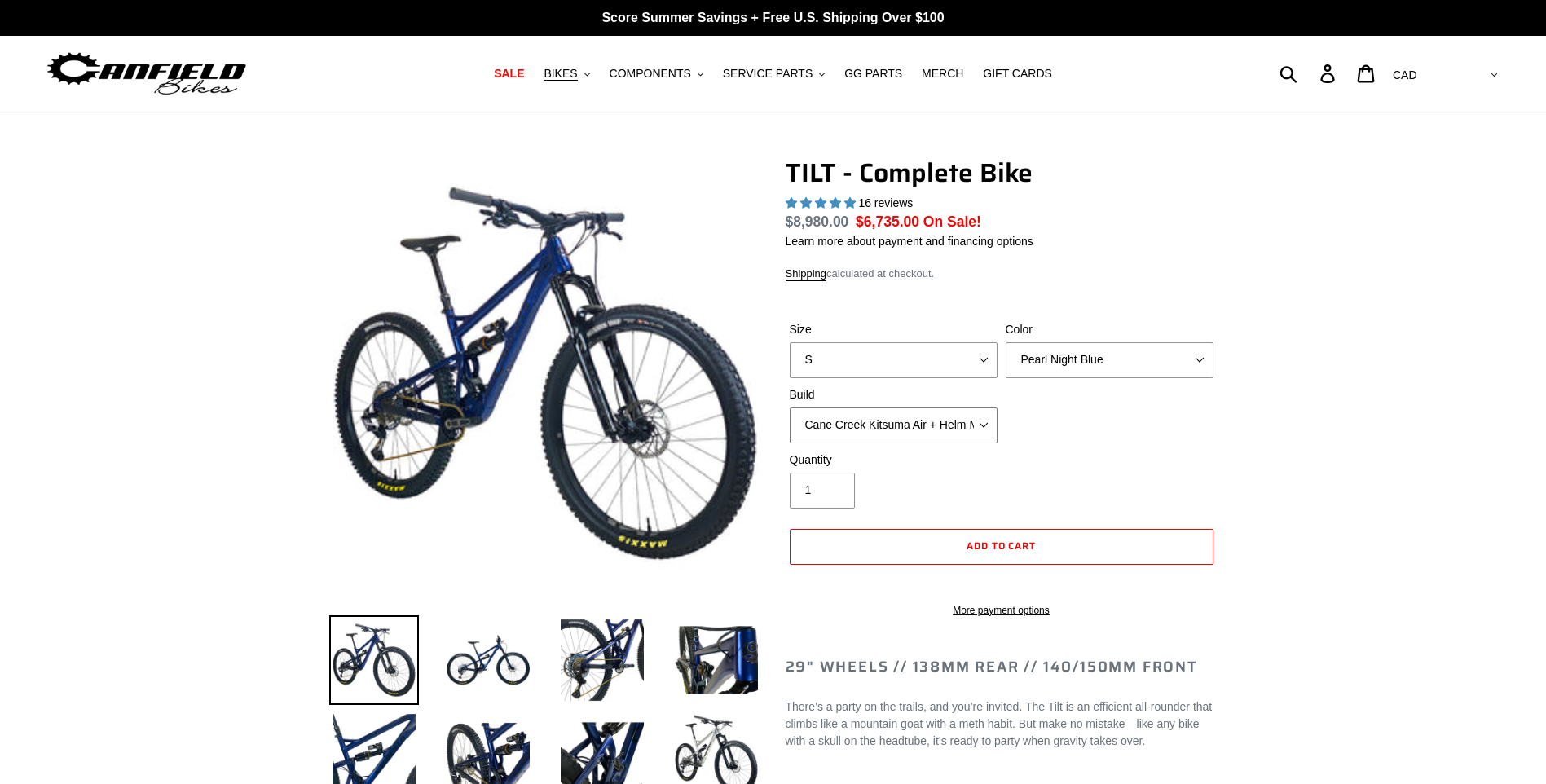
click at [985, 426] on select "Cane Creek Kitsuma Air + Helm MKII 140 + SRAM GX Cane Creek Kitsuma Air + Helm …" at bounding box center [893, 426] width 208 height 36
click at [790, 408] on select "Cane Creek Kitsuma Air + Helm MKII 140 + SRAM GX Cane Creek Kitsuma Air + Helm …" at bounding box center [893, 426] width 208 height 36
click at [980, 426] on select "Cane Creek Kitsuma Air + Helm MKII 140 + SRAM GX Cane Creek Kitsuma Air + Helm …" at bounding box center [893, 426] width 208 height 36
select select "RockShox SD ULT + Pike ULT 140 + SRAM XO"
click at [790, 408] on select "Cane Creek Kitsuma Air + Helm MKII 140 + SRAM GX Cane Creek Kitsuma Air + Helm …" at bounding box center [893, 426] width 208 height 36
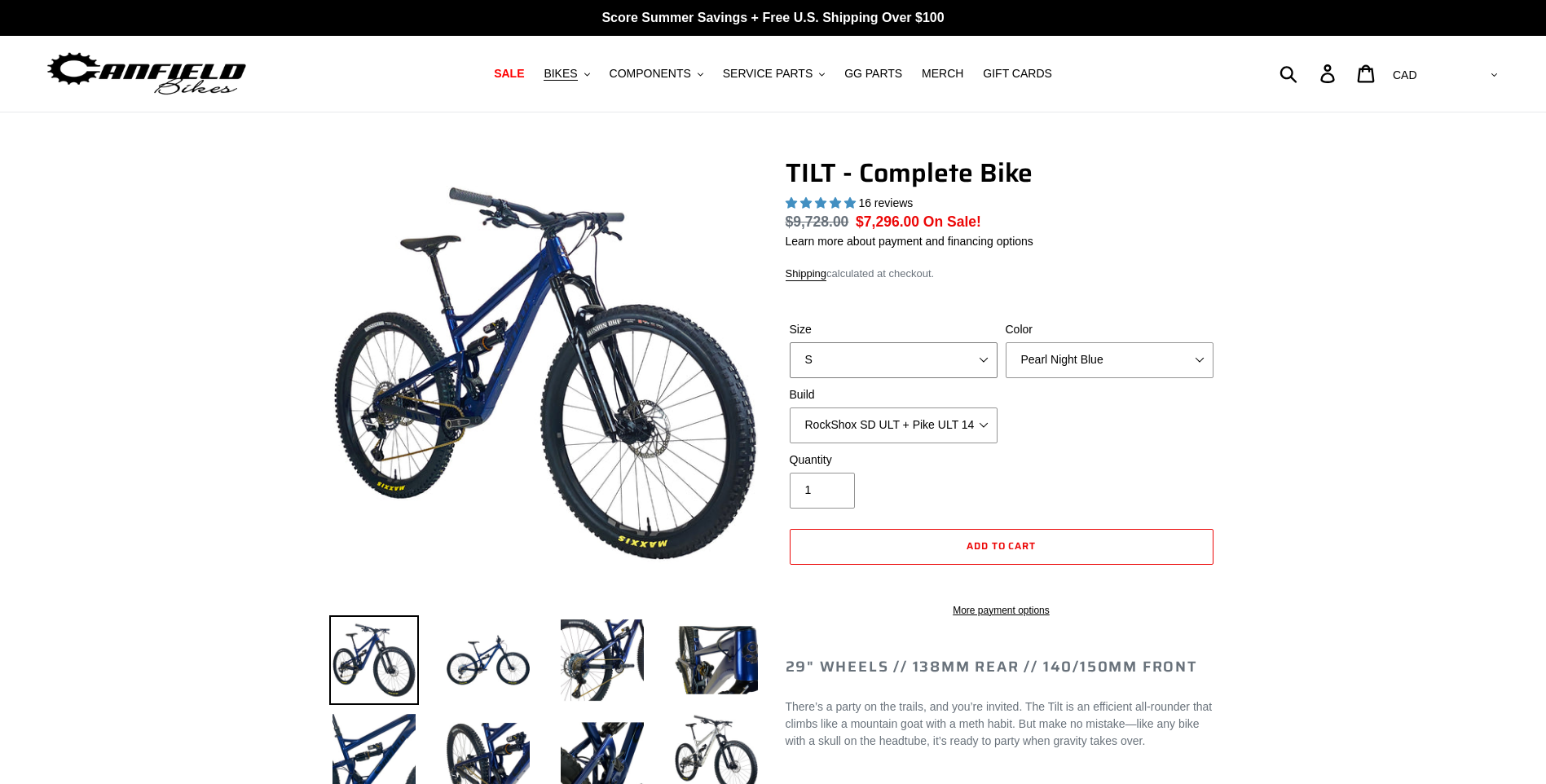
click at [978, 362] on select "S M L" at bounding box center [893, 360] width 208 height 36
select select "M"
click at [790, 342] on select "S M L" at bounding box center [893, 360] width 208 height 36
click at [1197, 358] on select "Pearl Night Blue Stealth Silver Raw" at bounding box center [1109, 360] width 208 height 36
click at [1006, 342] on select "Pearl Night Blue Stealth Silver Raw" at bounding box center [1109, 360] width 208 height 36
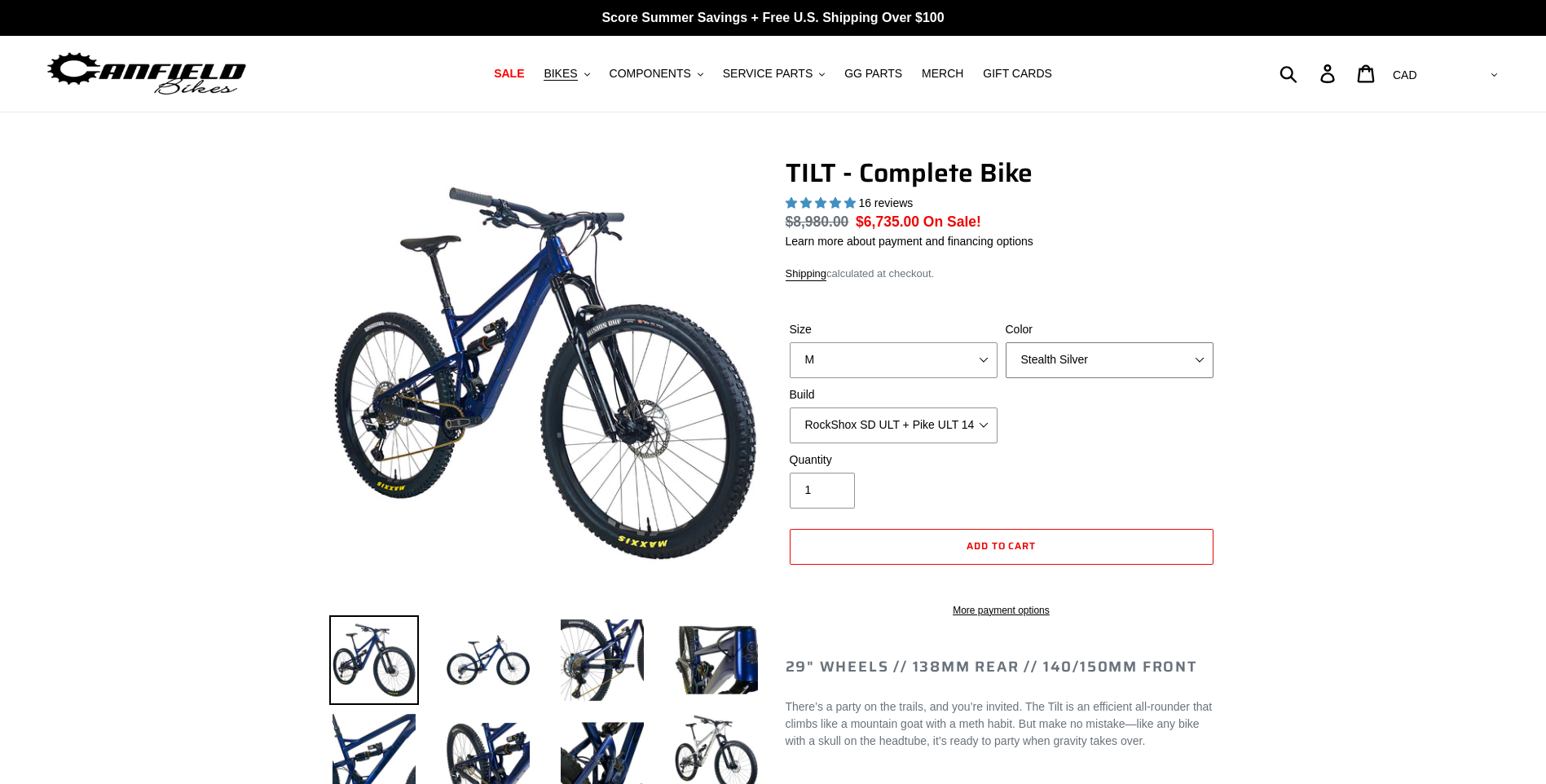
click at [1202, 362] on select "Pearl Night Blue Stealth Silver Raw" at bounding box center [1109, 360] width 208 height 36
select select "Raw"
click at [1006, 342] on select "Pearl Night Blue Stealth Silver Raw" at bounding box center [1109, 360] width 208 height 36
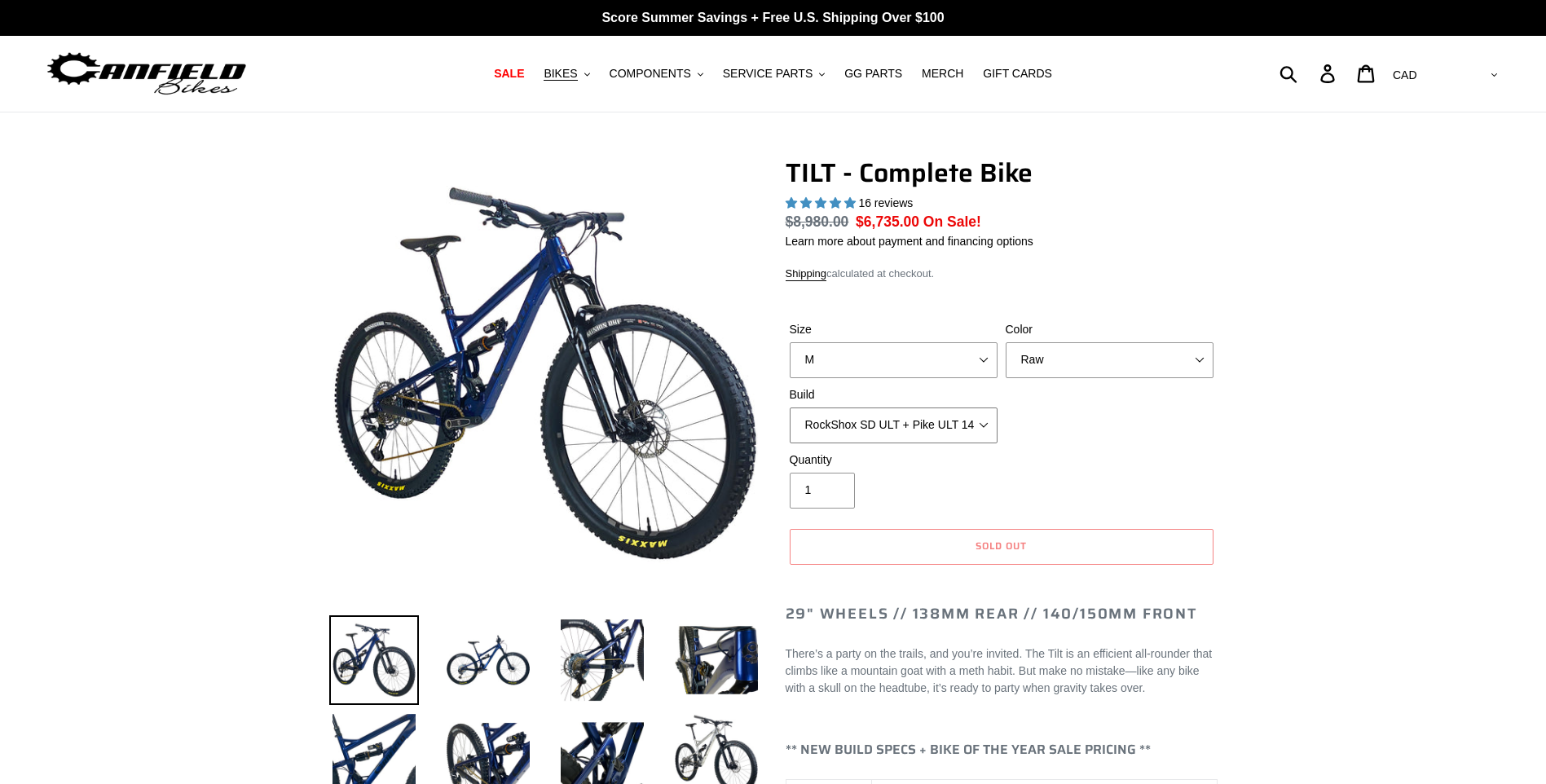
click at [984, 427] on select "Cane Creek Kitsuma Air + Helm MKII 140 + SRAM GX Cane Creek Kitsuma Air + Helm …" at bounding box center [893, 426] width 208 height 36
click at [790, 408] on select "Cane Creek Kitsuma Air + Helm MKII 140 + SRAM GX Cane Creek Kitsuma Air + Helm …" at bounding box center [893, 426] width 208 height 36
click at [982, 425] on select "Cane Creek Kitsuma Air + Helm MKII 140 + SRAM GX Cane Creek Kitsuma Air + Helm …" at bounding box center [893, 426] width 208 height 36
click at [790, 408] on select "Cane Creek Kitsuma Air + Helm MKII 140 + SRAM GX Cane Creek Kitsuma Air + Helm …" at bounding box center [893, 426] width 208 height 36
click at [984, 423] on select "Cane Creek Kitsuma Air + Helm MKII 140 + SRAM GX Cane Creek Kitsuma Air + Helm …" at bounding box center [893, 426] width 208 height 36
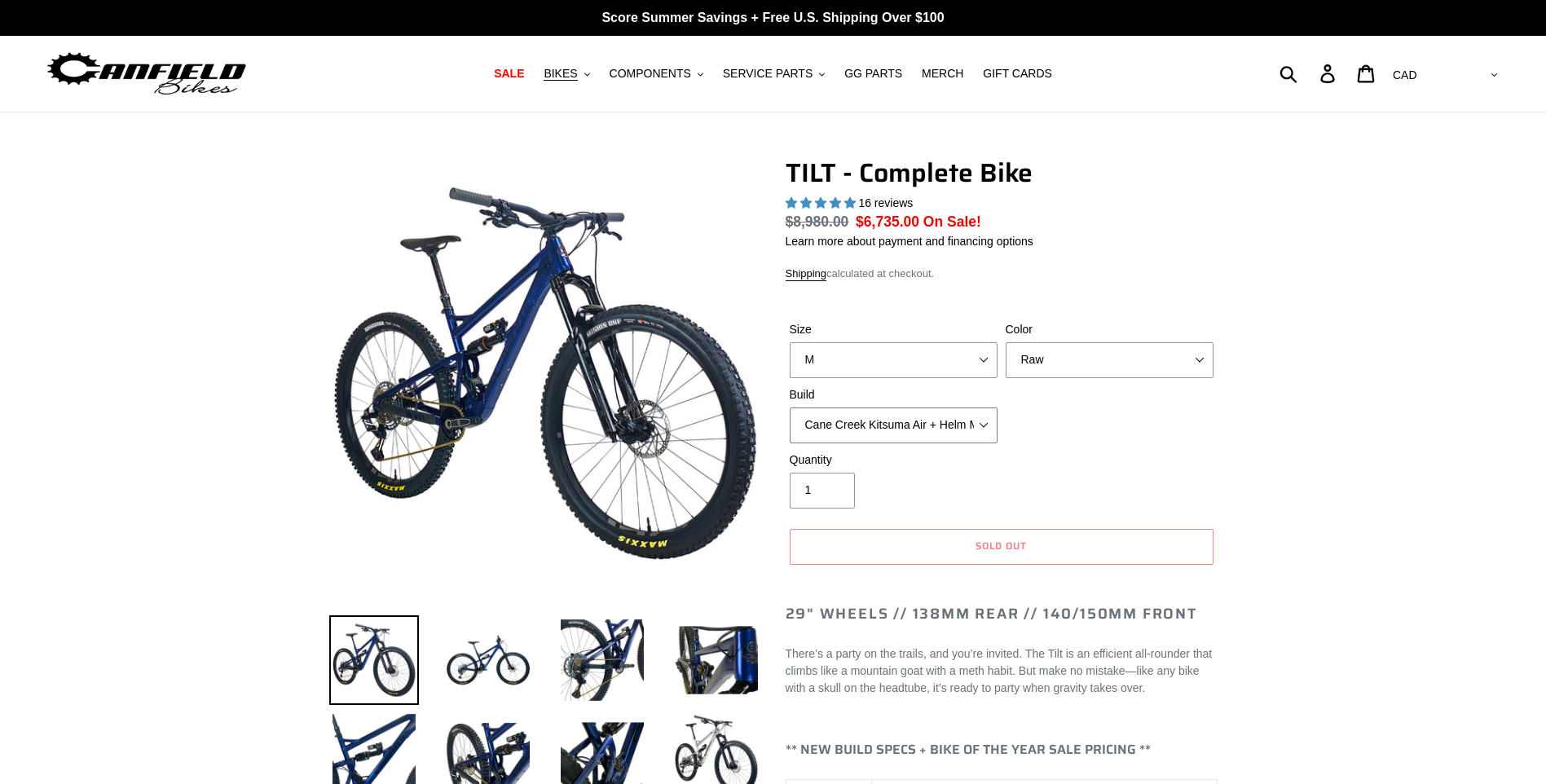
click at [790, 408] on select "Cane Creek Kitsuma Air + Helm MKII 140 + SRAM GX Cane Creek Kitsuma Air + Helm …" at bounding box center [893, 426] width 208 height 36
click at [985, 421] on select "Cane Creek Kitsuma Air + Helm MKII 140 + SRAM GX Cane Creek Kitsuma Air + Helm …" at bounding box center [893, 426] width 208 height 36
select select "Cane Creek Kitsuma Air + Helm MKII 140 + SRAM XO1"
click at [790, 408] on select "Cane Creek Kitsuma Air + Helm MKII 140 + SRAM GX Cane Creek Kitsuma Air + Helm …" at bounding box center [893, 426] width 208 height 36
click at [1201, 355] on select "Pearl Night Blue Stealth Silver Raw" at bounding box center [1109, 360] width 208 height 36
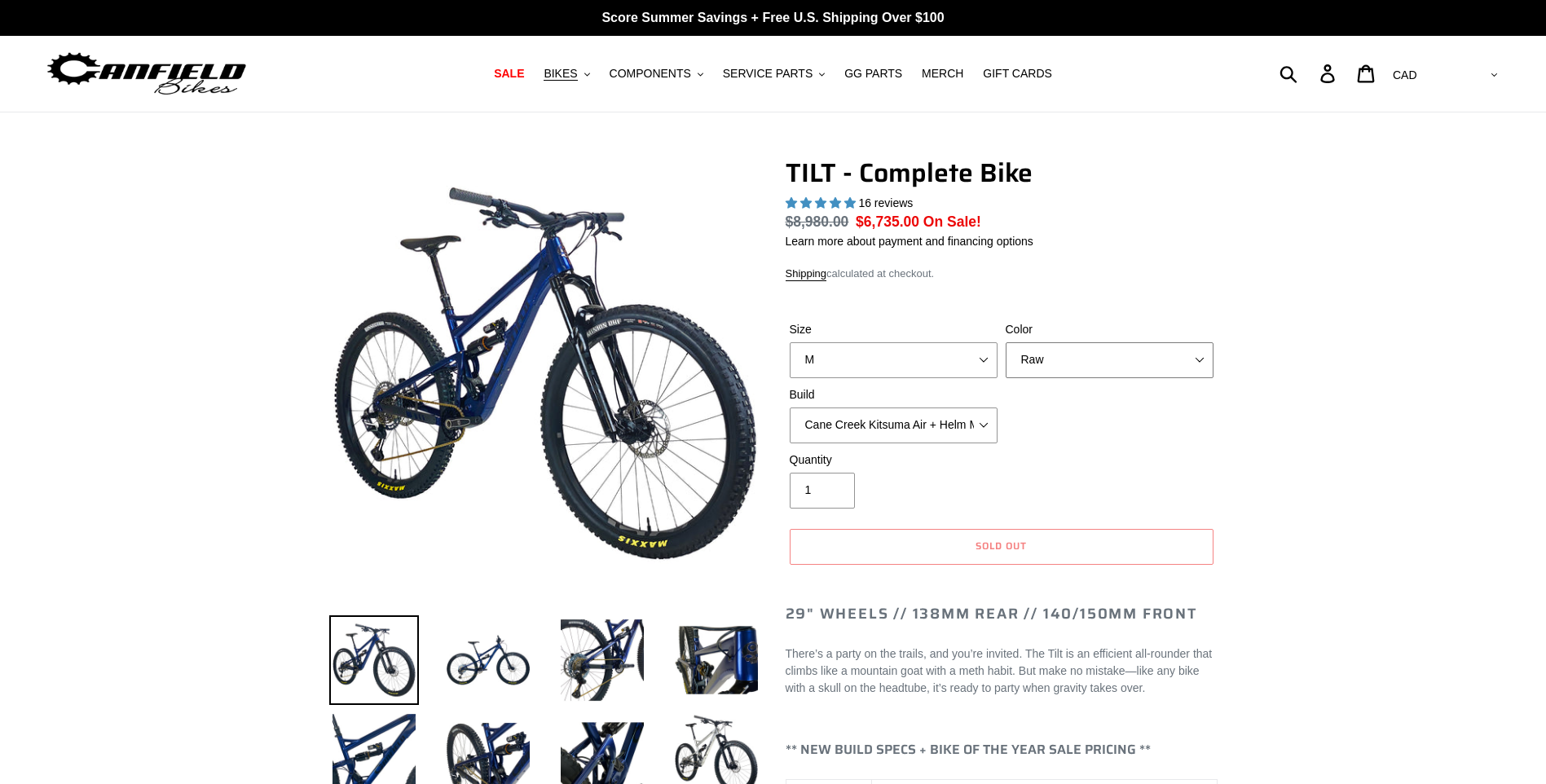
select select "Stealth Silver"
click at [1006, 342] on select "Pearl Night Blue Stealth Silver Raw" at bounding box center [1109, 360] width 208 height 36
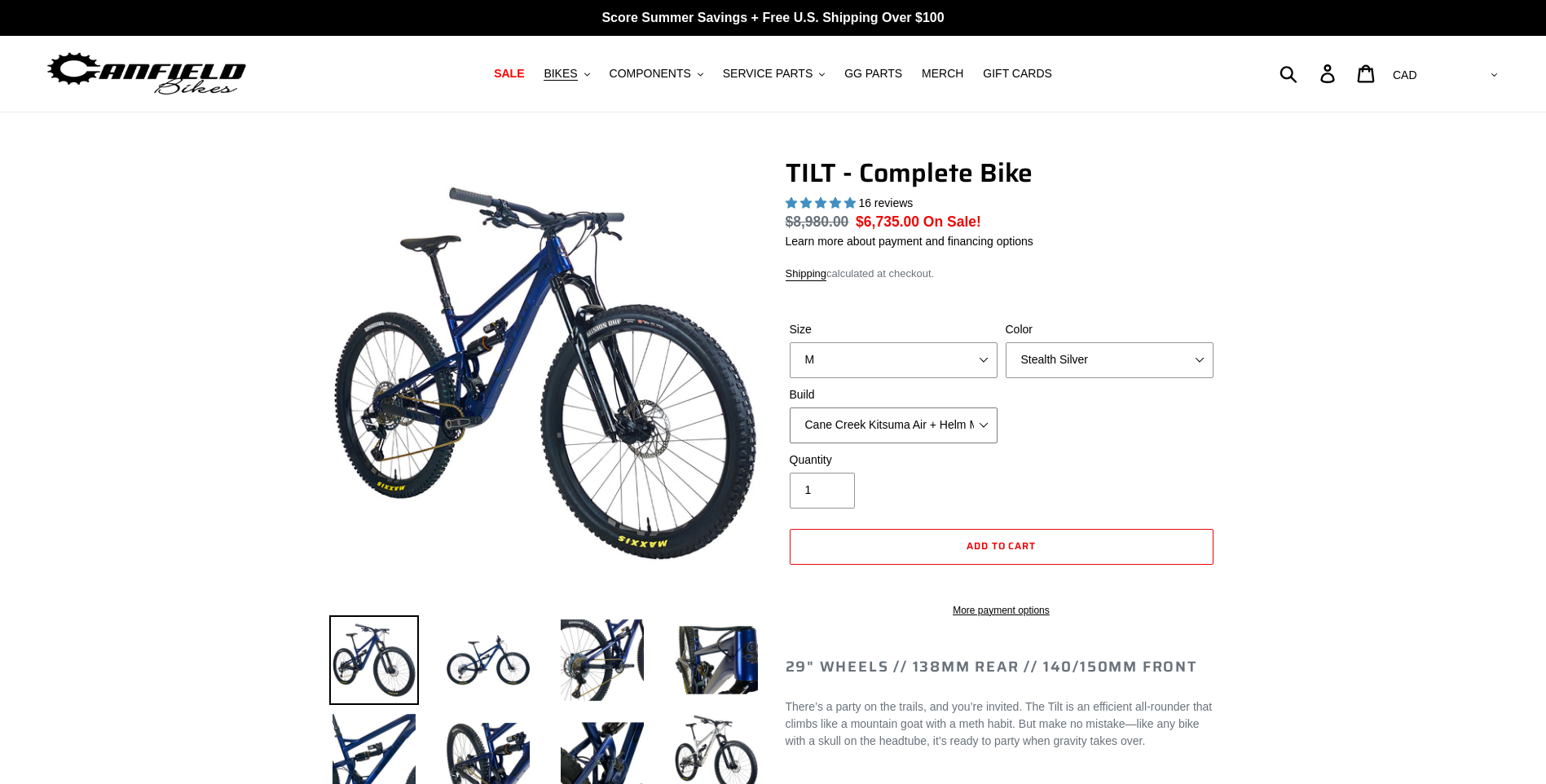
click at [985, 426] on select "Cane Creek Kitsuma Air + Helm MKII 140 + SRAM GX Cane Creek Kitsuma Air + Helm …" at bounding box center [893, 426] width 208 height 36
click at [790, 408] on select "Cane Creek Kitsuma Air + Helm MKII 140 + SRAM GX Cane Creek Kitsuma Air + Helm …" at bounding box center [893, 426] width 208 height 36
click at [984, 427] on select "Cane Creek Kitsuma Air + Helm MKII 140 + SRAM GX Cane Creek Kitsuma Air + Helm …" at bounding box center [893, 426] width 208 height 36
select select "RockShox SD ULT + Pike ULT 140 + SRAM GX"
click at [790, 408] on select "Cane Creek Kitsuma Air + Helm MKII 140 + SRAM GX Cane Creek Kitsuma Air + Helm …" at bounding box center [893, 426] width 208 height 36
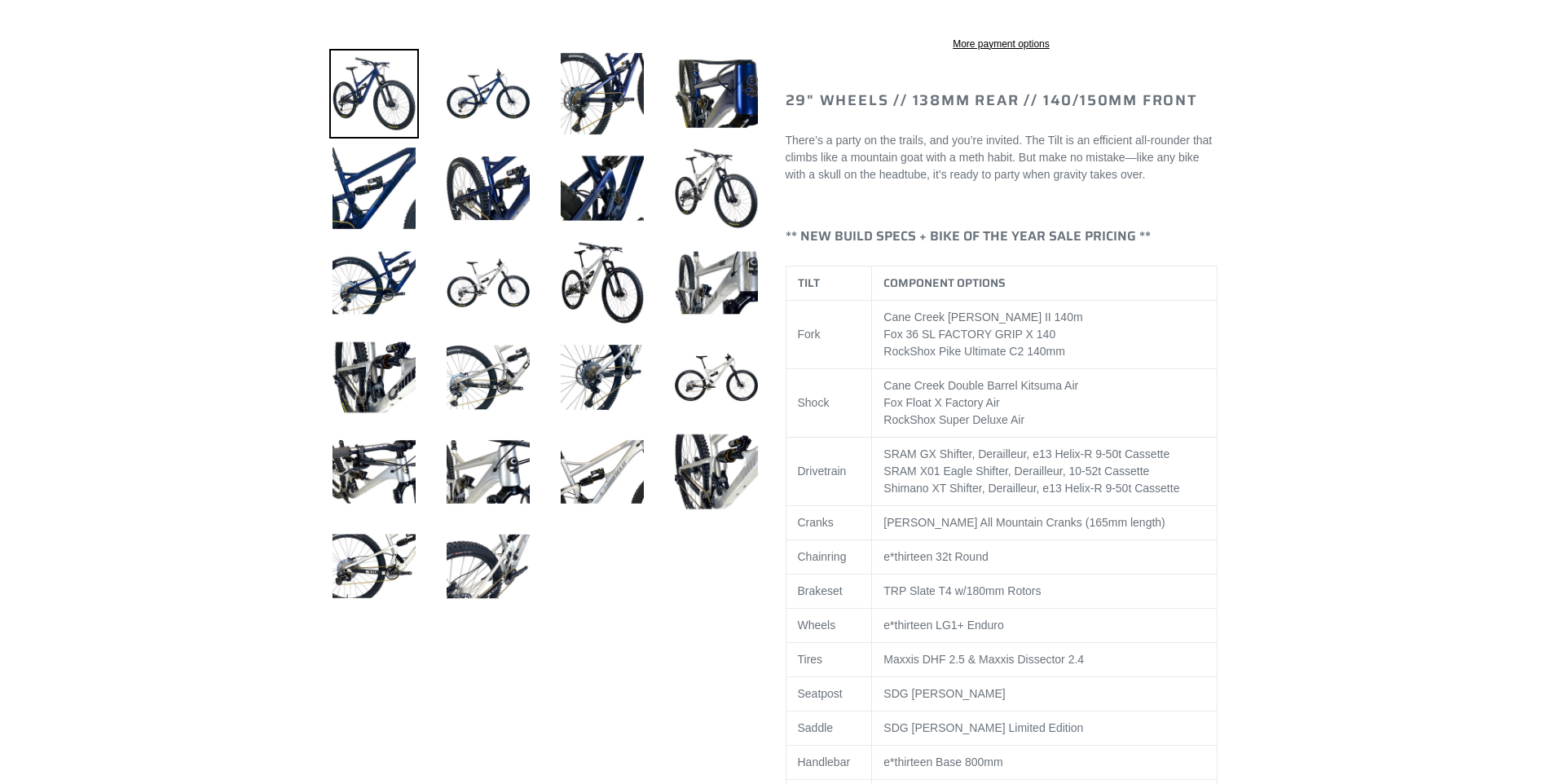
scroll to position [571, 0]
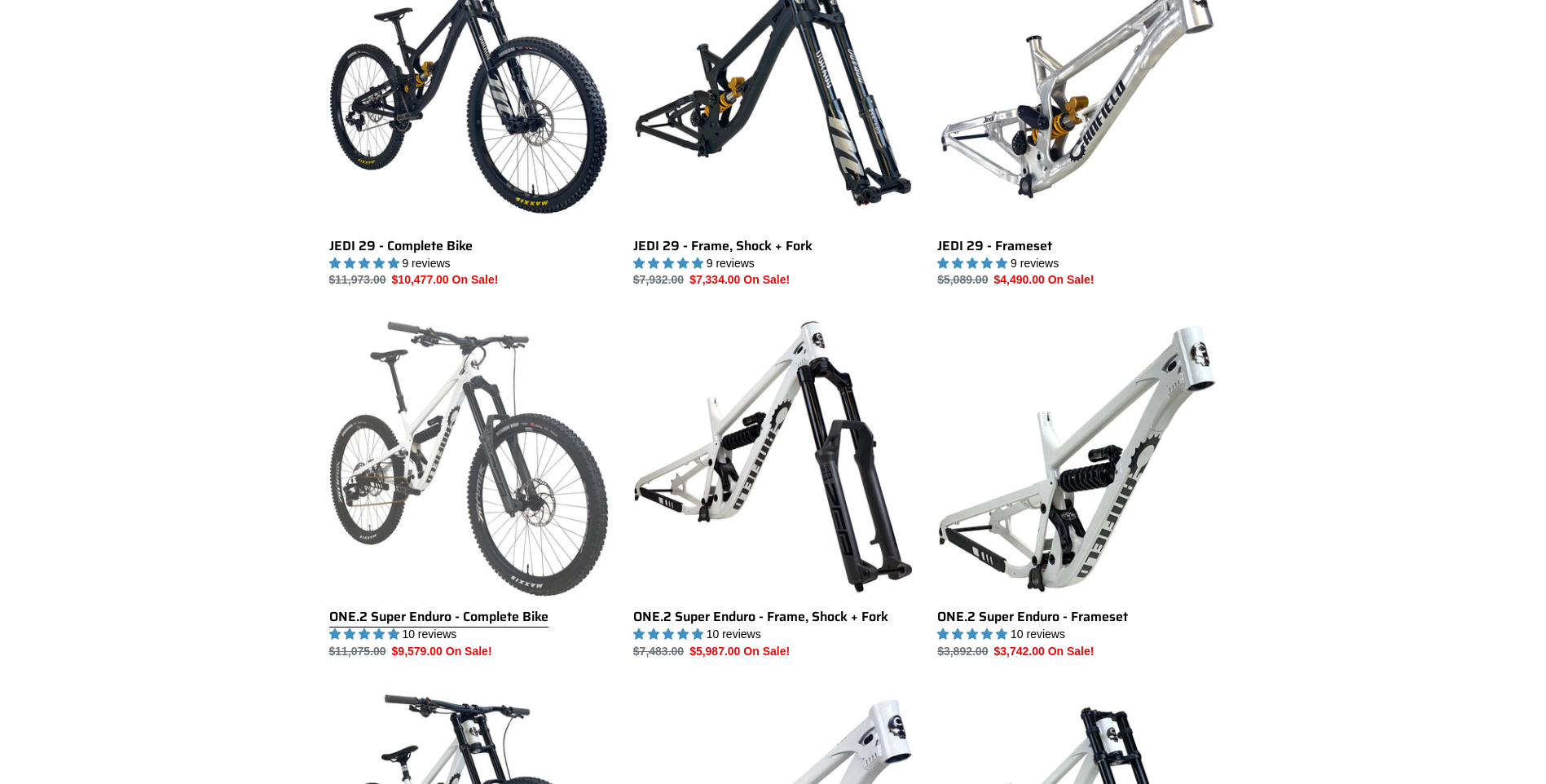
scroll to position [2037, 0]
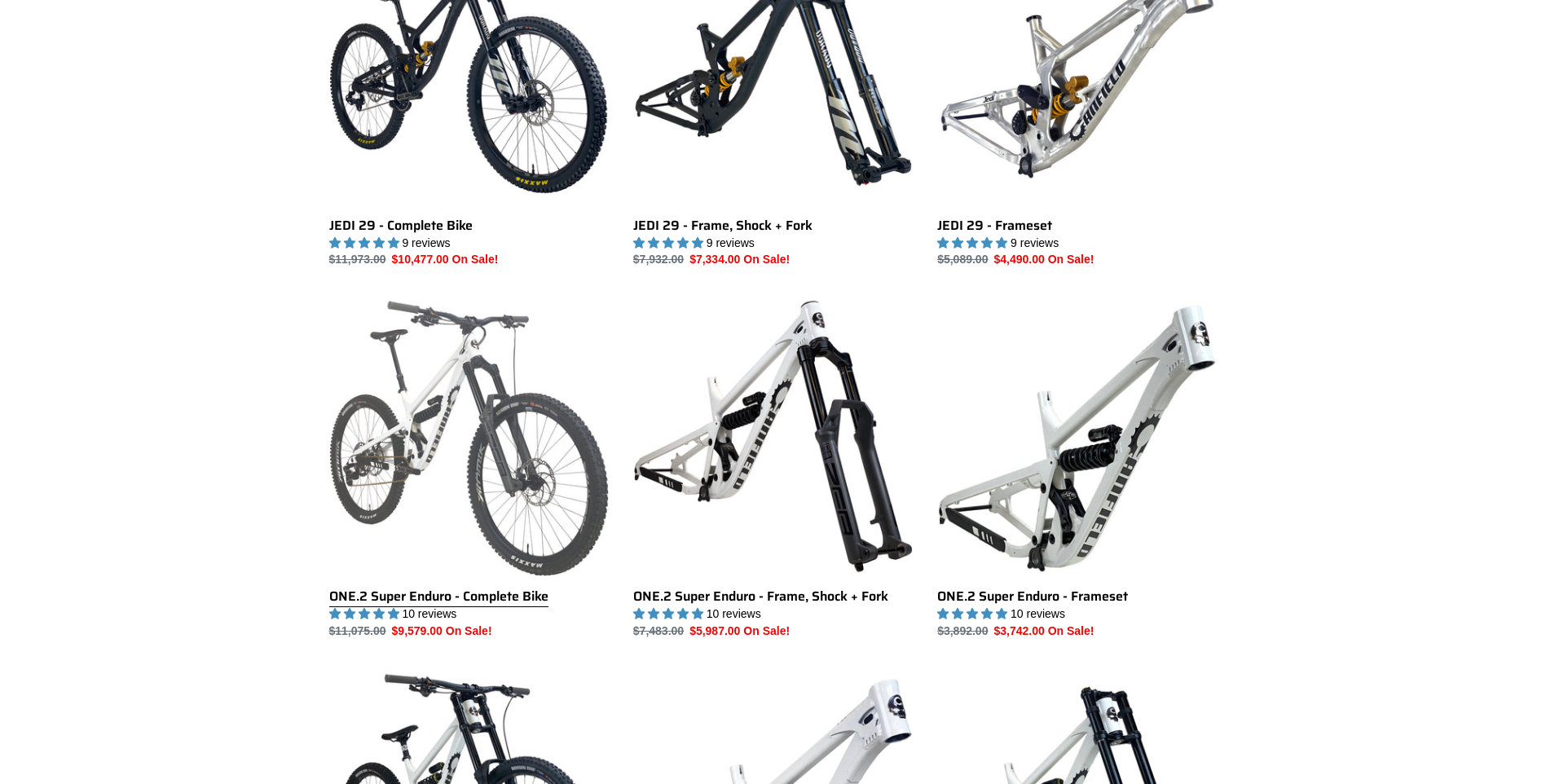
click at [468, 491] on link "ONE.2 Super Enduro - Complete Bike" at bounding box center [468, 468] width 280 height 343
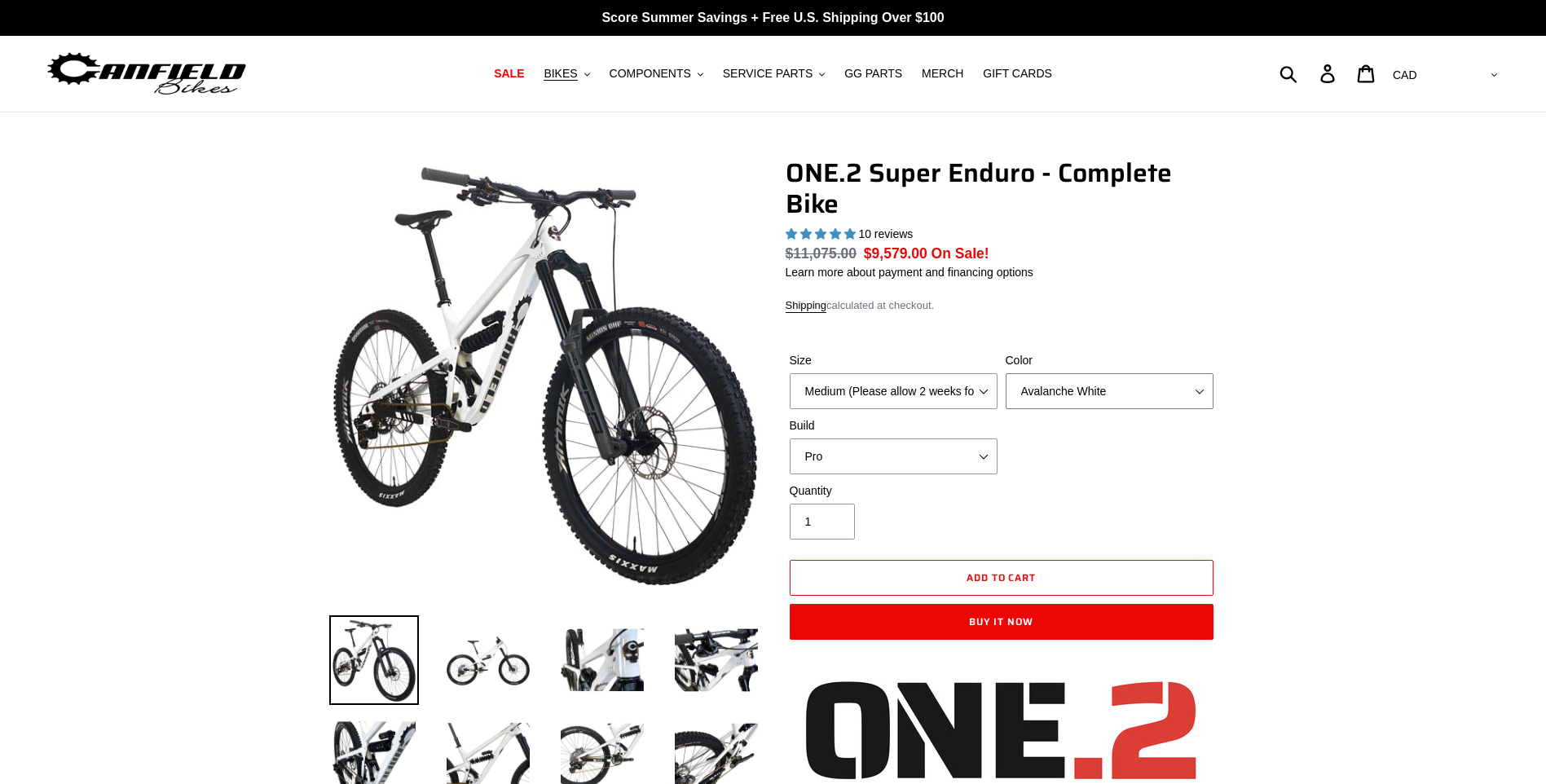
click at [1204, 392] on select "Avalanche White Bentonite Grey" at bounding box center [1109, 391] width 208 height 36
click at [1006, 373] on select "Avalanche White Bentonite Grey" at bounding box center [1109, 391] width 208 height 36
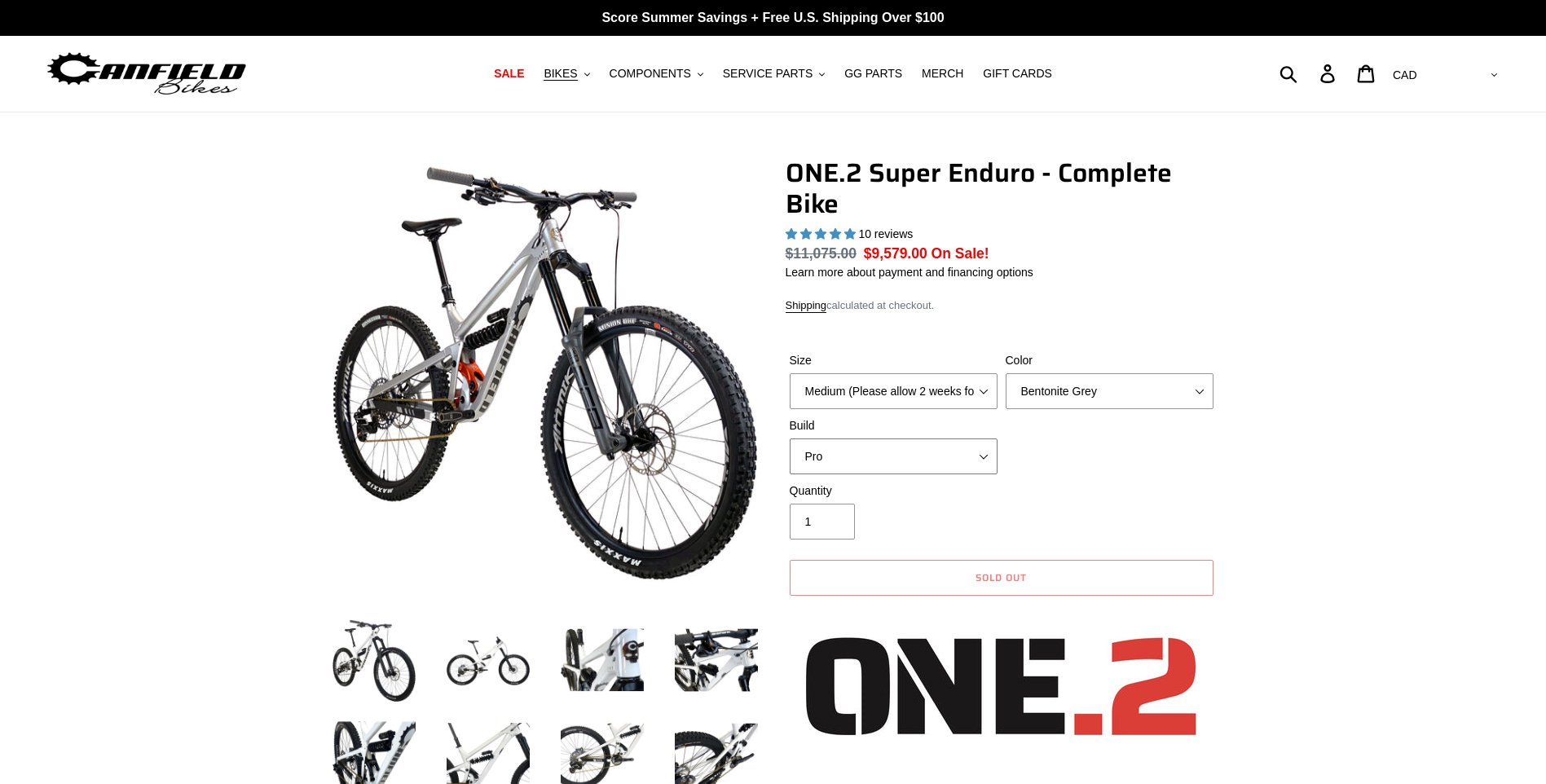
click at [985, 454] on select "Pro" at bounding box center [893, 457] width 208 height 36
click at [1196, 391] on select "Avalanche White Bentonite Grey" at bounding box center [1109, 391] width 208 height 36
select select "Avalanche White"
click at [1006, 373] on select "Avalanche White Bentonite Grey" at bounding box center [1109, 391] width 208 height 36
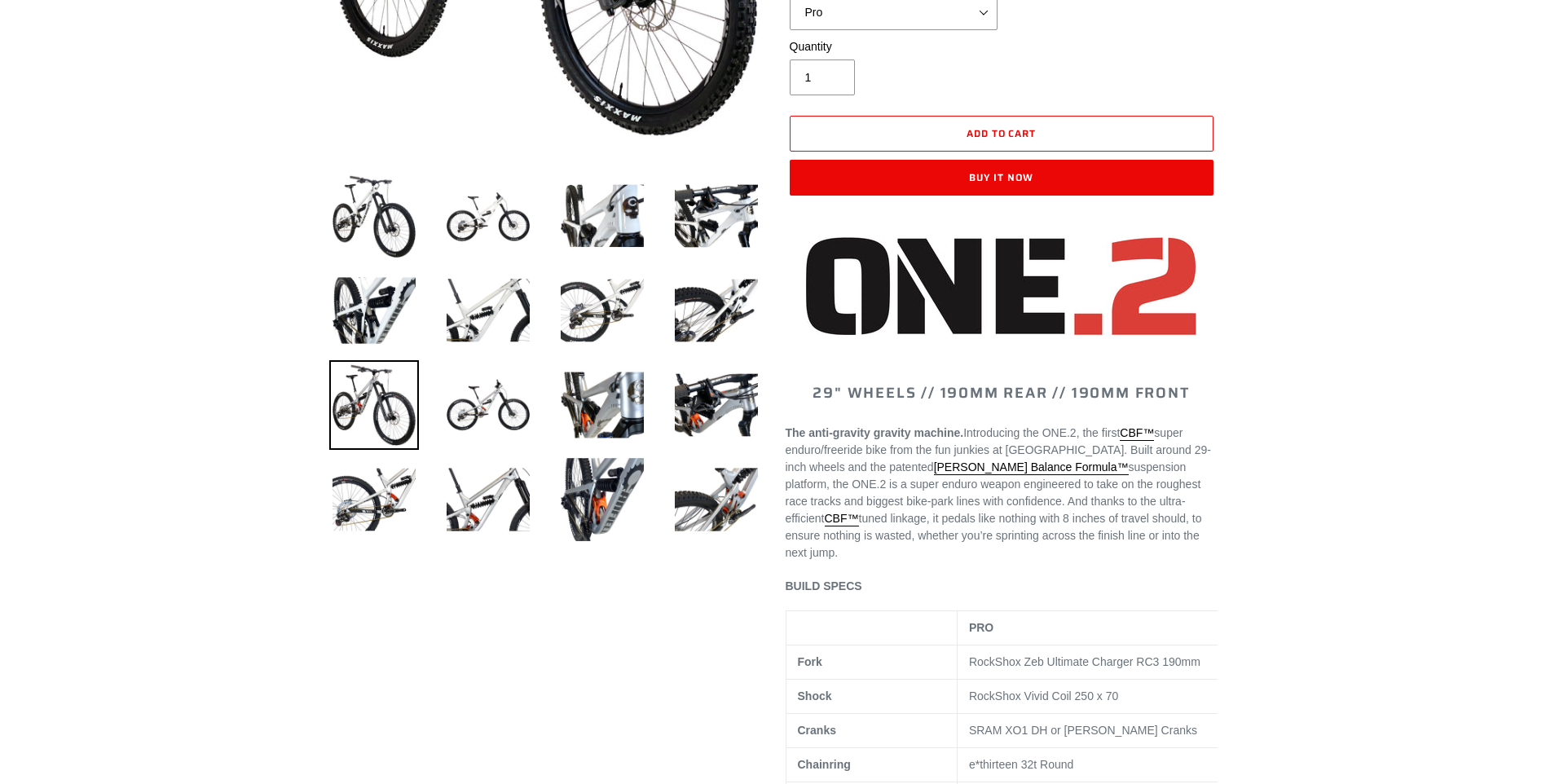
scroll to position [489, 0]
